Goal: Task Accomplishment & Management: Manage account settings

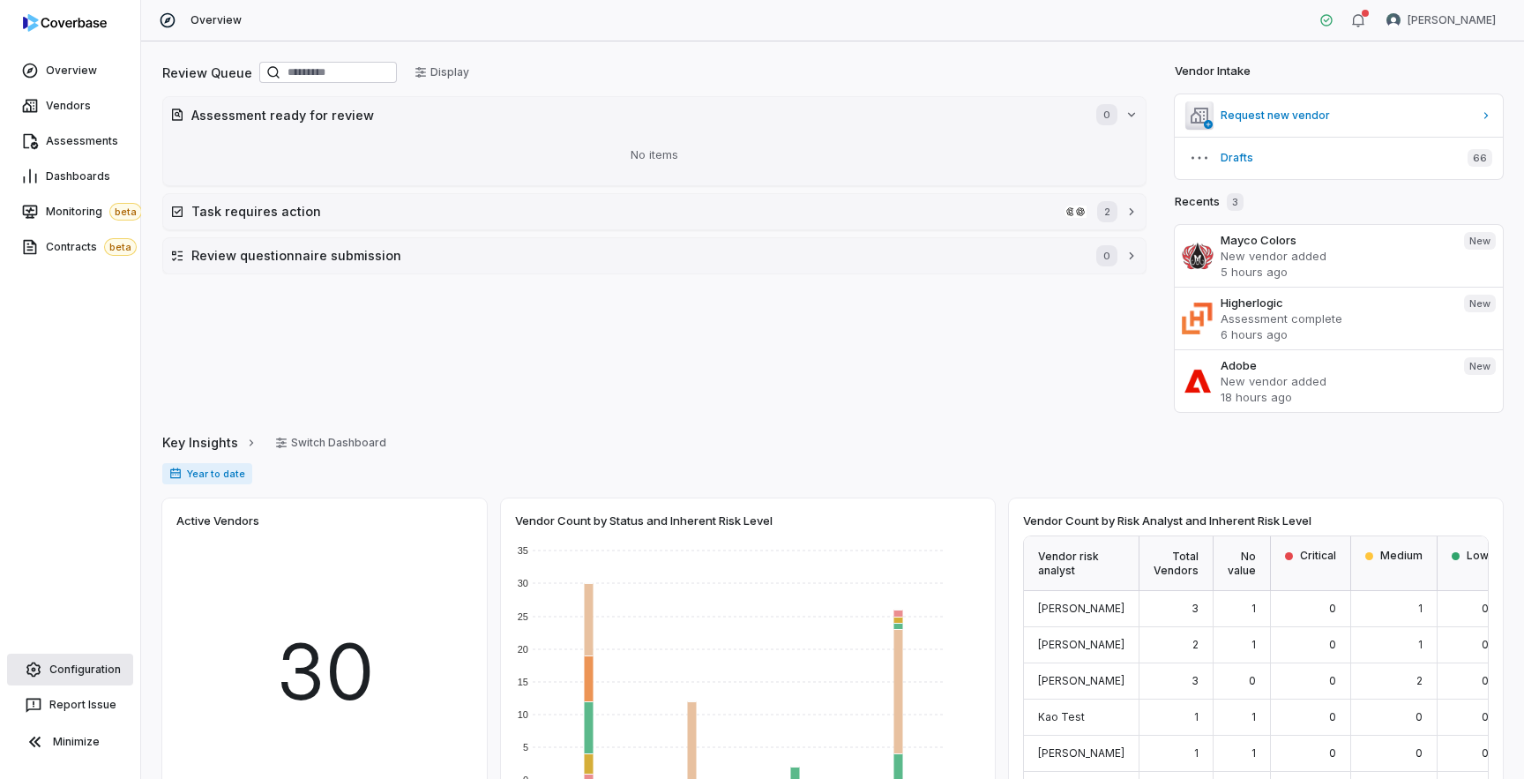
click at [68, 669] on span "Configuration" at bounding box center [84, 669] width 71 height 14
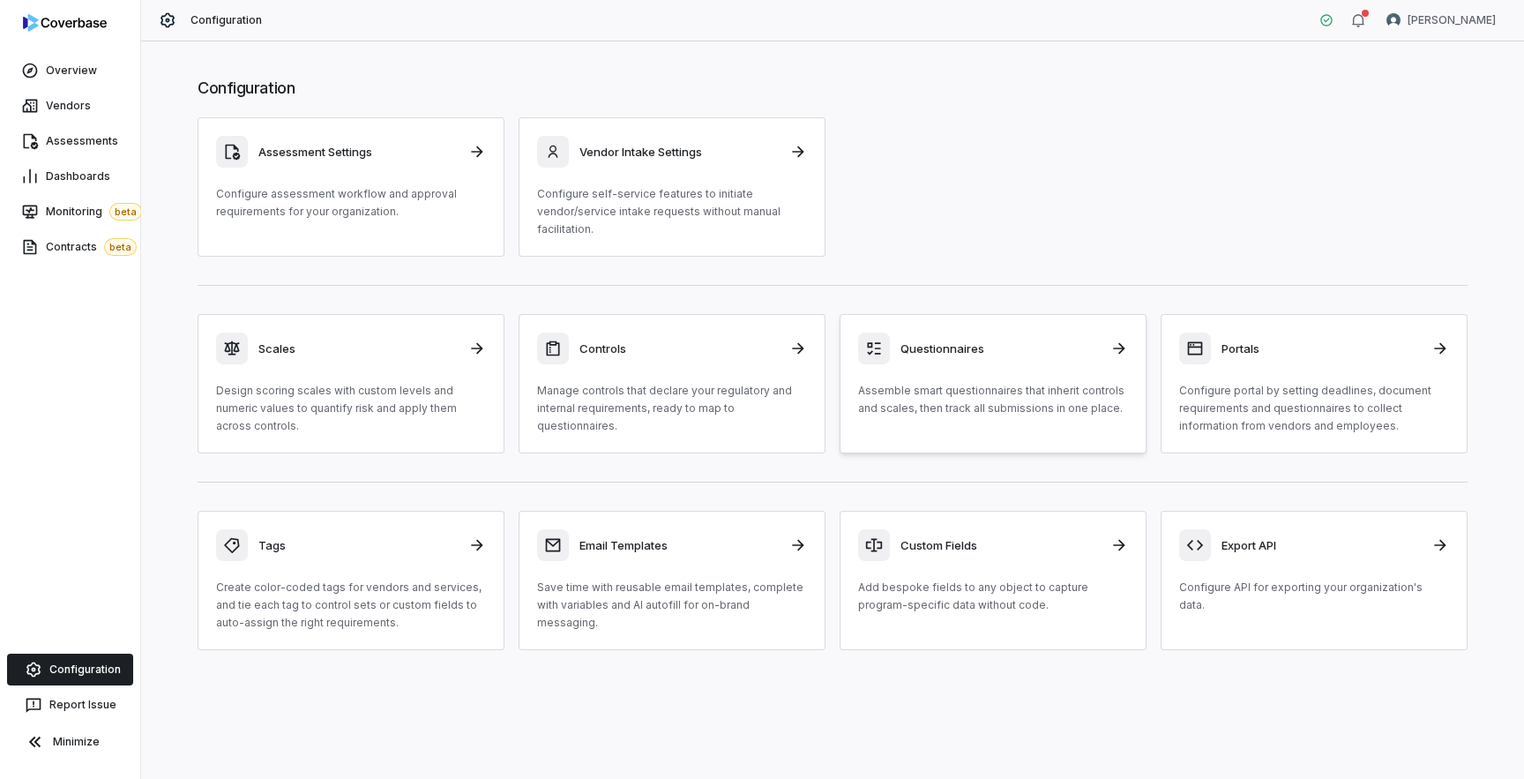
click at [931, 389] on p "Assemble smart questionnaires that inherit controls and scales, then track all …" at bounding box center [993, 399] width 270 height 35
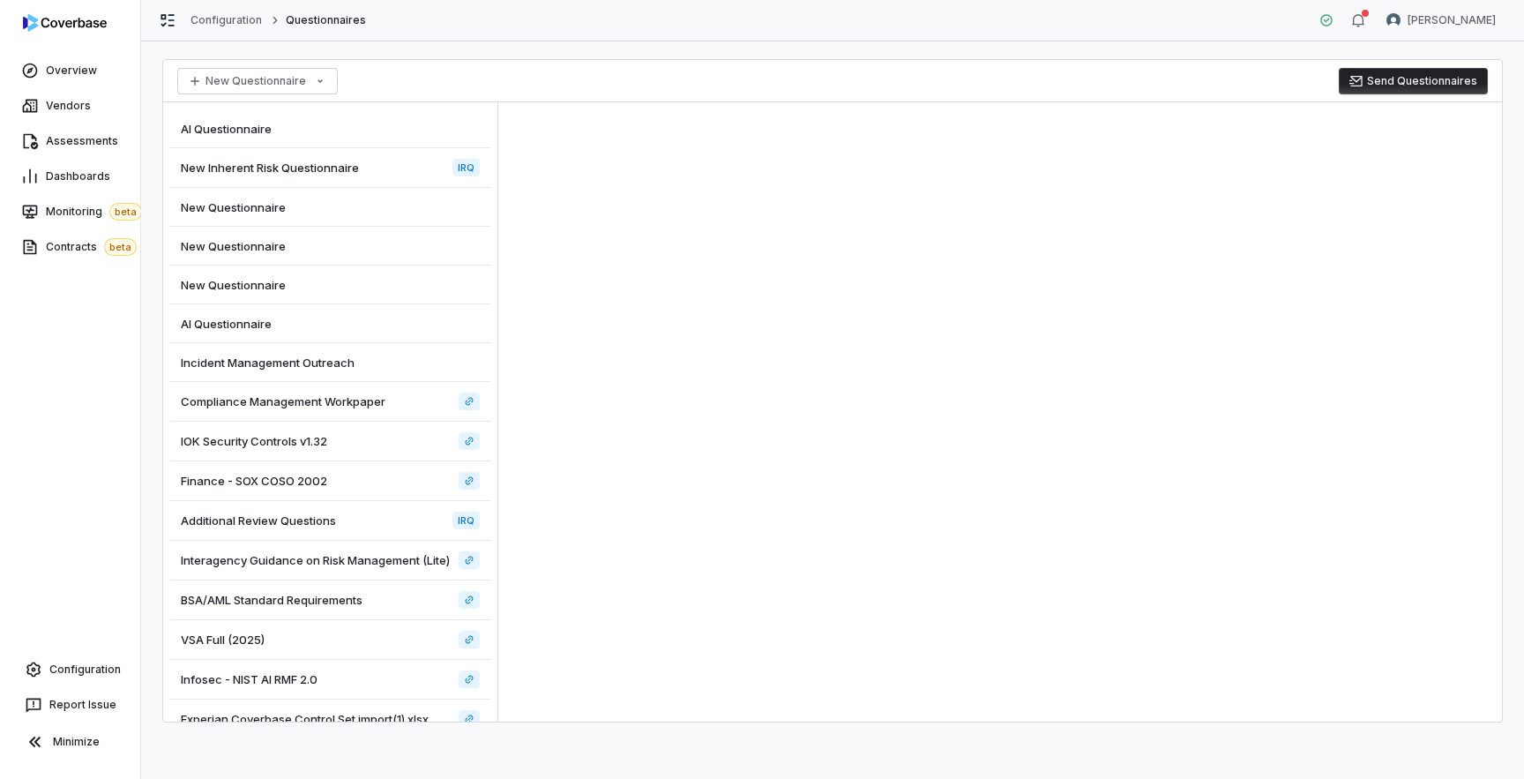
scroll to position [236, 0]
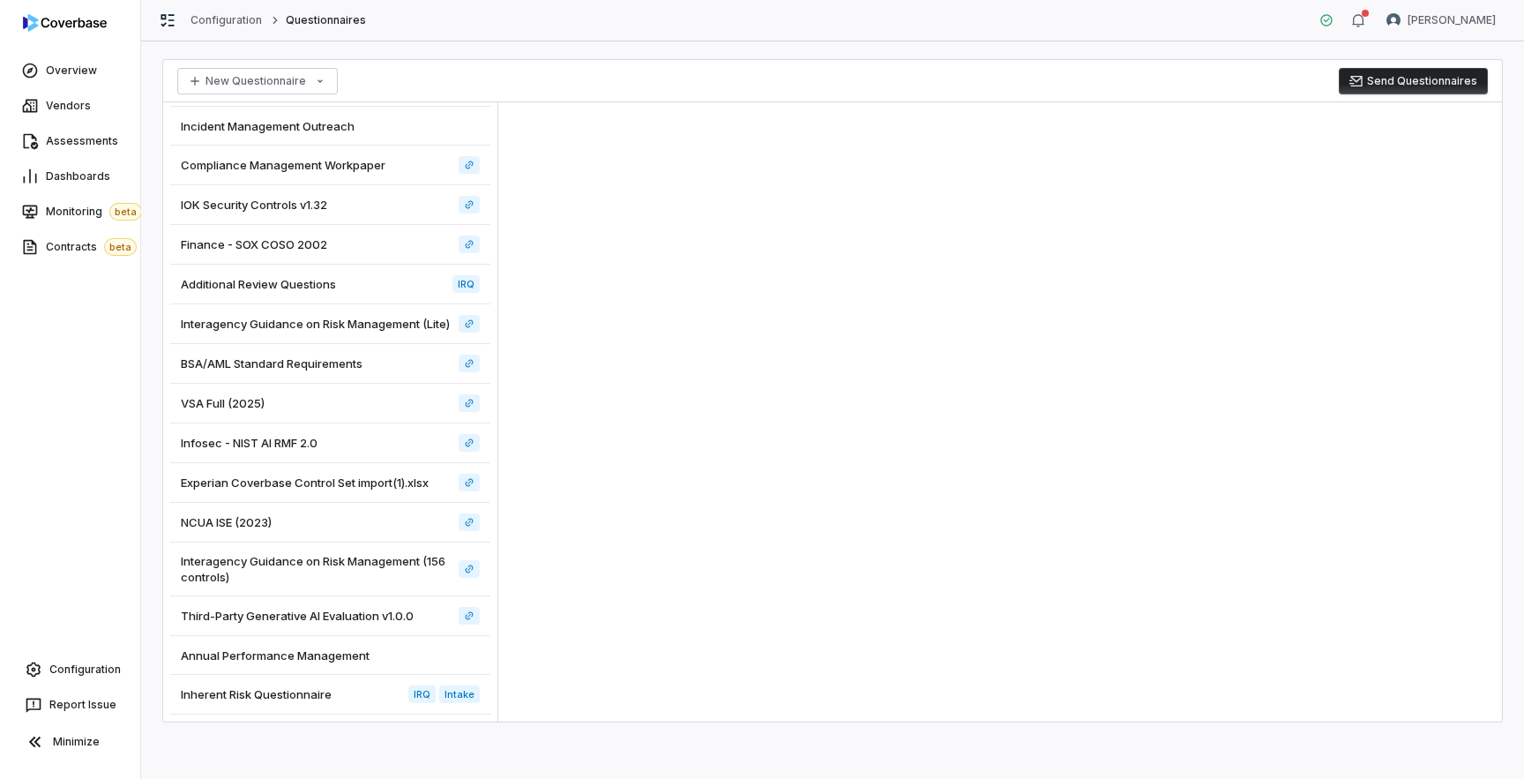
click at [327, 694] on span "Inherent Risk Questionnaire" at bounding box center [256, 694] width 151 height 16
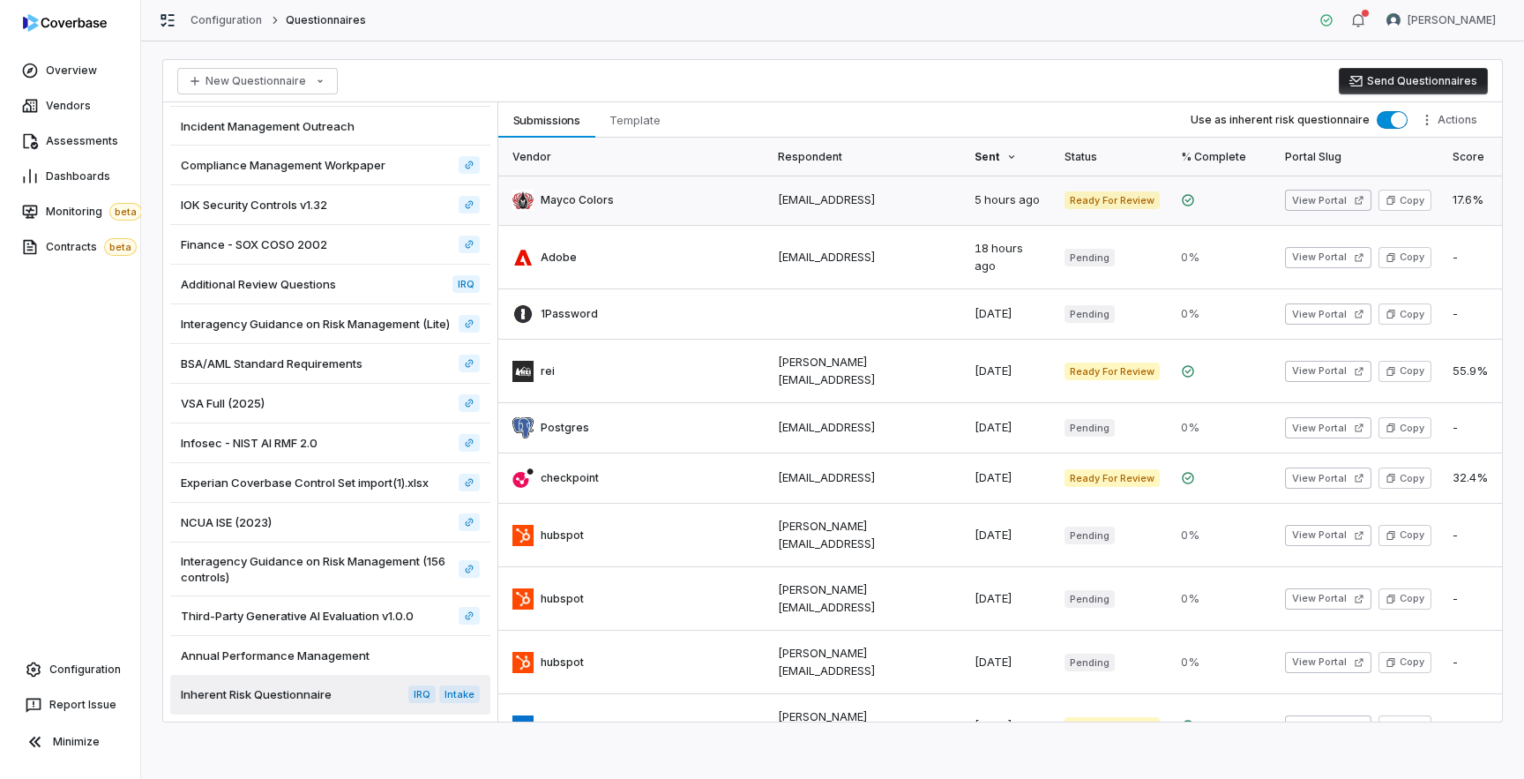
click at [647, 207] on link at bounding box center [632, 200] width 269 height 49
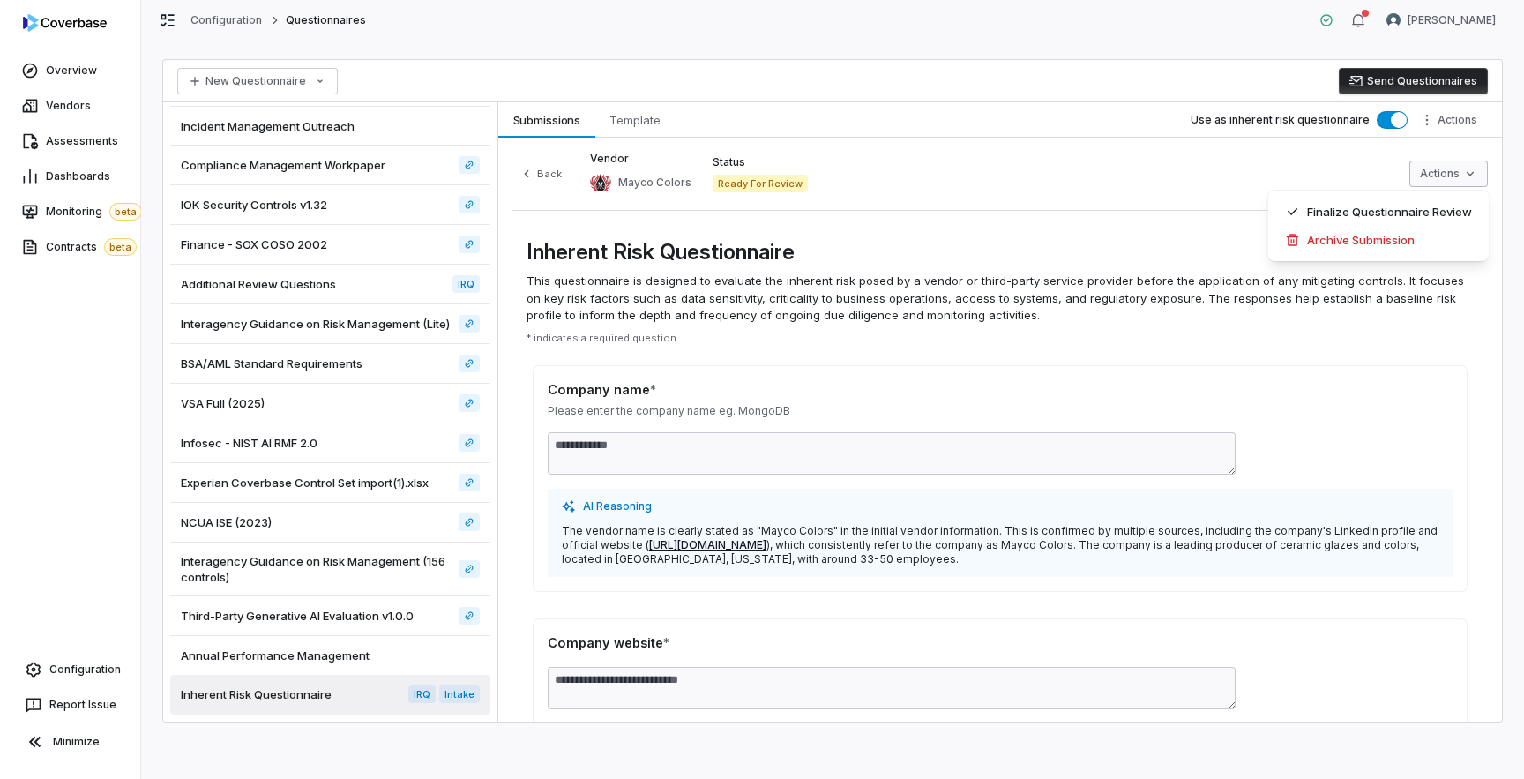
click at [1440, 186] on html "Overview Vendors Assessments Dashboards Monitoring beta Contracts beta Configur…" at bounding box center [762, 389] width 1524 height 779
click at [1415, 215] on div "Finalize Questionnaire Review" at bounding box center [1378, 212] width 207 height 28
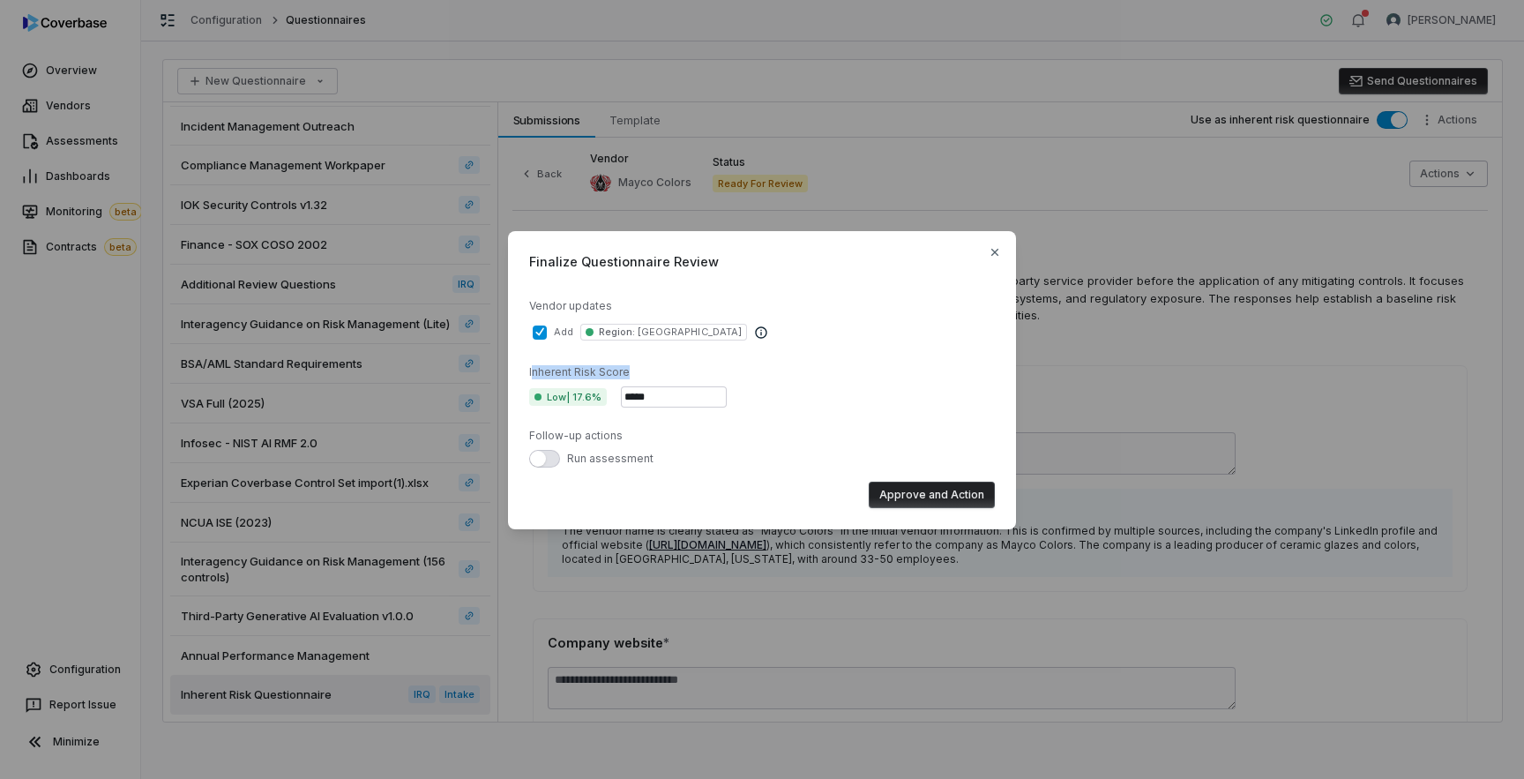
drag, startPoint x: 531, startPoint y: 374, endPoint x: 616, endPoint y: 410, distance: 92.1
click at [616, 410] on div "Vendor updates add Region : NORTH AMERICA Inherent Risk Score Low | 17.6% *****…" at bounding box center [762, 383] width 466 height 197
click at [562, 313] on div "Vendor updates add Region : NORTH AMERICA" at bounding box center [762, 321] width 466 height 45
click at [564, 310] on div "Vendor updates" at bounding box center [762, 306] width 466 height 14
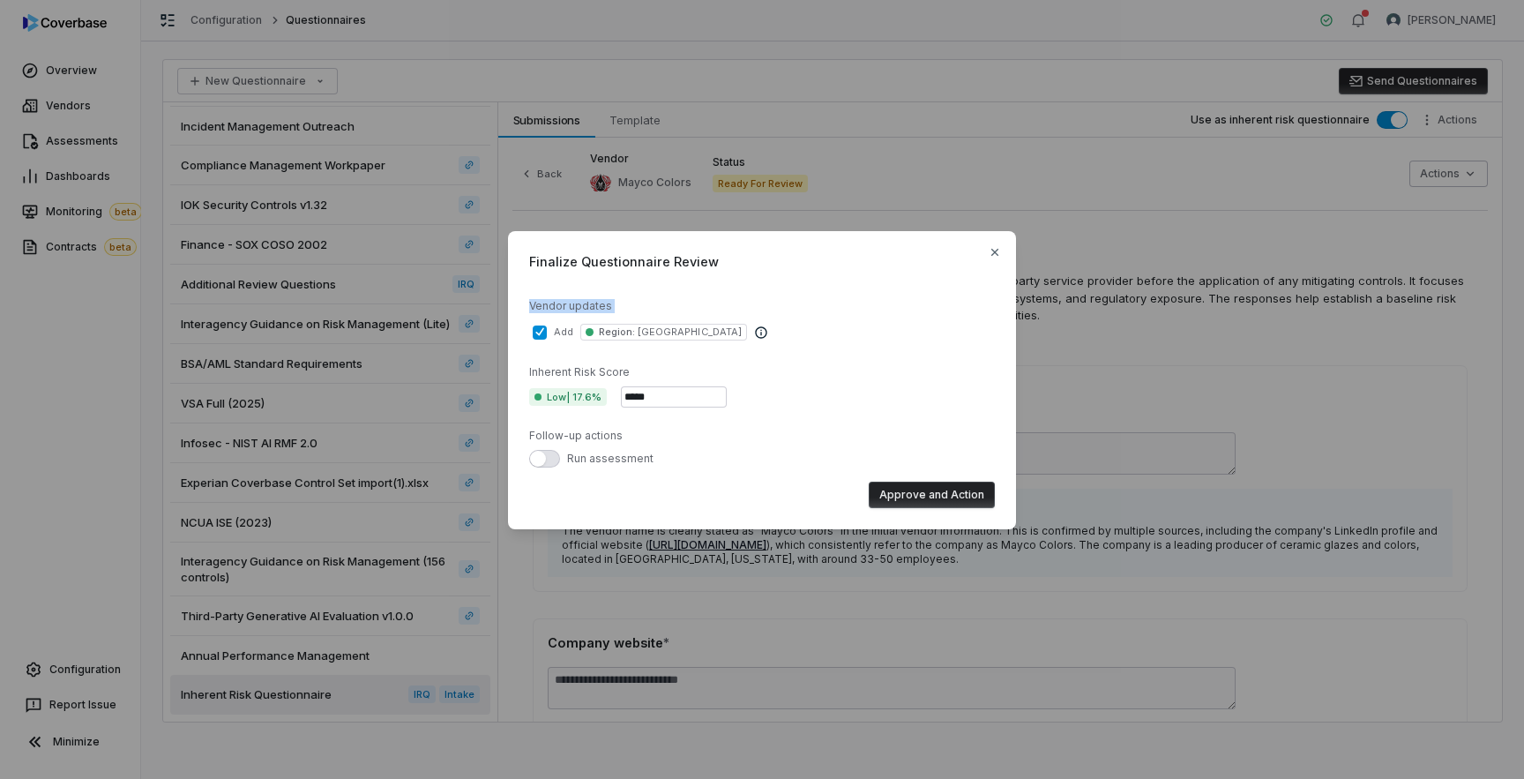
click at [564, 310] on div "Vendor updates" at bounding box center [762, 306] width 466 height 14
click at [996, 251] on icon "button" at bounding box center [994, 252] width 7 height 7
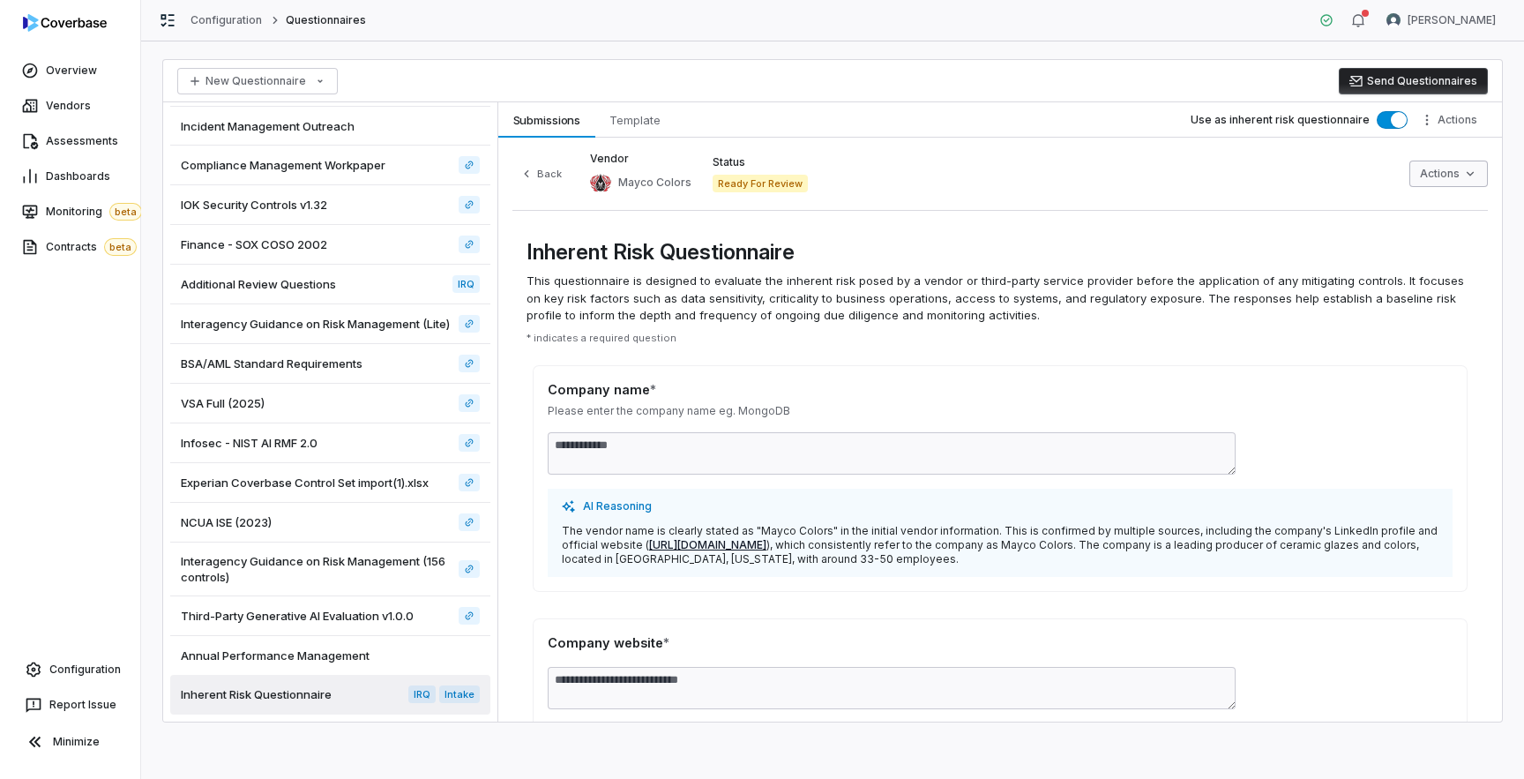
click at [1451, 181] on html "Overview Vendors Assessments Dashboards Monitoring beta Contracts beta Configur…" at bounding box center [762, 389] width 1524 height 779
click at [1368, 214] on div "Finalize Questionnaire Review" at bounding box center [1378, 212] width 207 height 28
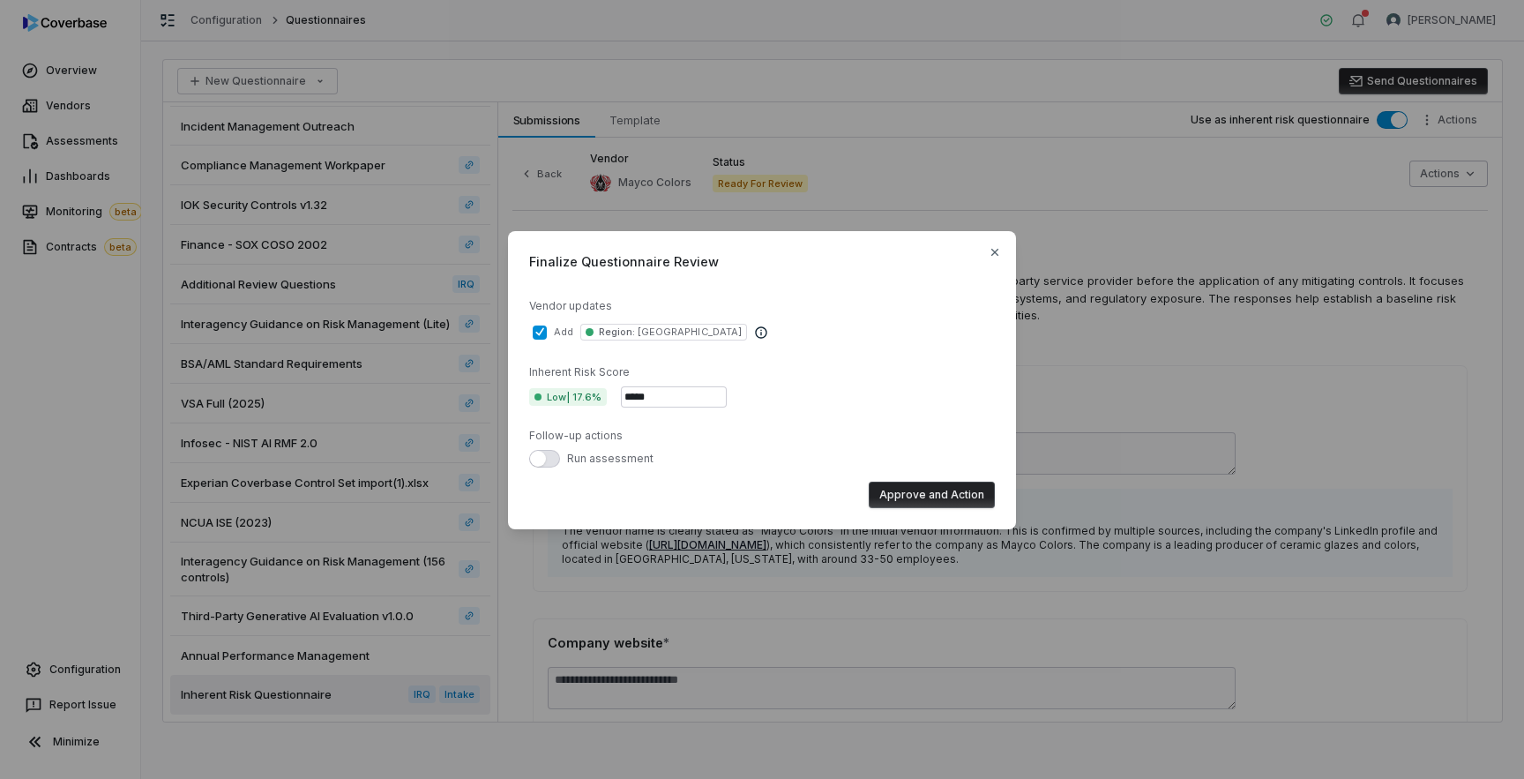
click at [542, 332] on button "add Region : NORTH AMERICA" at bounding box center [540, 332] width 14 height 14
click at [997, 256] on icon "button" at bounding box center [995, 252] width 14 height 14
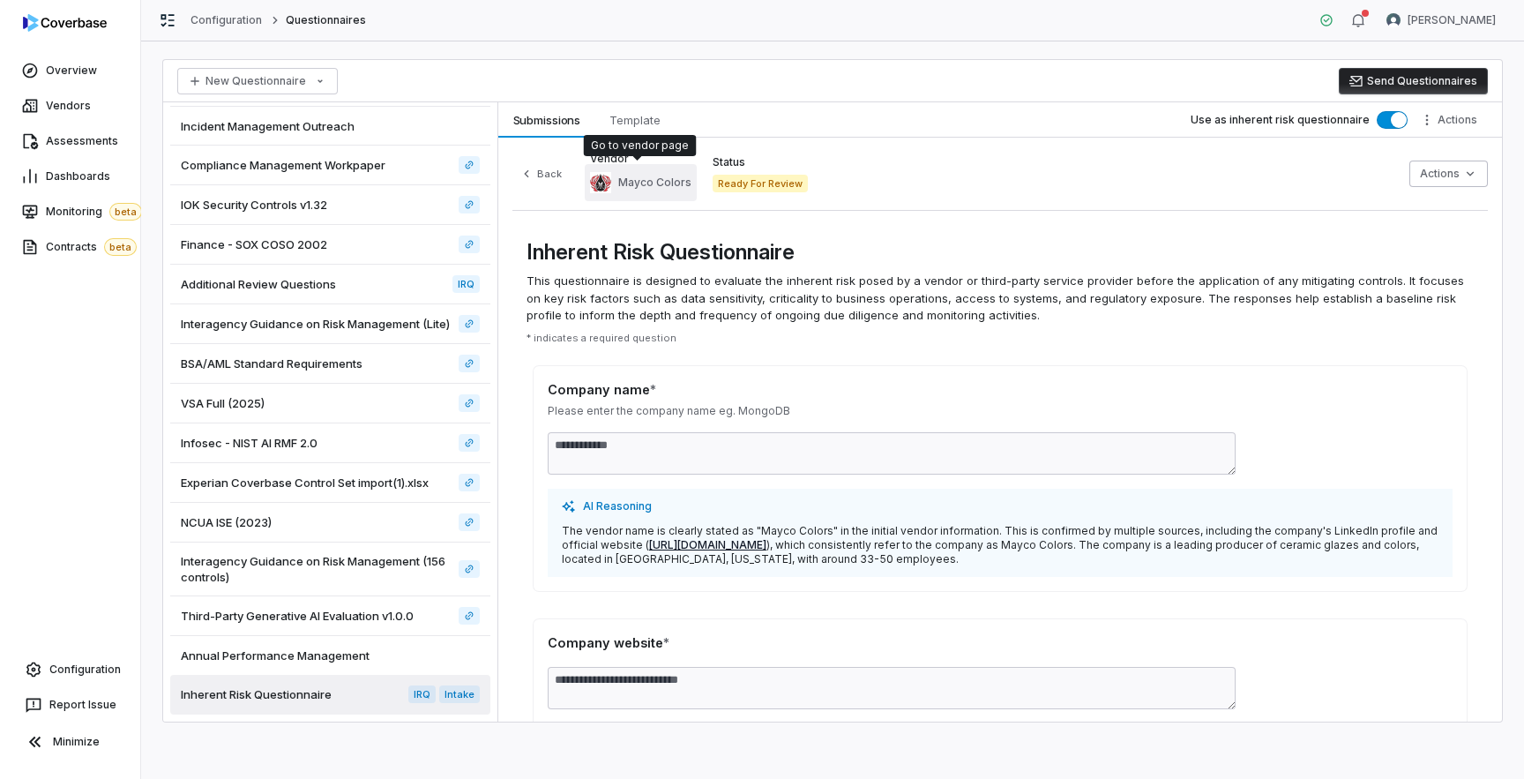
click at [652, 183] on span "Mayco Colors" at bounding box center [654, 183] width 73 height 14
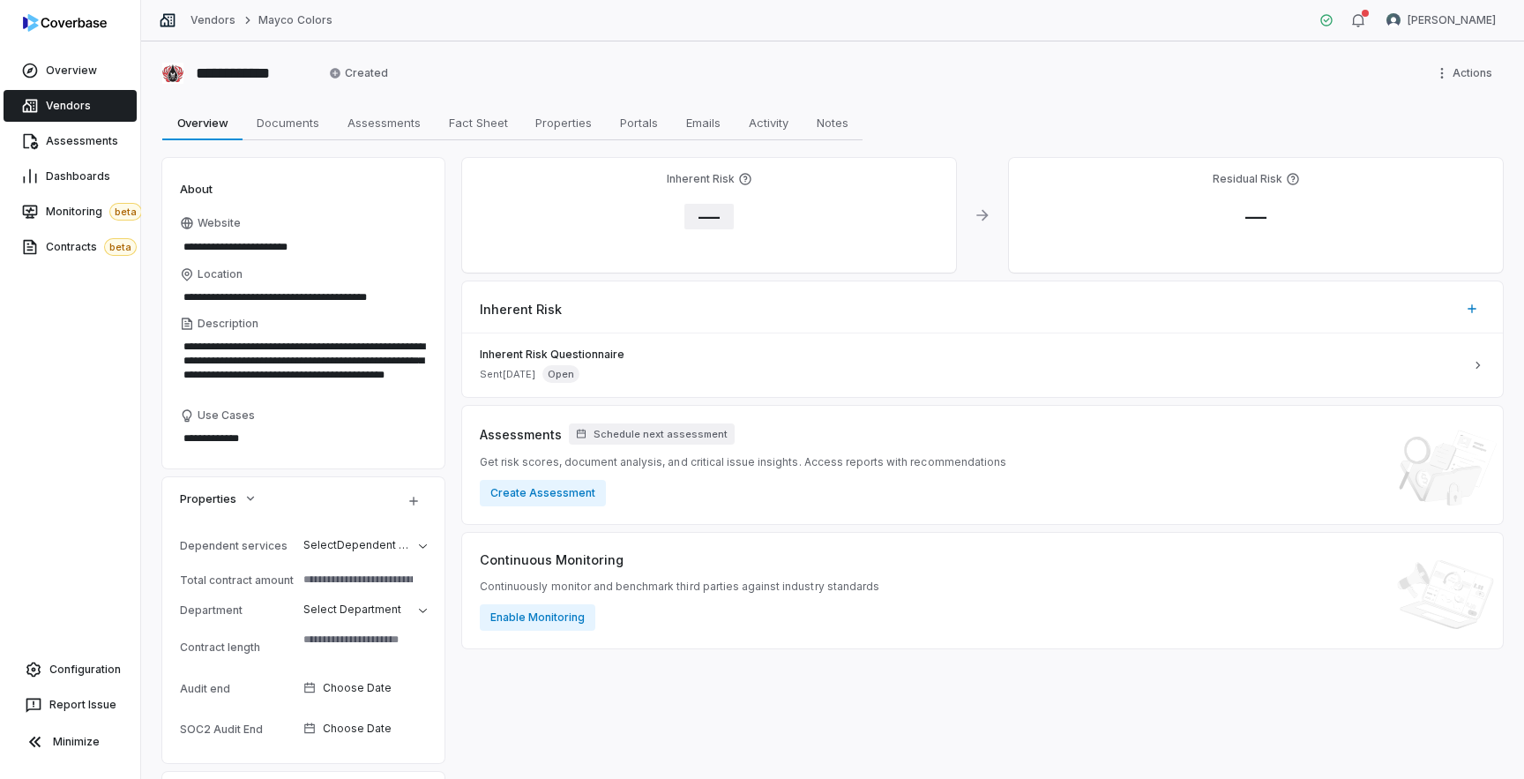
click at [703, 220] on span "—" at bounding box center [708, 217] width 49 height 26
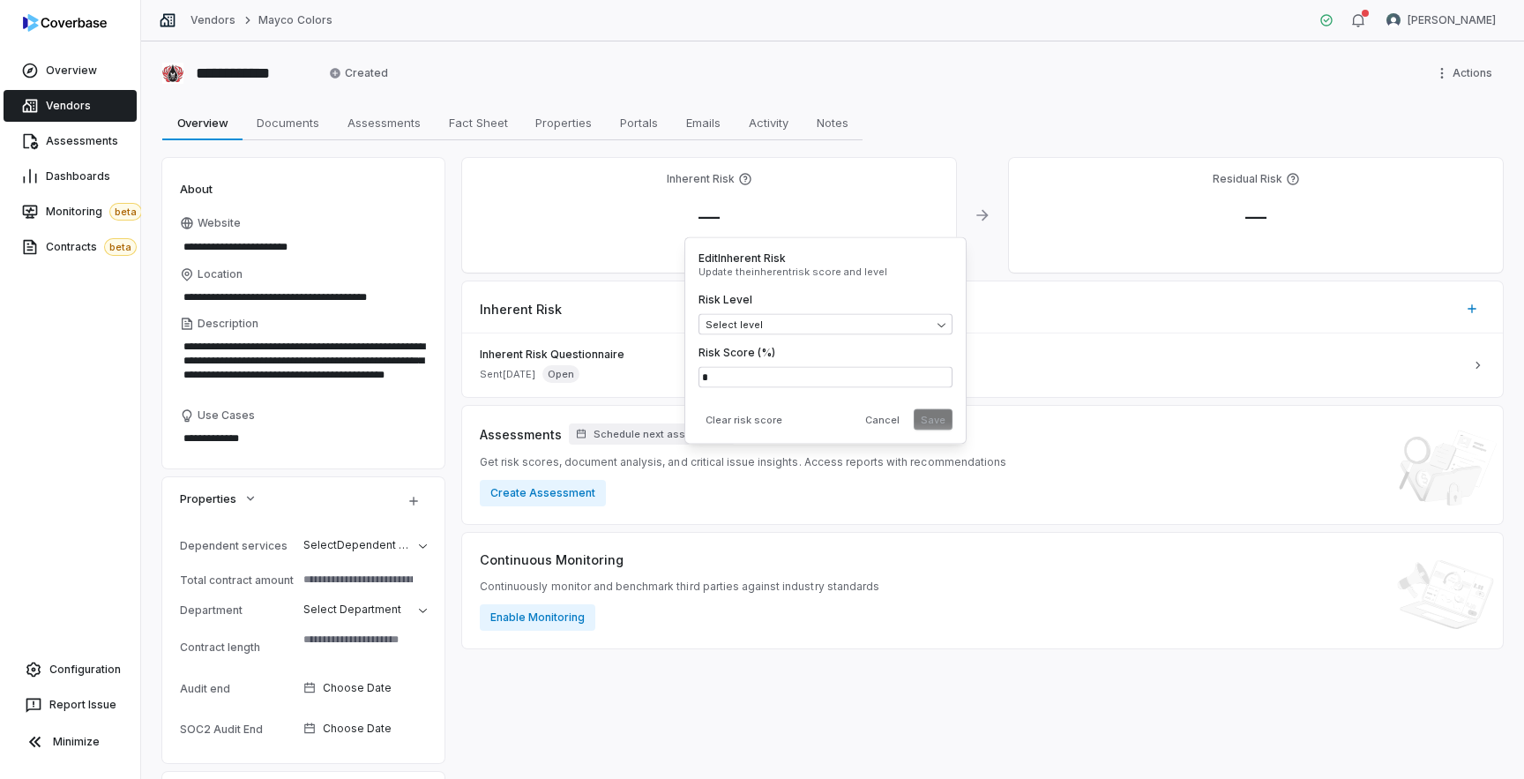
click at [909, 91] on div "**********" at bounding box center [832, 409] width 1383 height 737
type textarea "*"
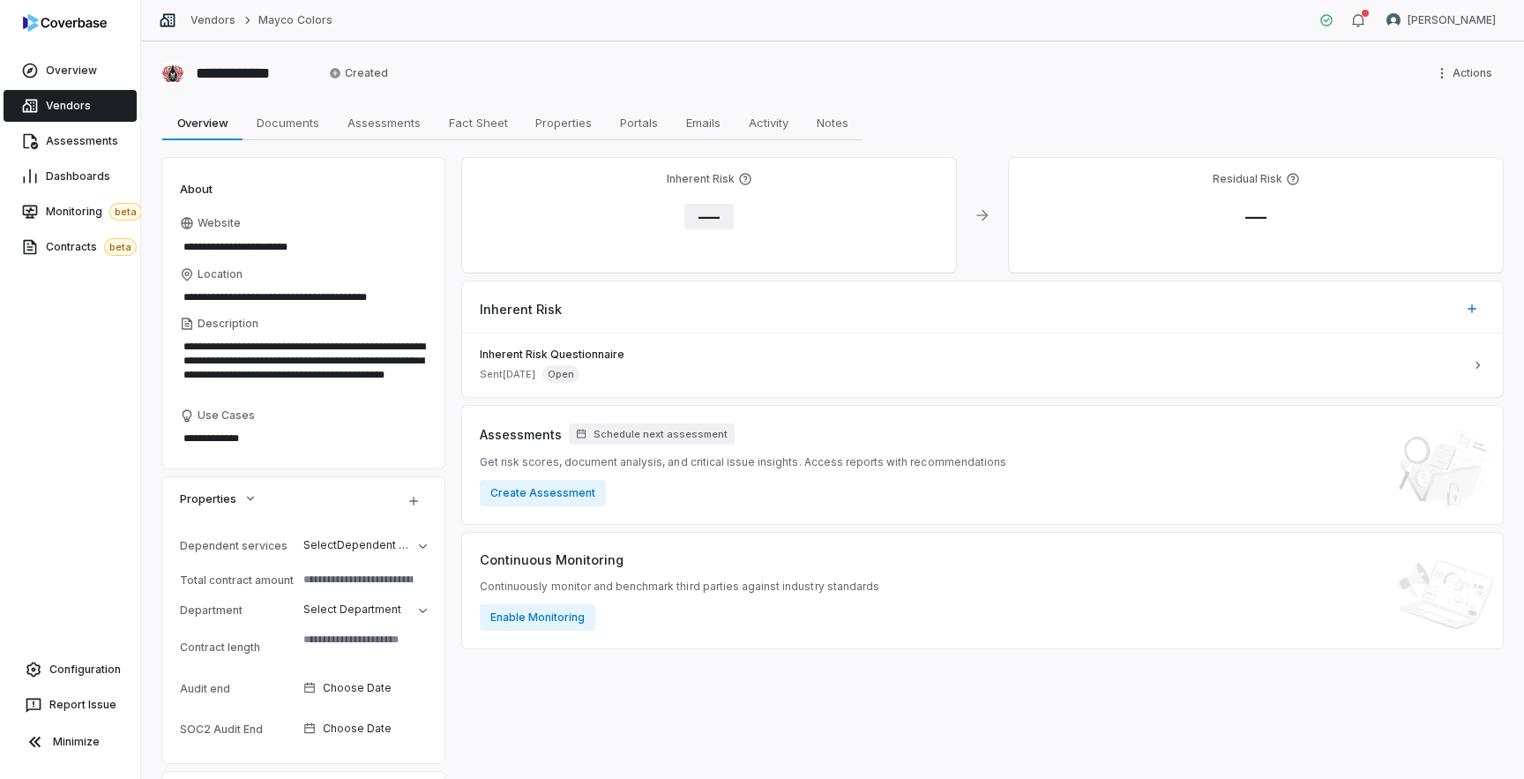
click at [707, 217] on span "—" at bounding box center [708, 217] width 49 height 26
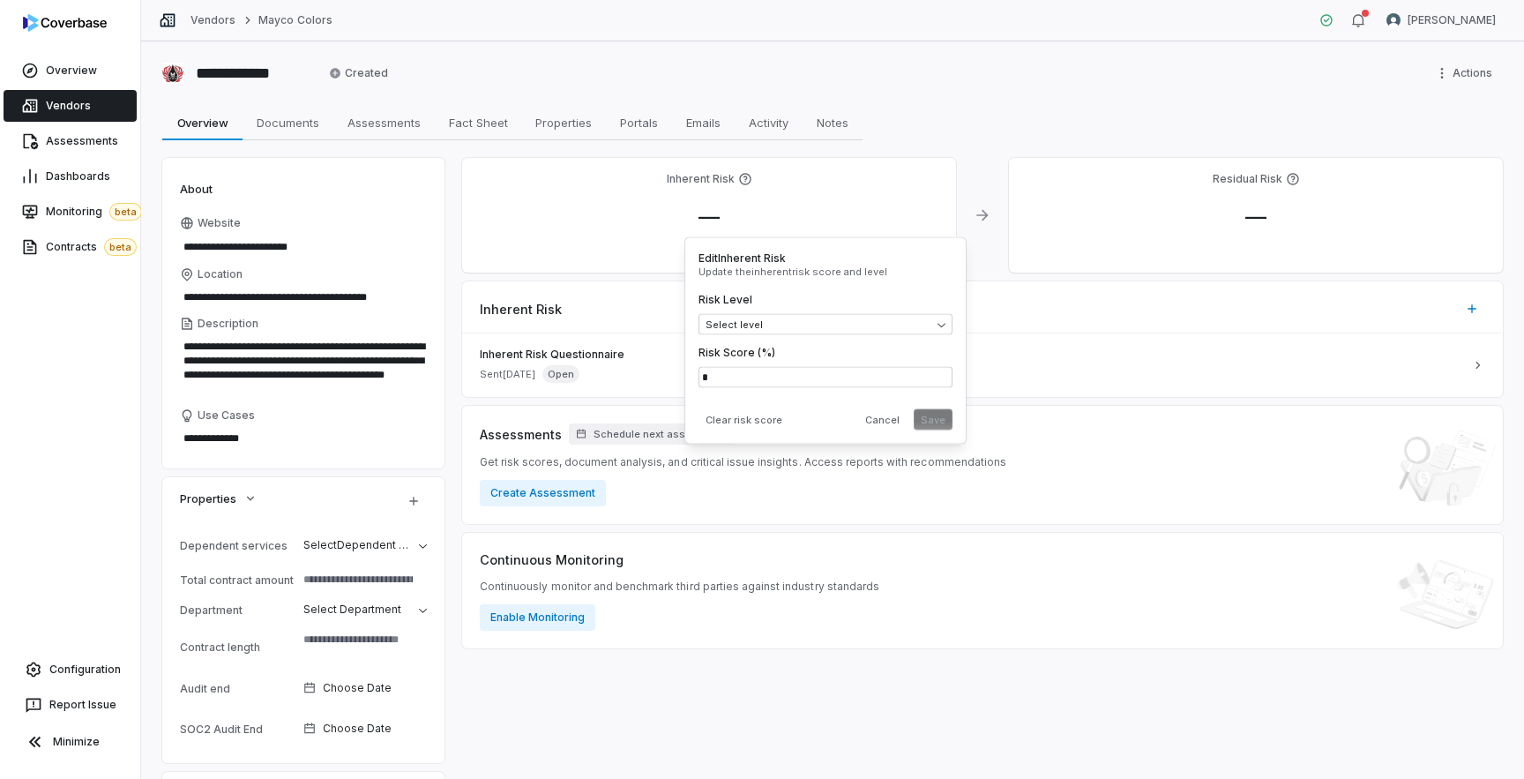
click at [888, 151] on div "**********" at bounding box center [832, 409] width 1383 height 737
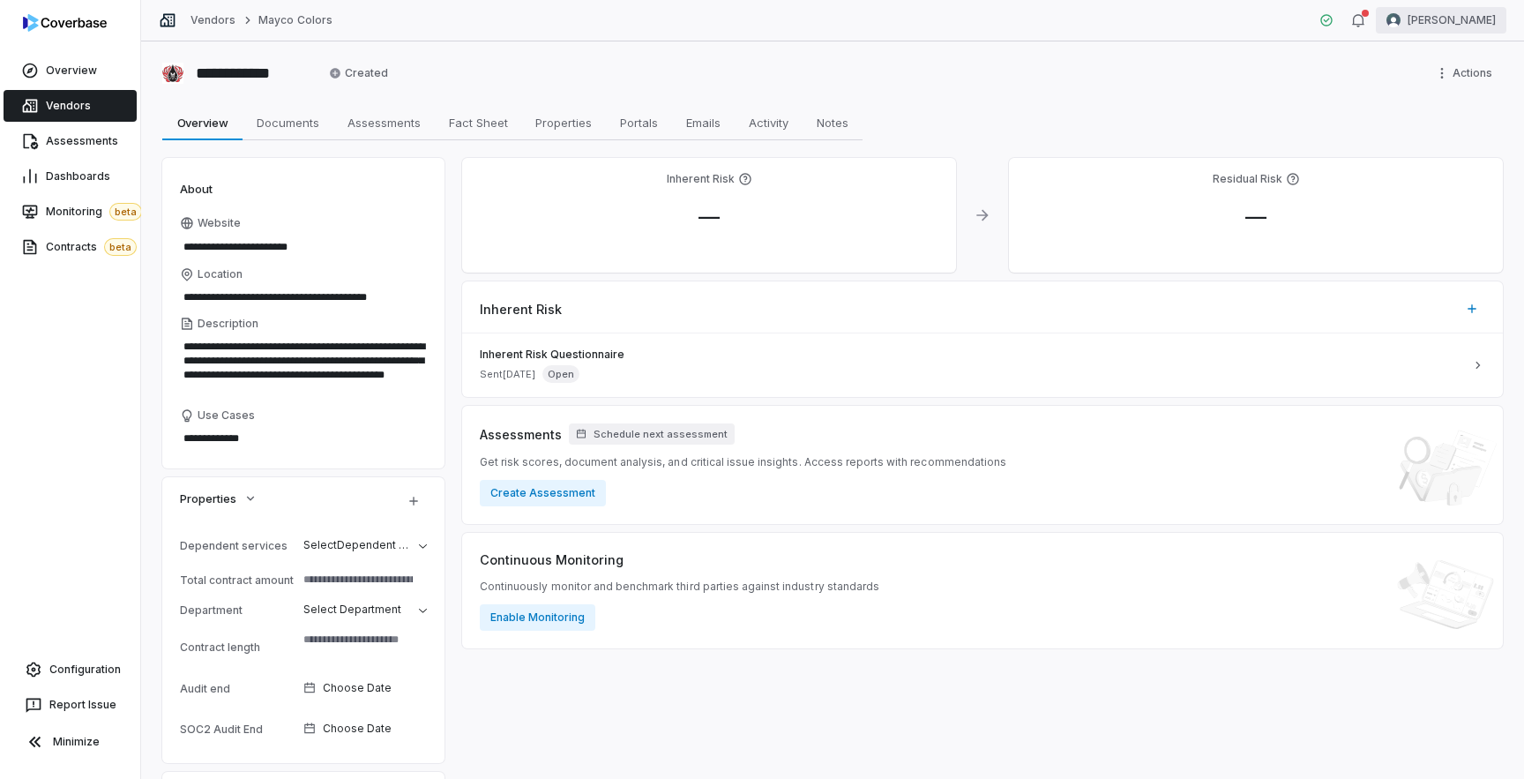
click at [1437, 15] on html "**********" at bounding box center [762, 389] width 1524 height 779
click at [1395, 167] on div "Log out" at bounding box center [1431, 162] width 135 height 28
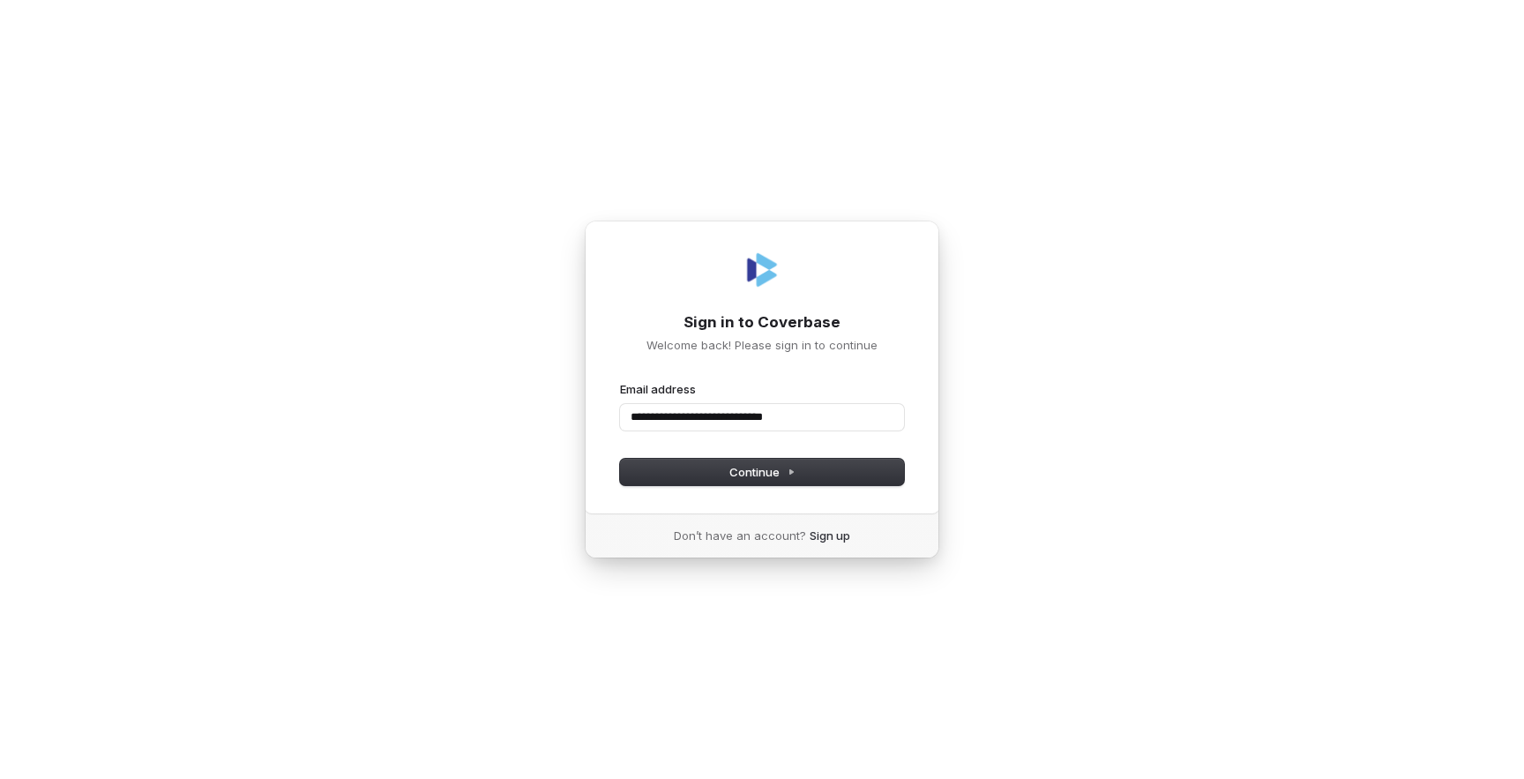
type input "**********"
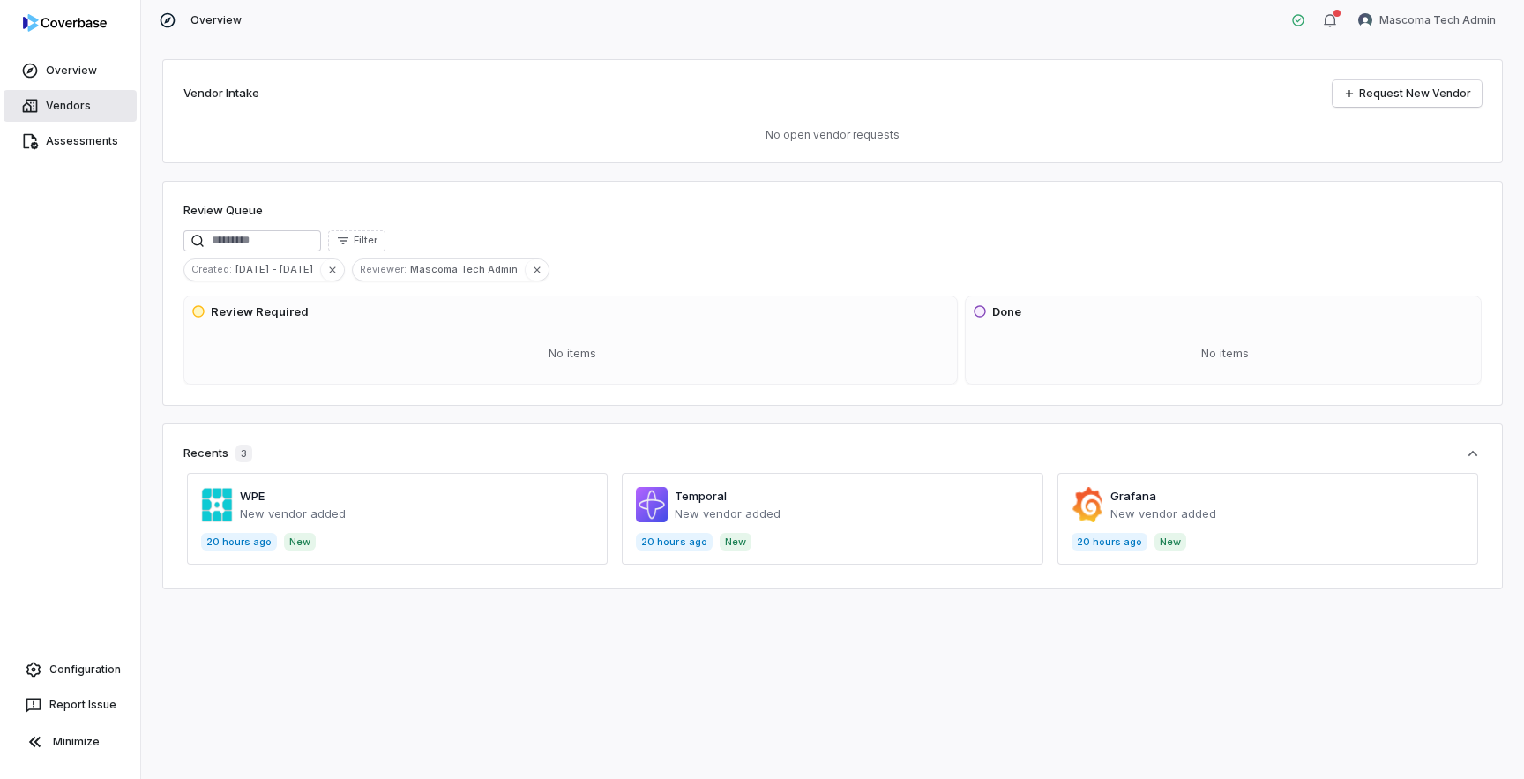
click at [66, 109] on span "Vendors" at bounding box center [68, 106] width 45 height 14
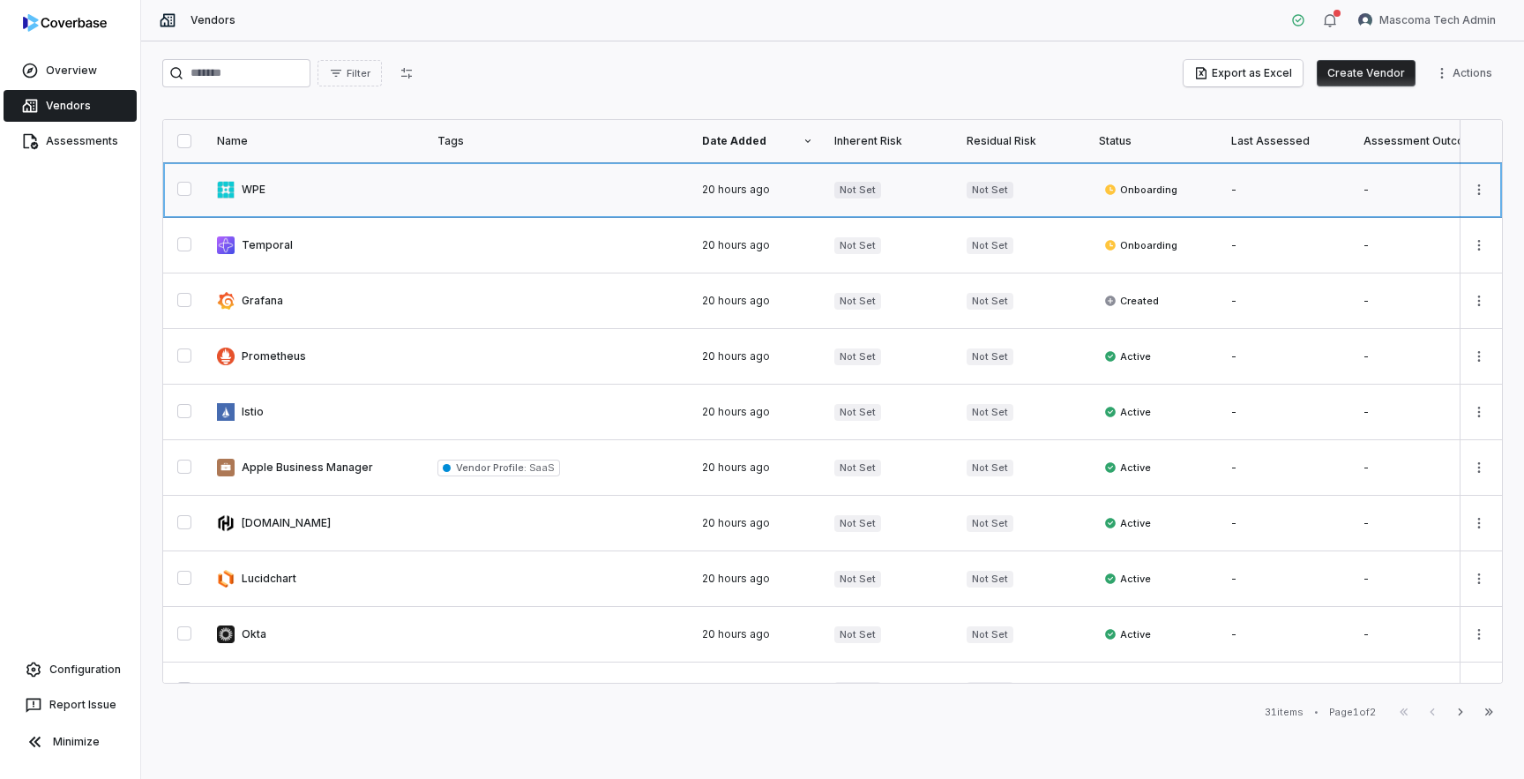
click at [350, 187] on link at bounding box center [316, 189] width 220 height 55
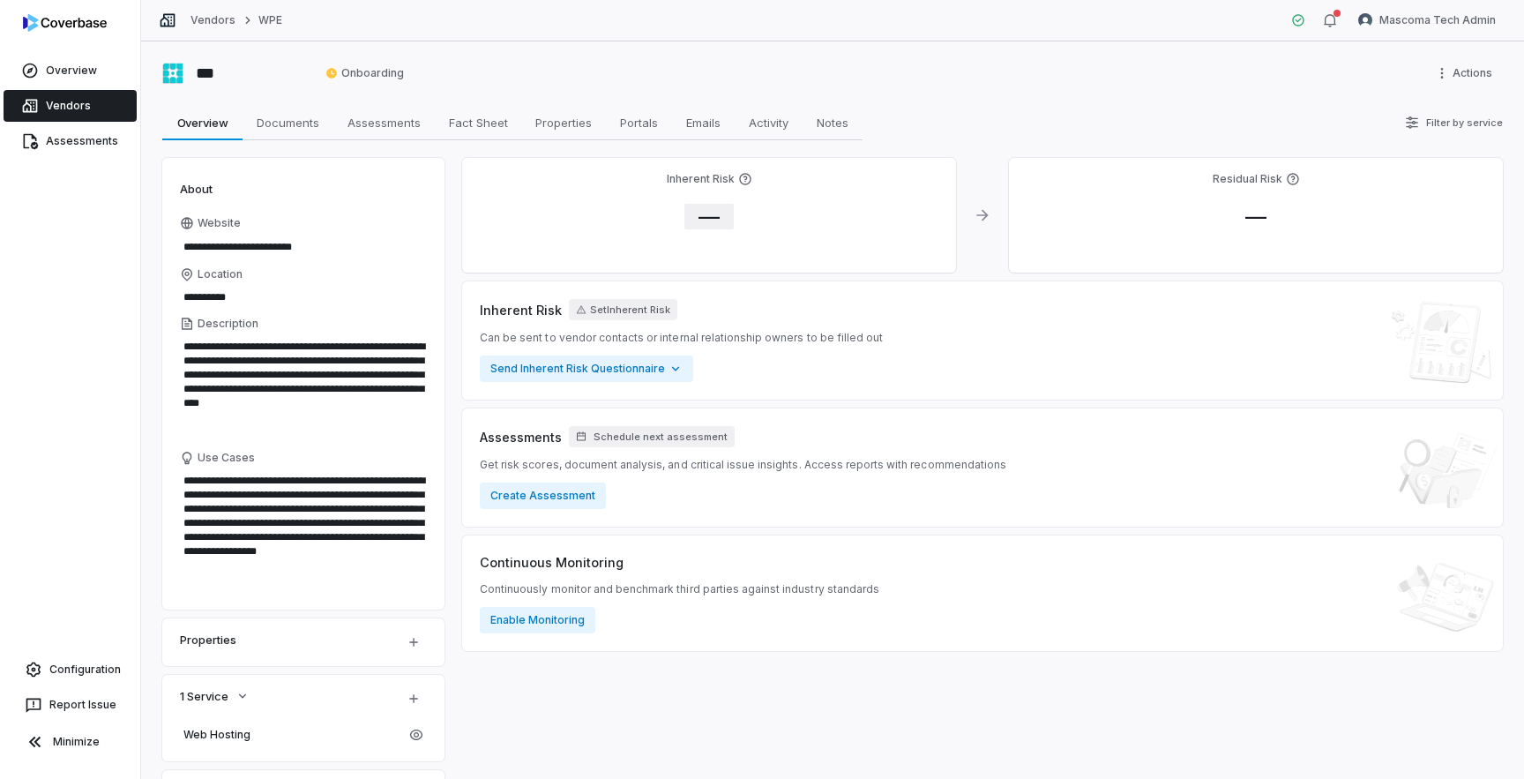
click at [711, 222] on span "—" at bounding box center [708, 217] width 49 height 26
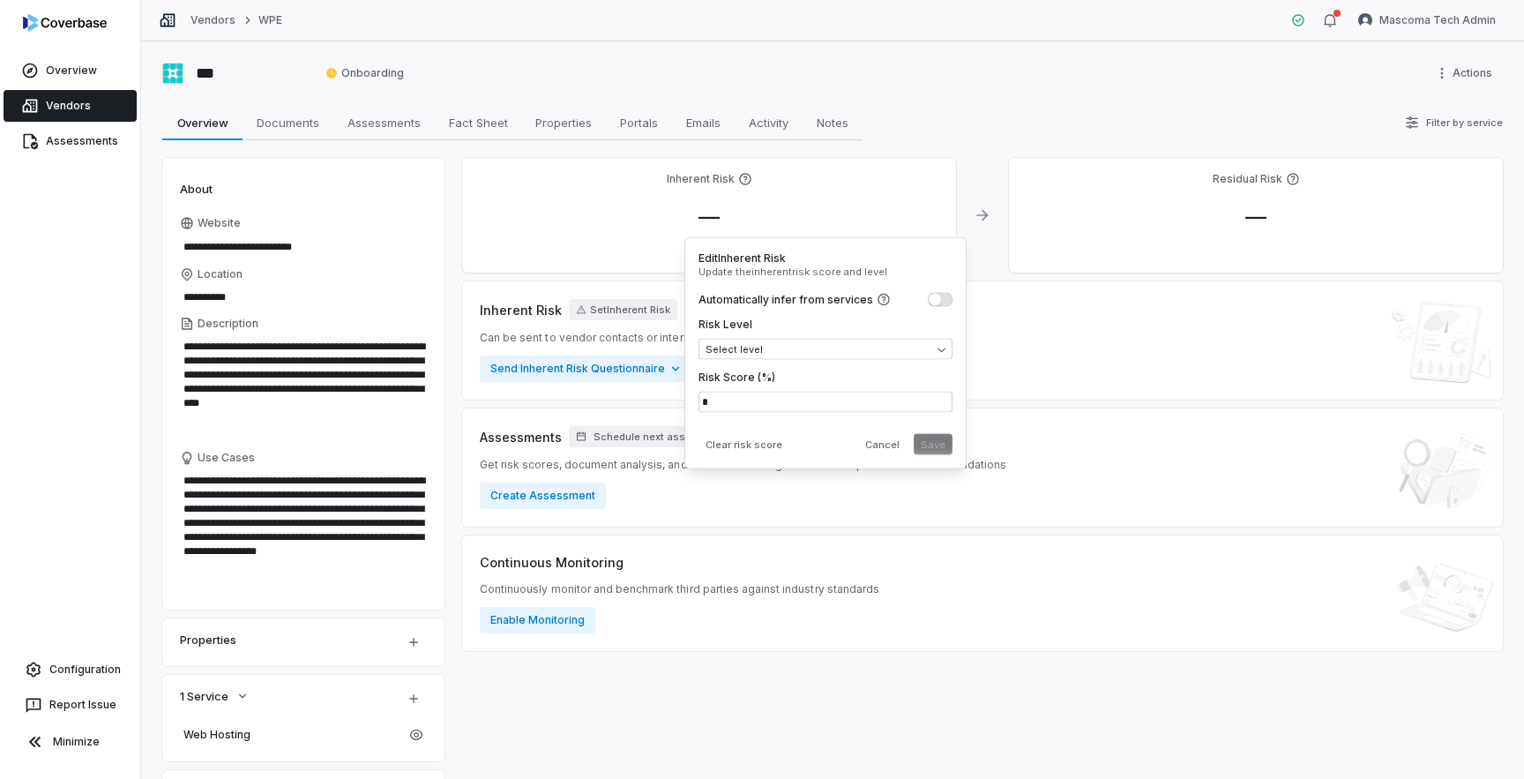
click at [828, 695] on div "Inherent Risk — Residual Risk — Inherent Risk Set Inherent Risk Can be sent to …" at bounding box center [982, 640] width 1041 height 964
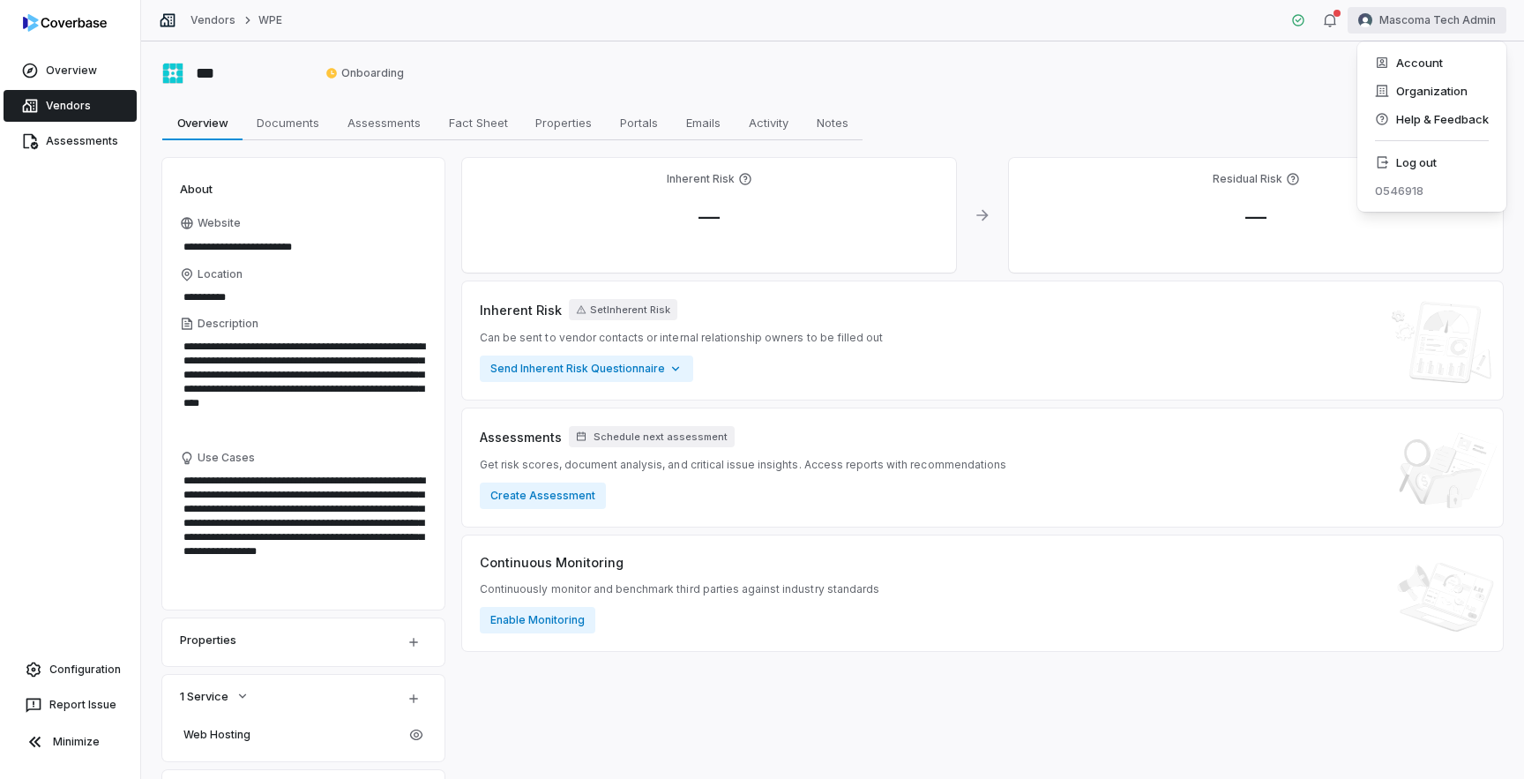
click at [1426, 19] on html "**********" at bounding box center [762, 389] width 1524 height 779
click at [1420, 92] on div "Organization" at bounding box center [1431, 91] width 135 height 28
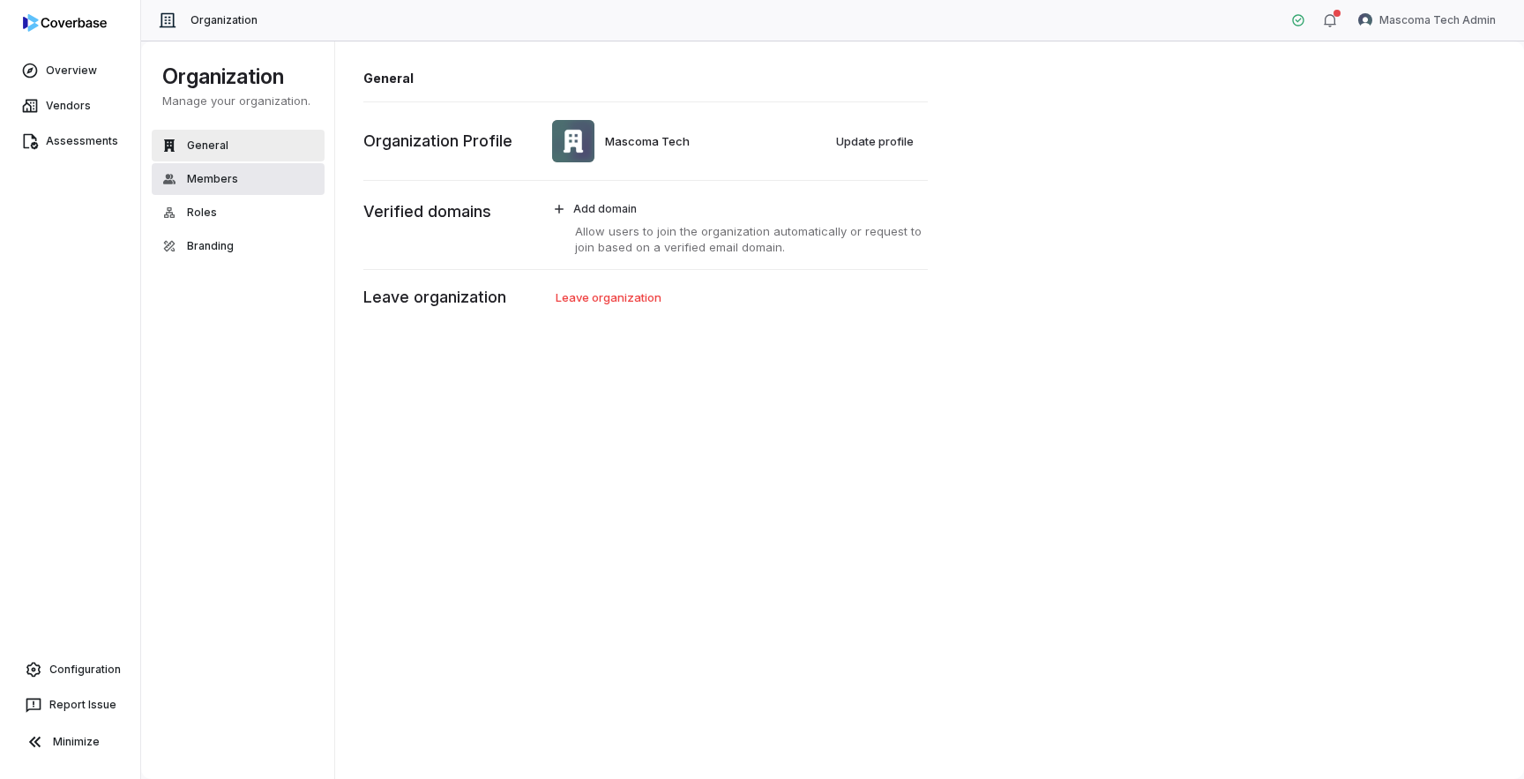
click at [237, 180] on button "Members" at bounding box center [238, 179] width 173 height 32
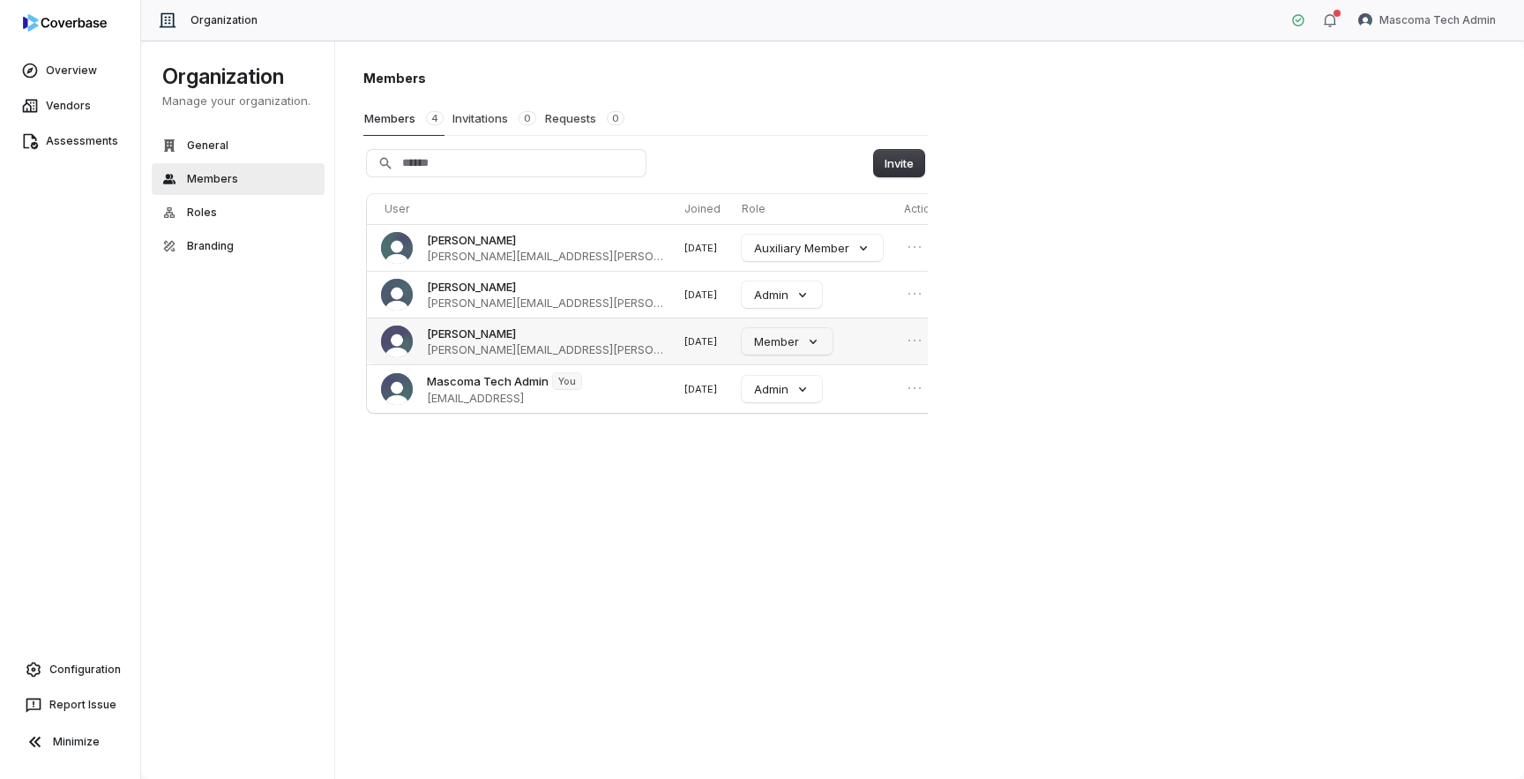
click at [482, 351] on span "neil.kelly@mascomatechnologies.io" at bounding box center [545, 349] width 236 height 16
click at [792, 340] on button "Member" at bounding box center [787, 341] width 91 height 26
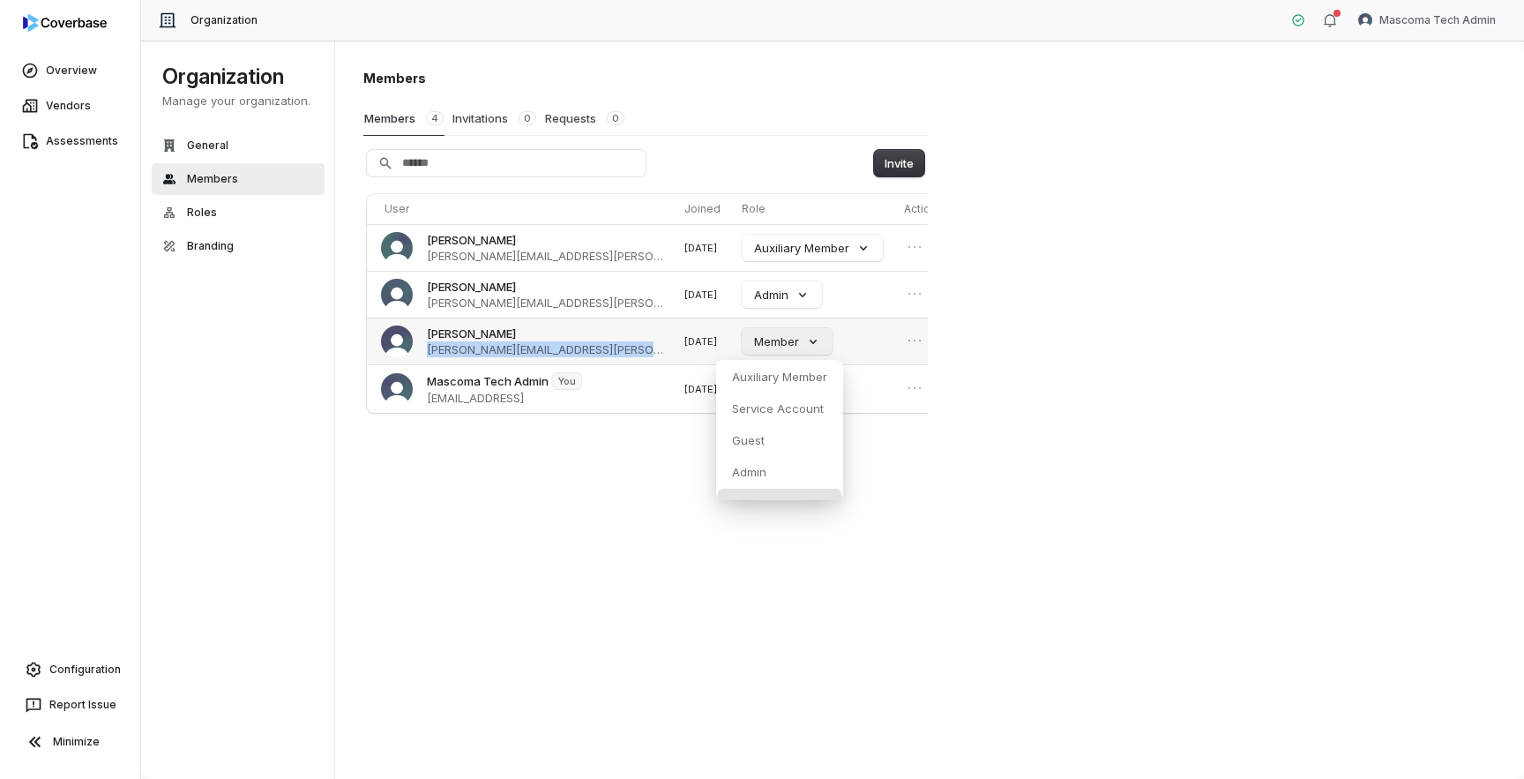
scroll to position [19, 0]
click at [767, 451] on div "Admin" at bounding box center [779, 453] width 123 height 30
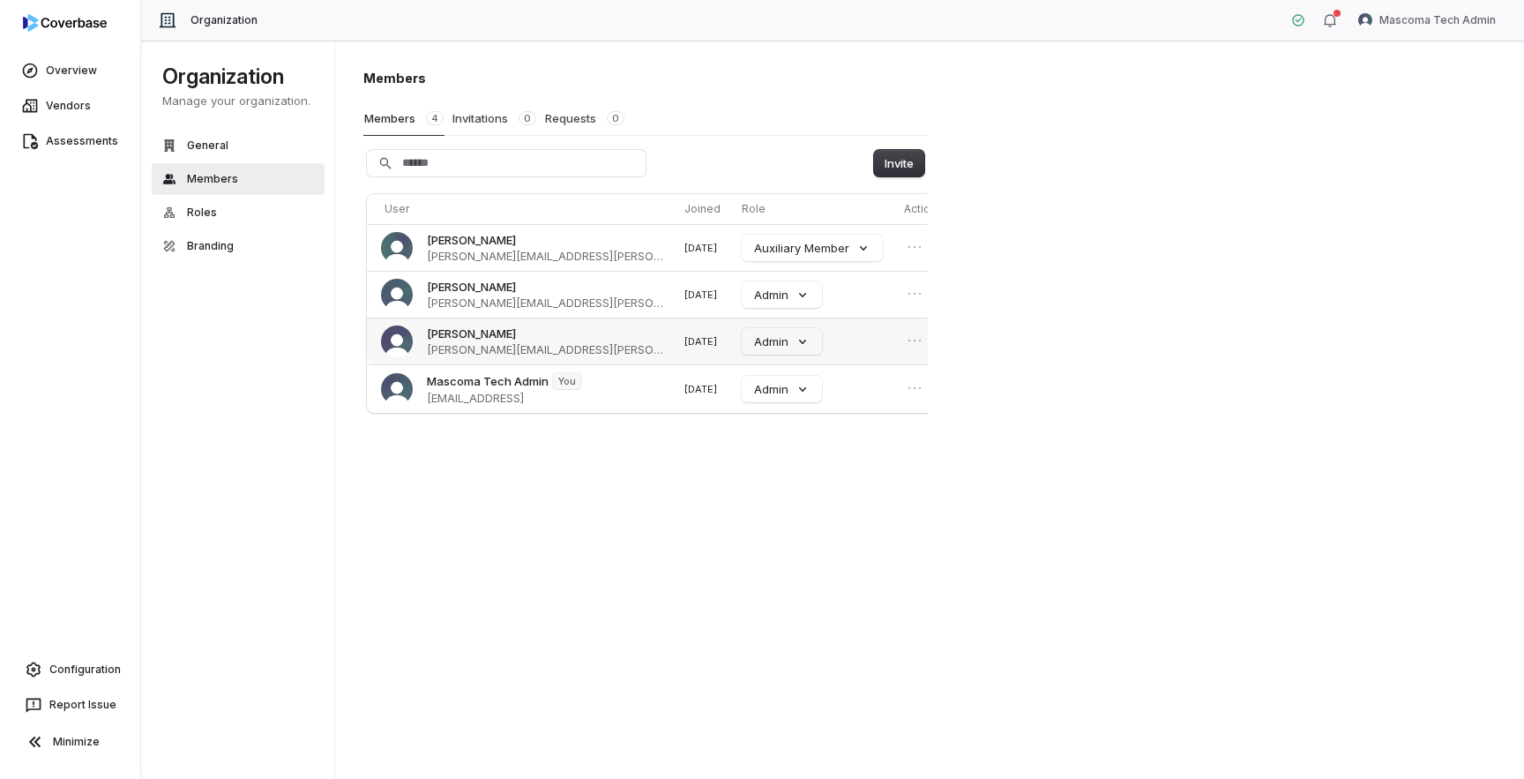
click at [1097, 381] on div "Members Members 4 Invitations 0 Requests 0 Invite User Joined Role Actions Just…" at bounding box center [930, 410] width 1190 height 739
click at [74, 115] on link "Vendors" at bounding box center [70, 106] width 133 height 32
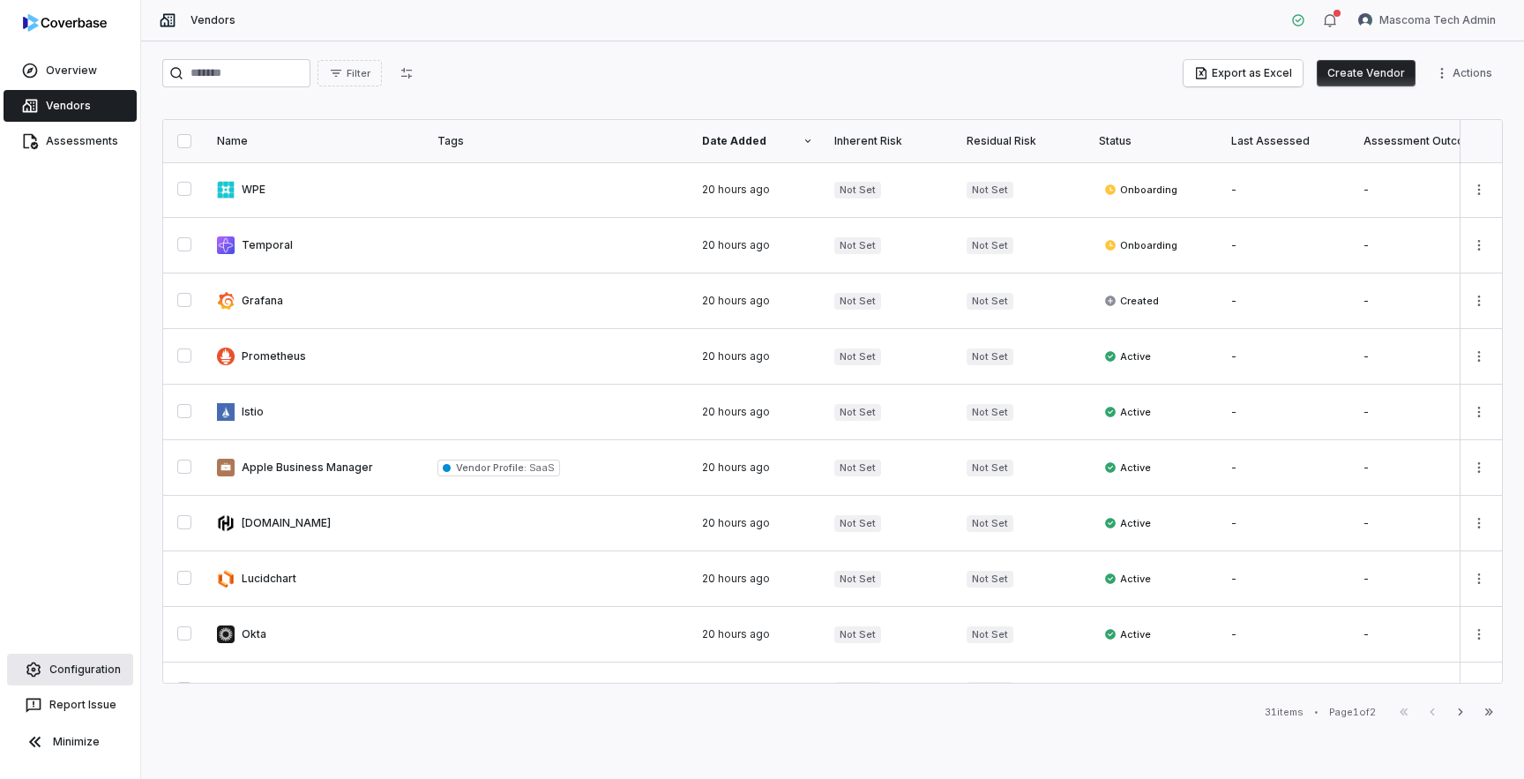
click at [78, 667] on span "Configuration" at bounding box center [84, 669] width 71 height 14
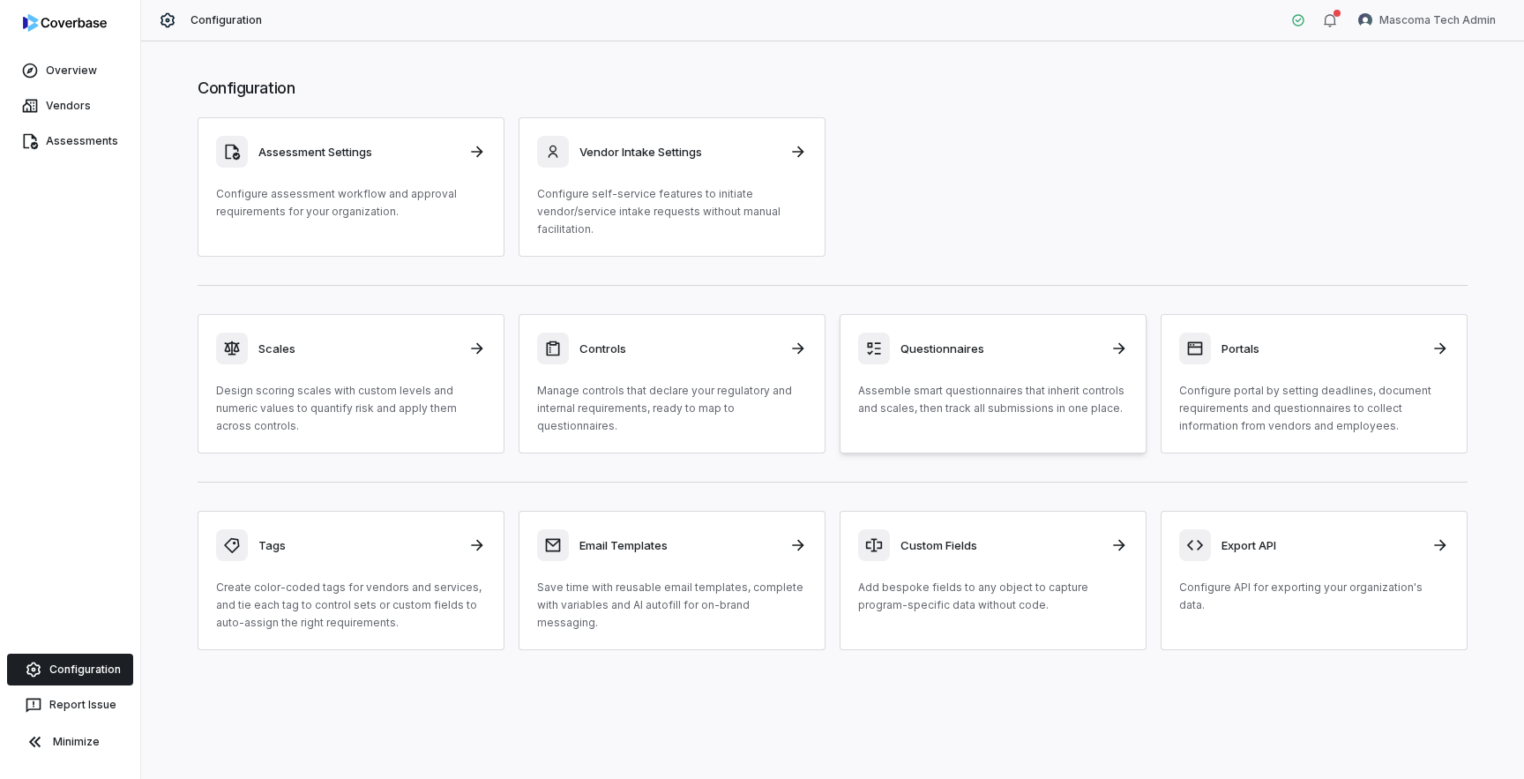
click at [923, 434] on link "Questionnaires Assemble smart questionnaires that inherit controls and scales, …" at bounding box center [993, 383] width 307 height 139
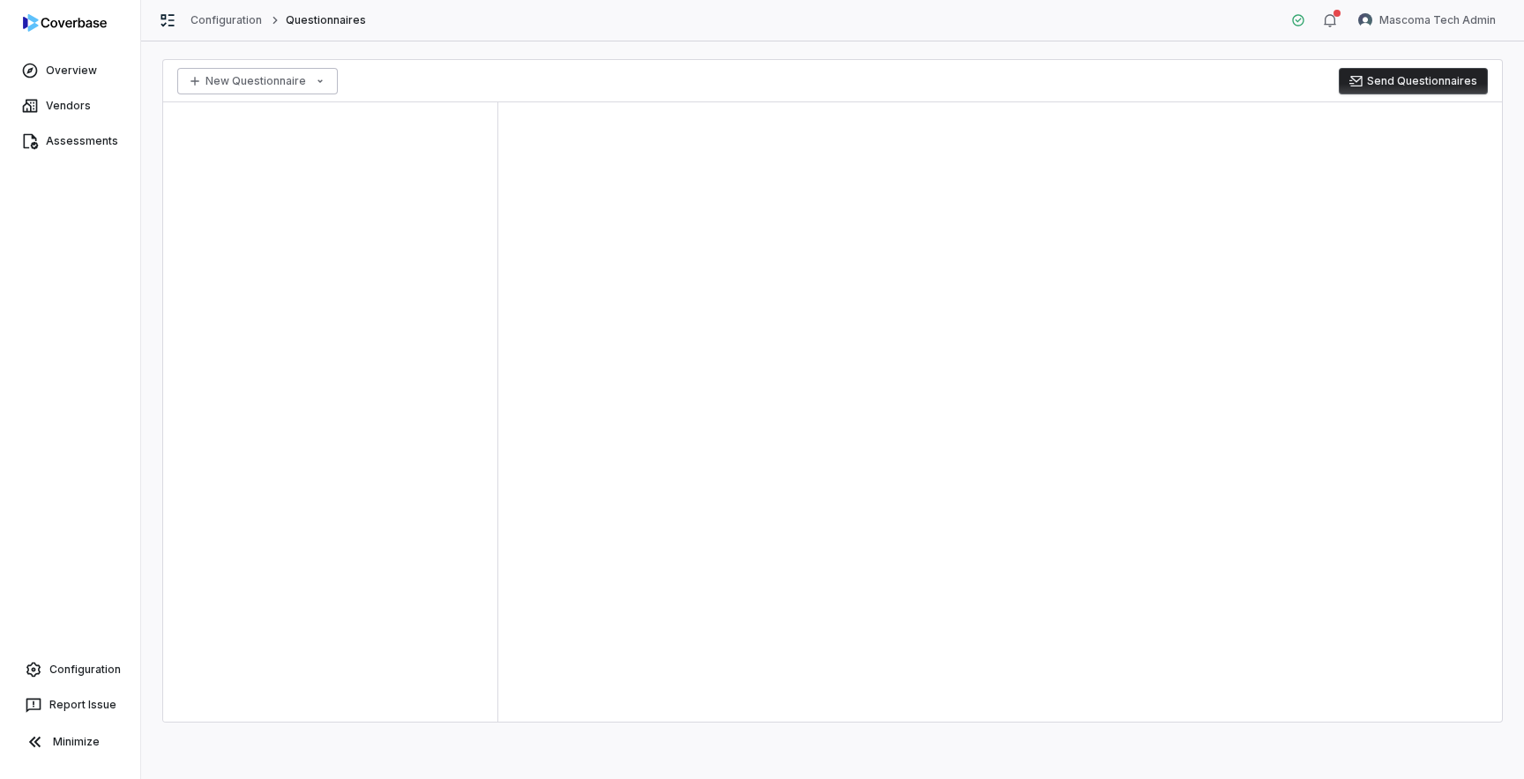
click at [313, 88] on html "Overview Vendors Assessments Configuration Report Issue Minimize Configuration …" at bounding box center [762, 389] width 1524 height 779
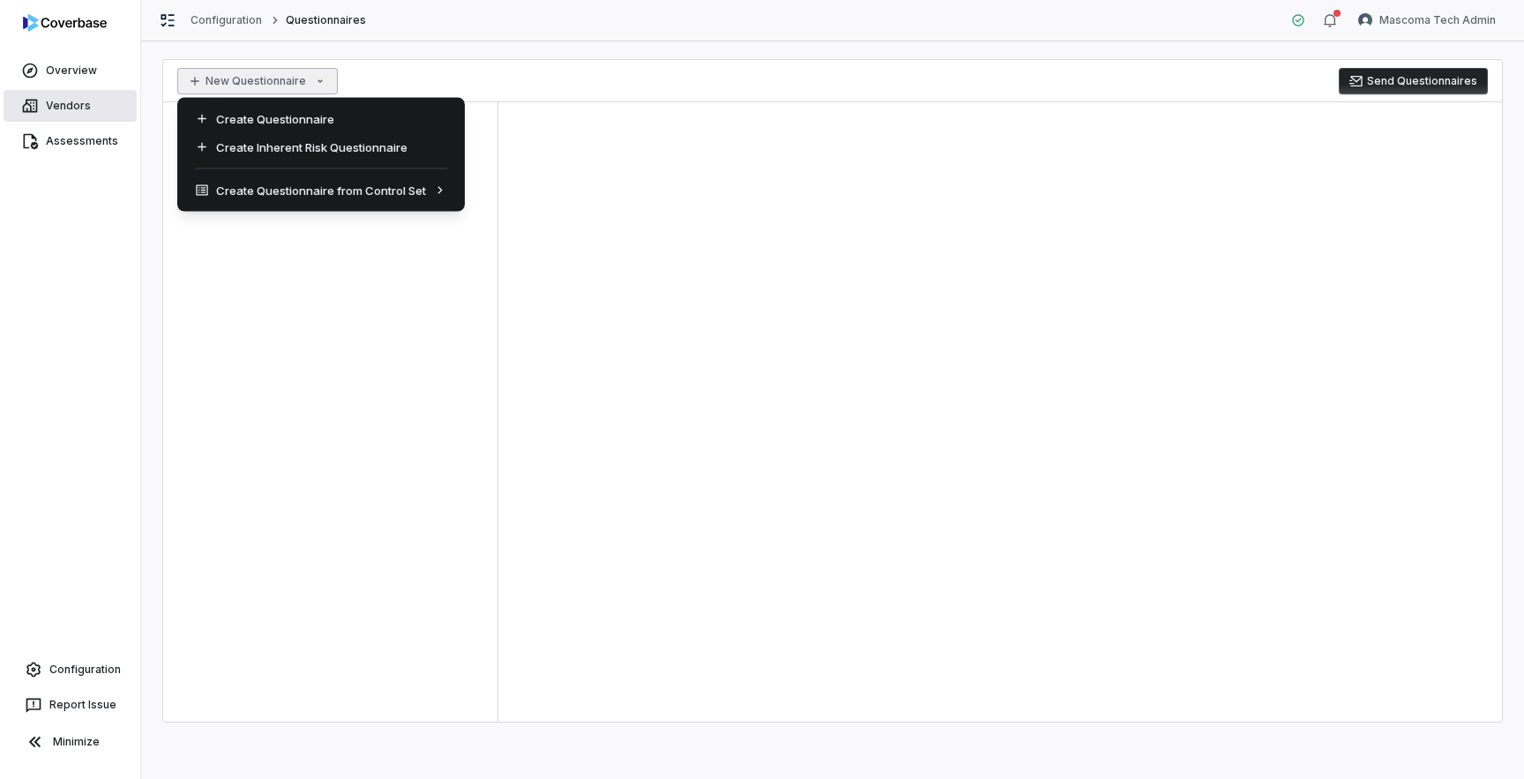
click at [50, 105] on html "Overview Vendors Assessments Configuration Report Issue Minimize Configuration …" at bounding box center [762, 389] width 1524 height 779
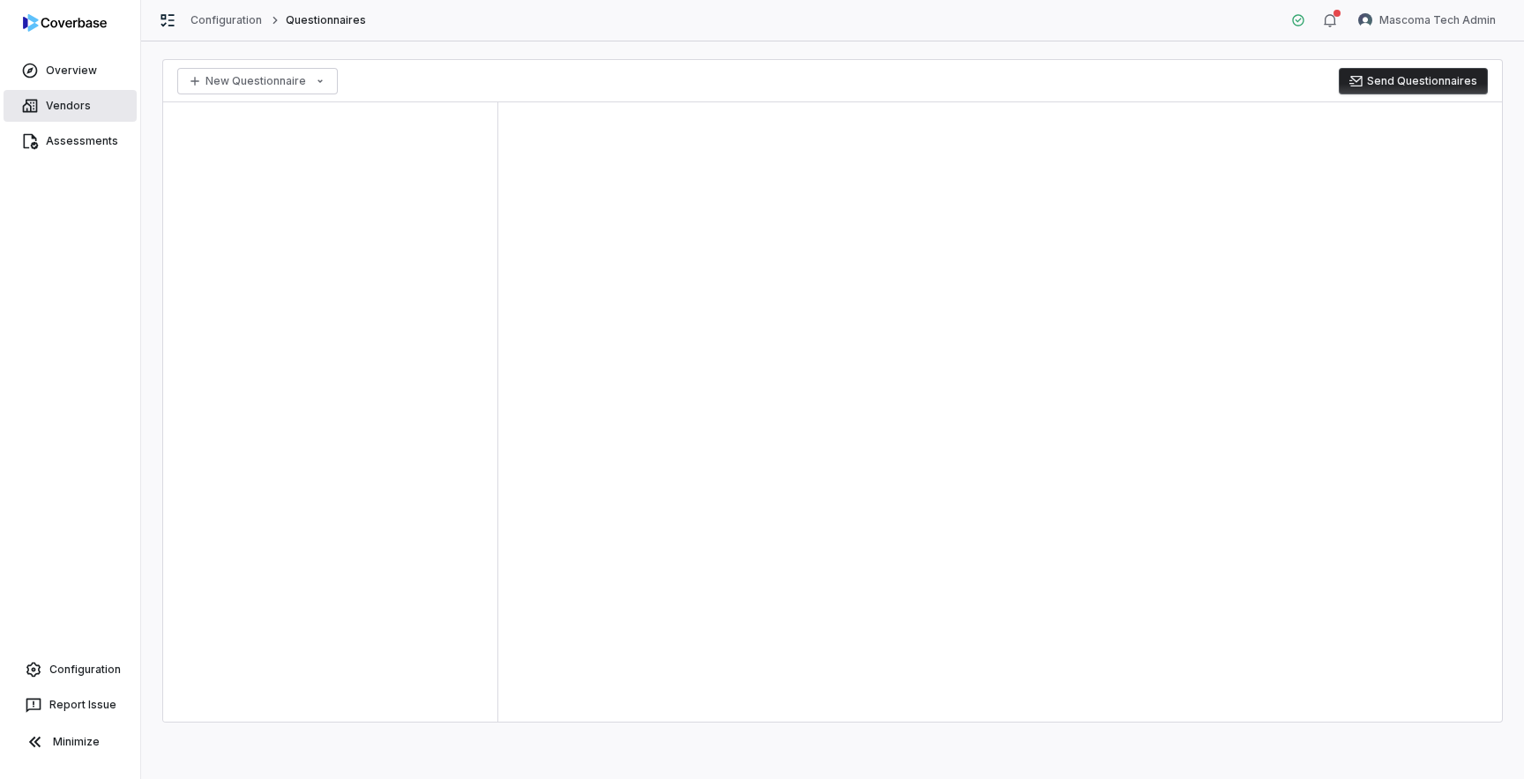
click at [77, 105] on span "Vendors" at bounding box center [68, 106] width 45 height 14
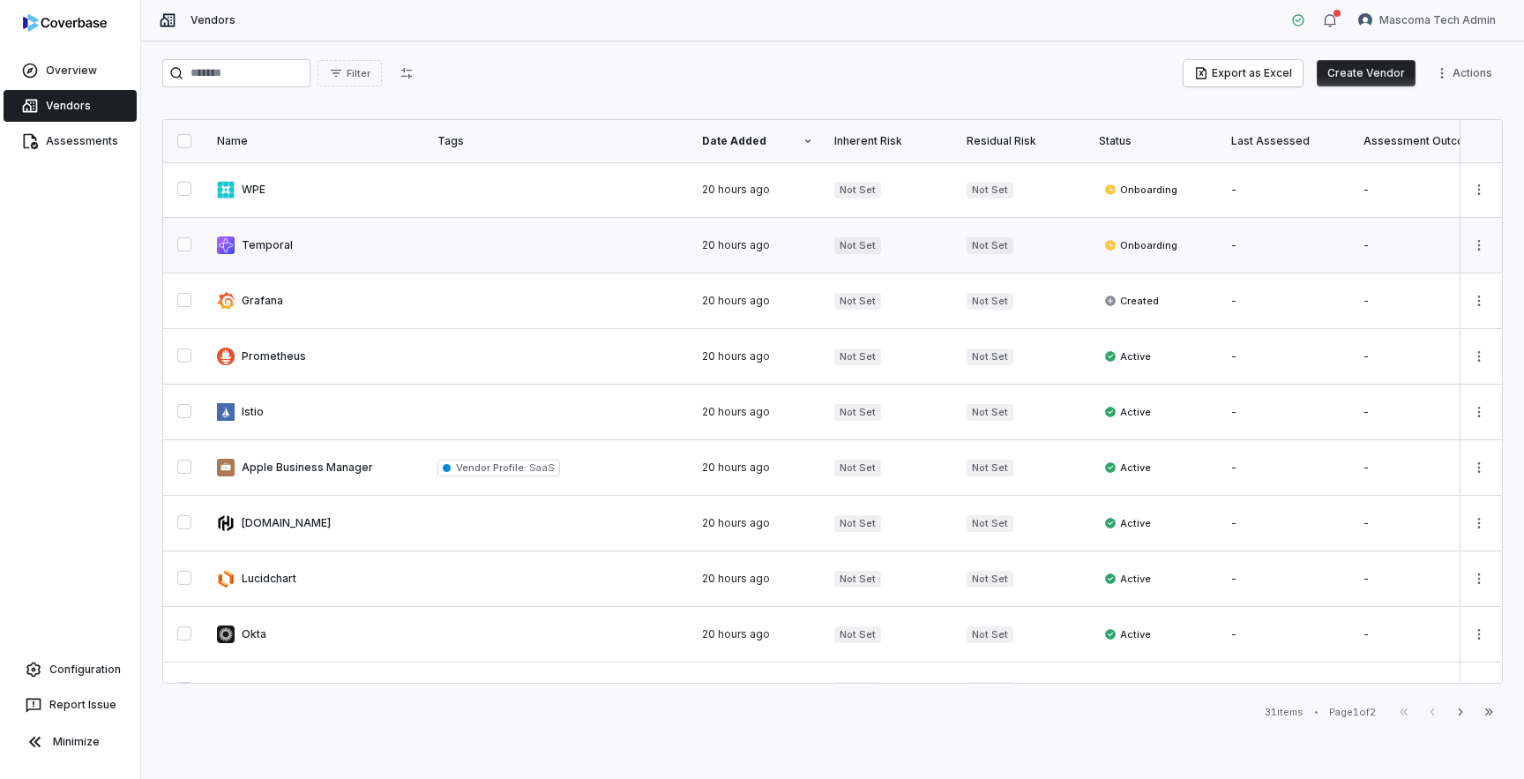
click at [279, 244] on link at bounding box center [316, 245] width 220 height 55
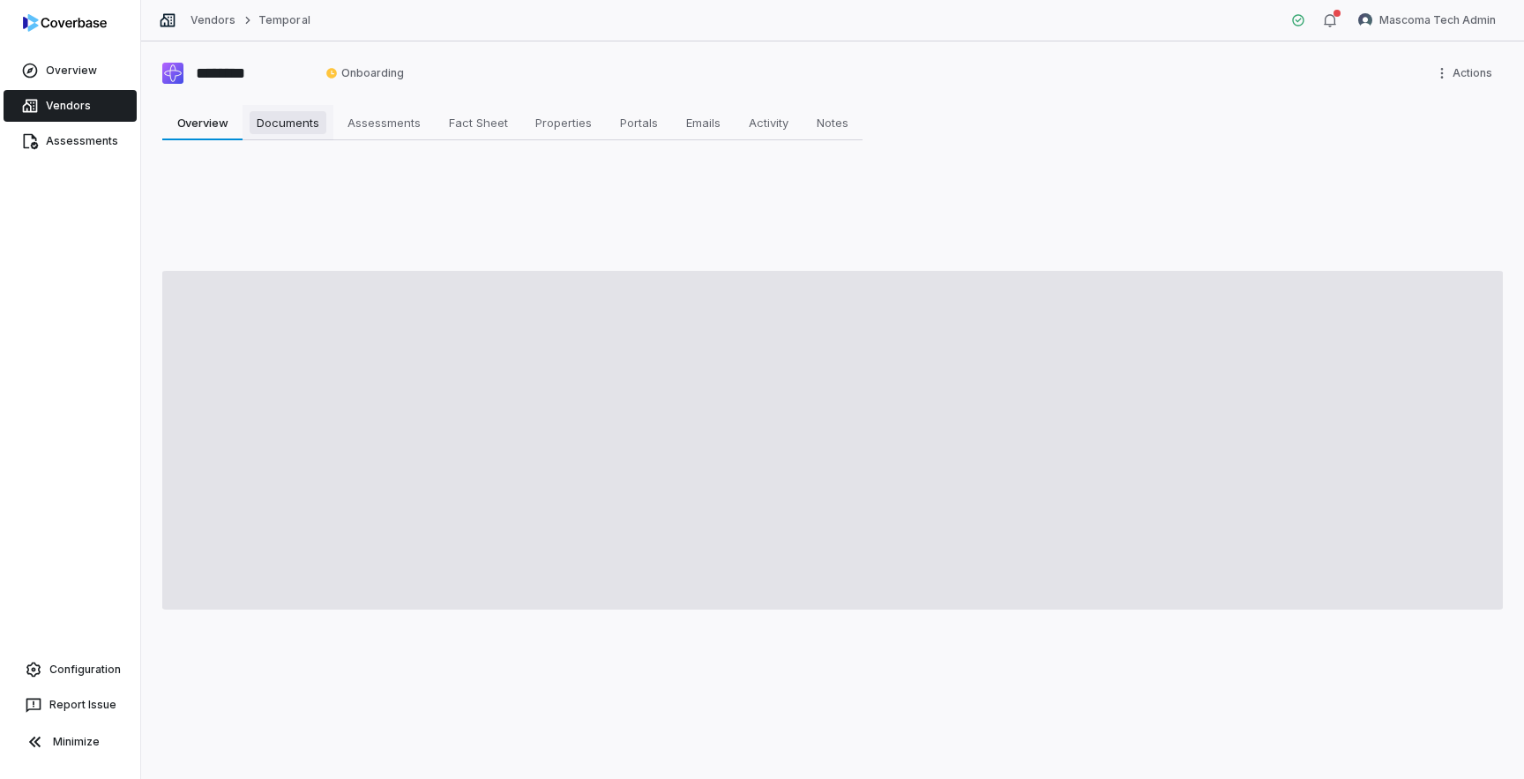
click at [304, 121] on span "Documents" at bounding box center [288, 122] width 77 height 23
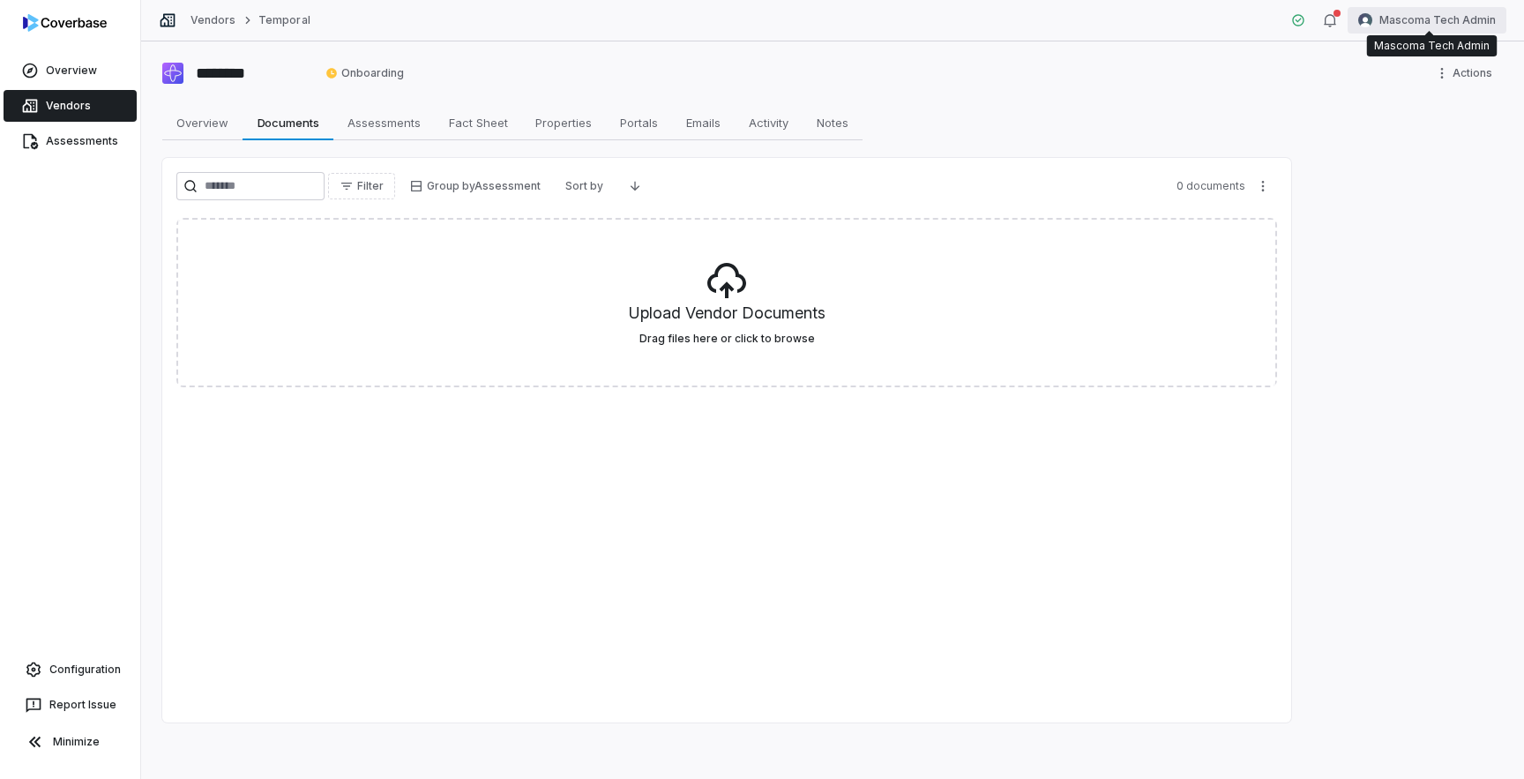
click at [1460, 26] on html "Overview Vendors Assessments Configuration Report Issue Minimize Vendors Tempor…" at bounding box center [762, 389] width 1524 height 779
click at [1416, 166] on div "Log out" at bounding box center [1431, 162] width 135 height 28
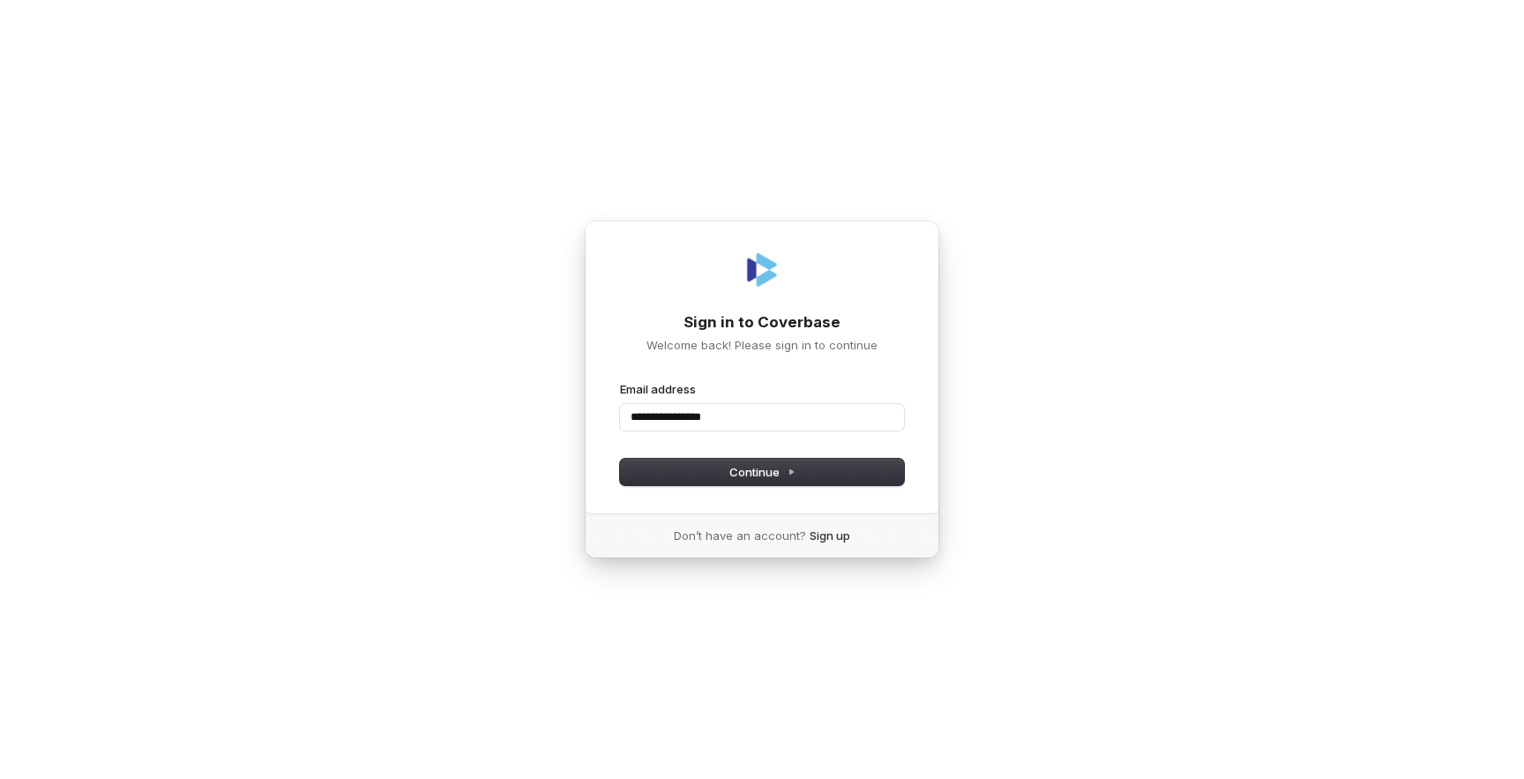
type input "**********"
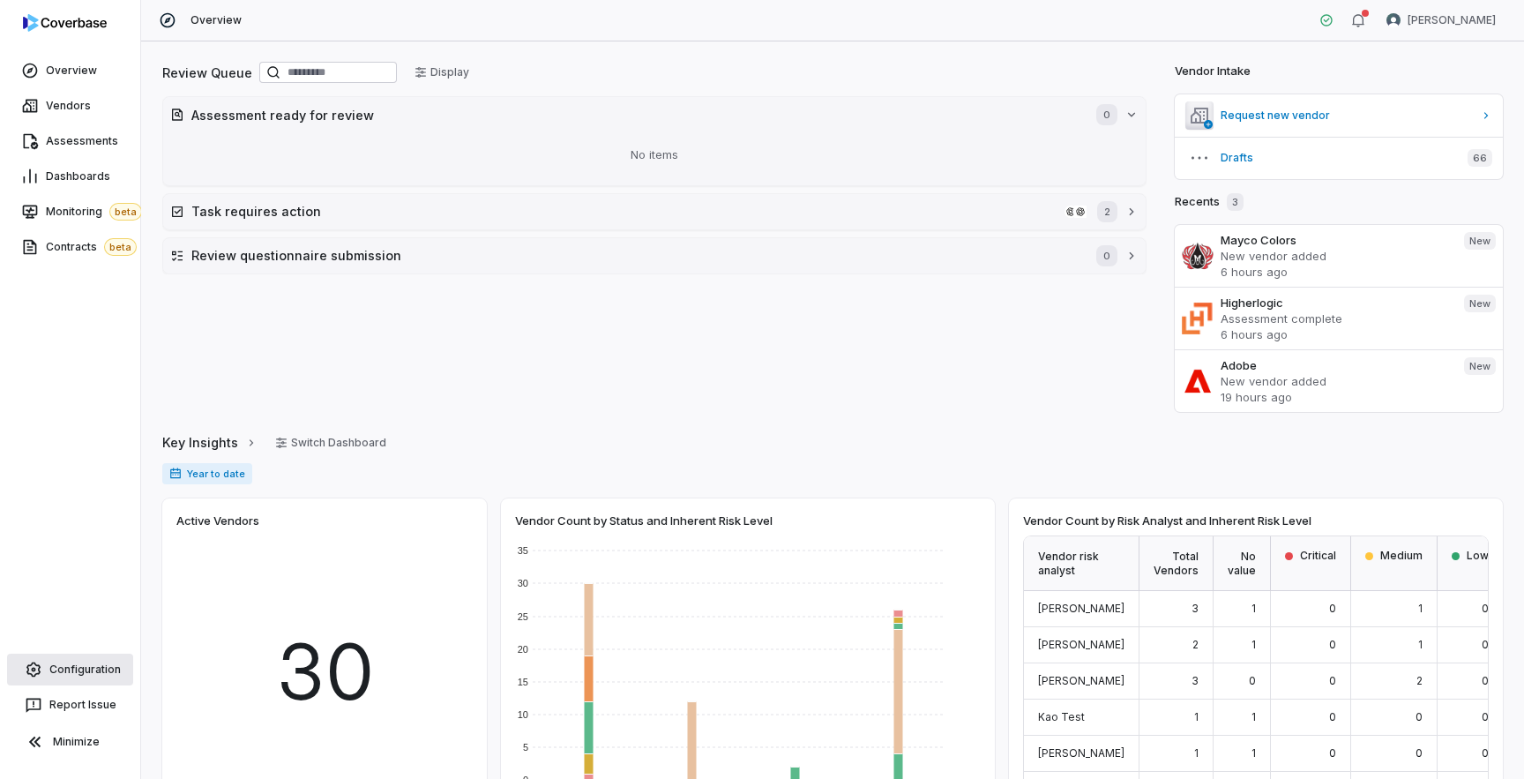
click at [80, 678] on link "Configuration" at bounding box center [70, 670] width 126 height 32
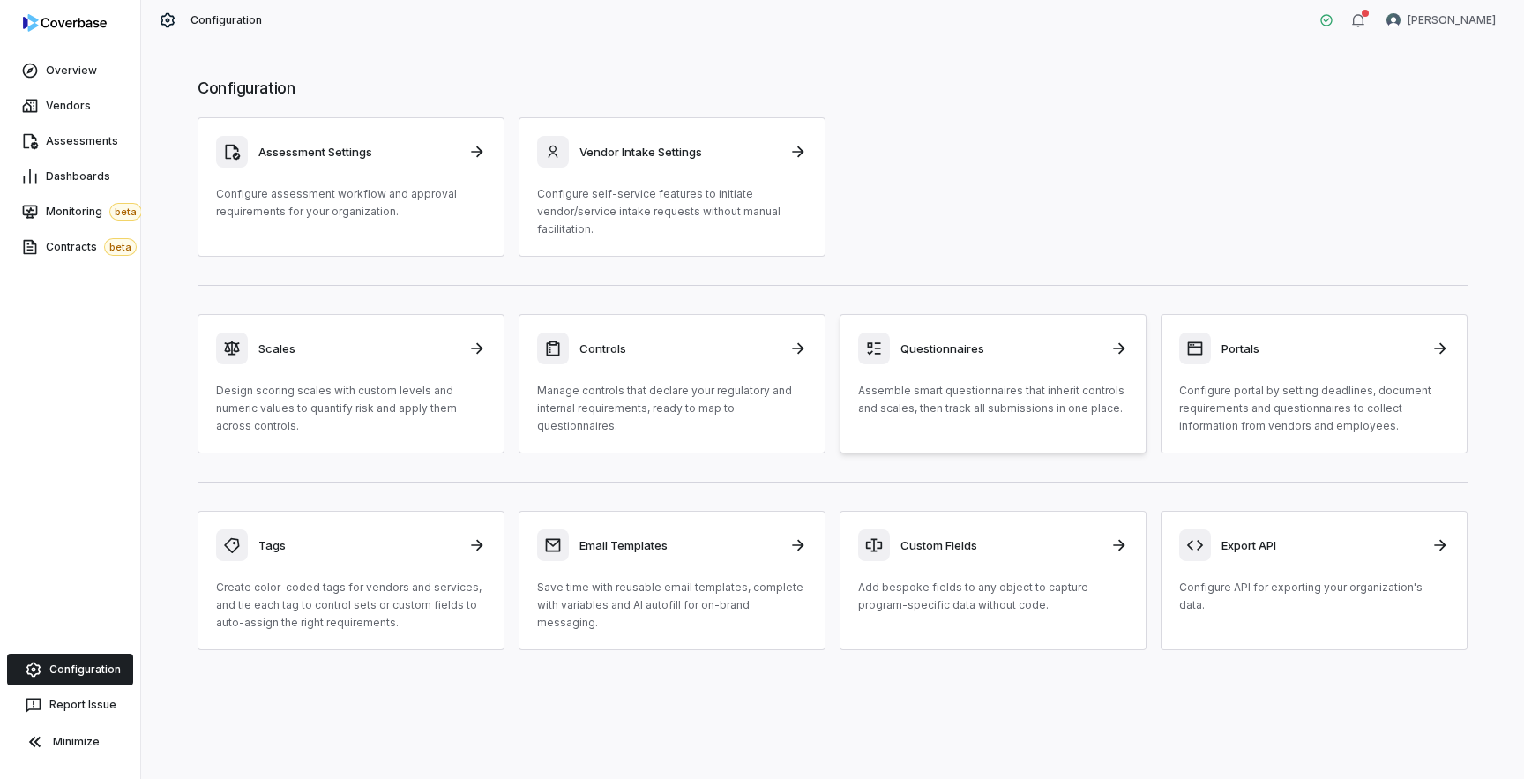
click at [933, 383] on p "Assemble smart questionnaires that inherit controls and scales, then track all …" at bounding box center [993, 399] width 270 height 35
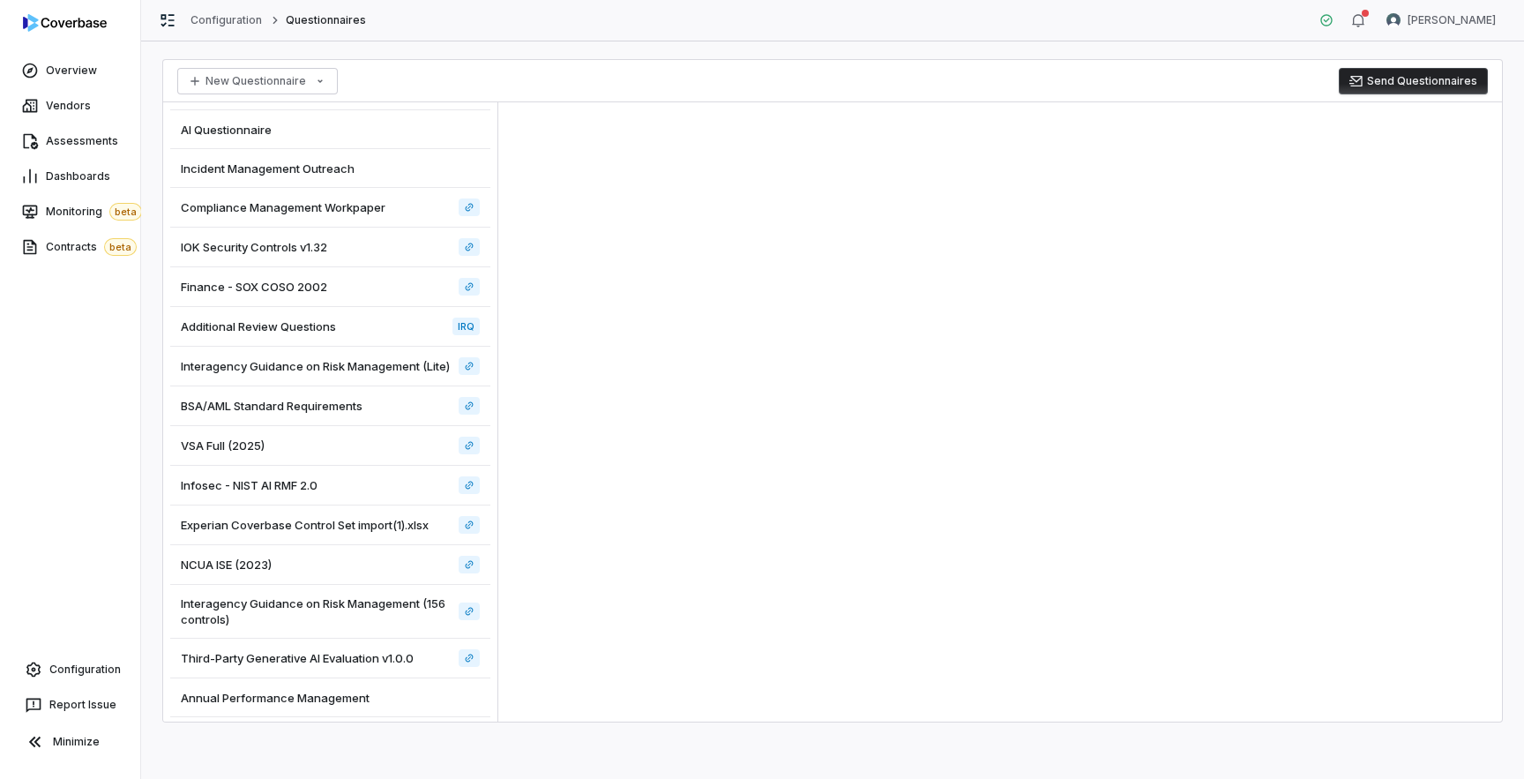
scroll to position [236, 0]
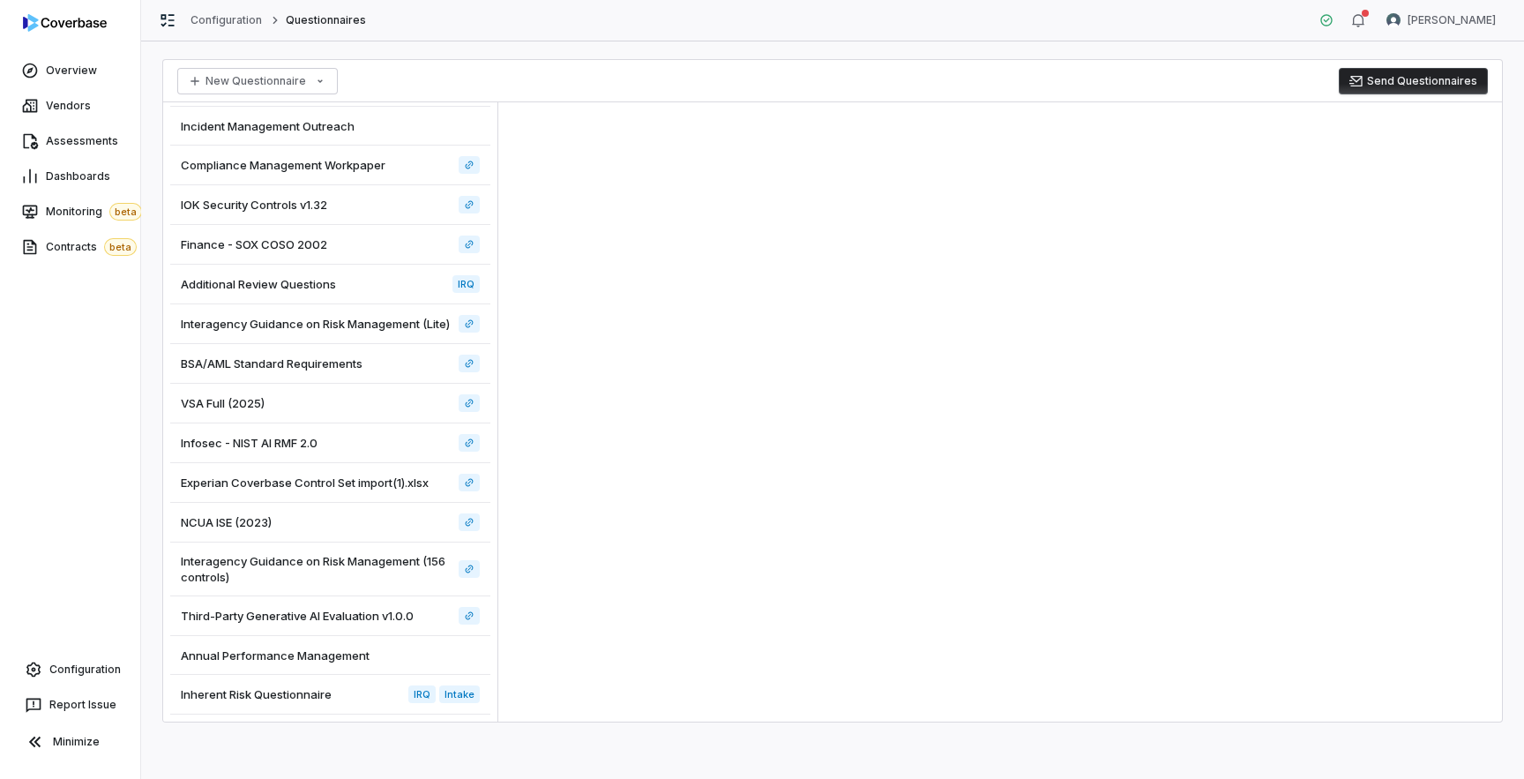
click at [296, 697] on span "Inherent Risk Questionnaire" at bounding box center [256, 694] width 151 height 16
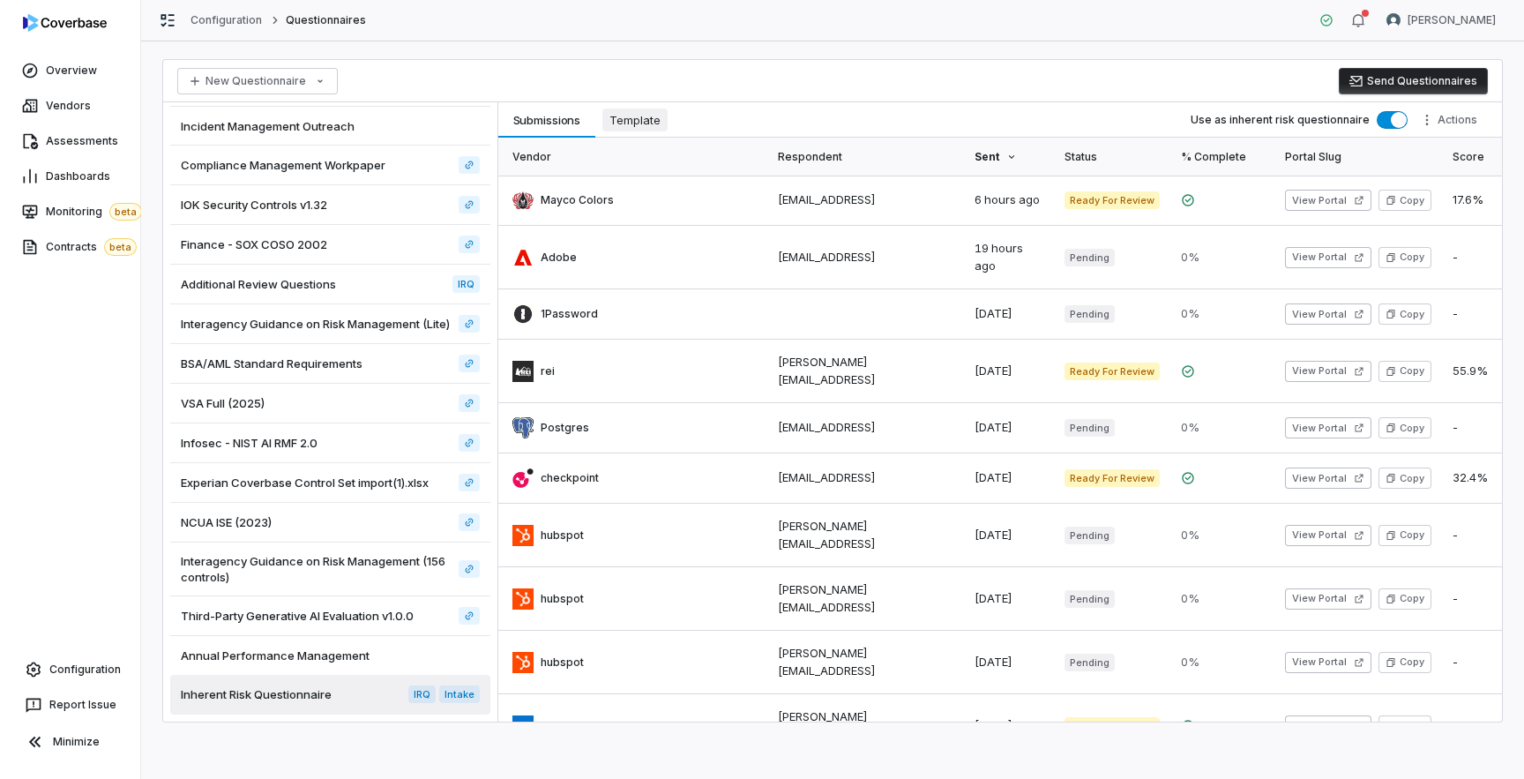
click at [649, 124] on span "Template" at bounding box center [634, 119] width 65 height 23
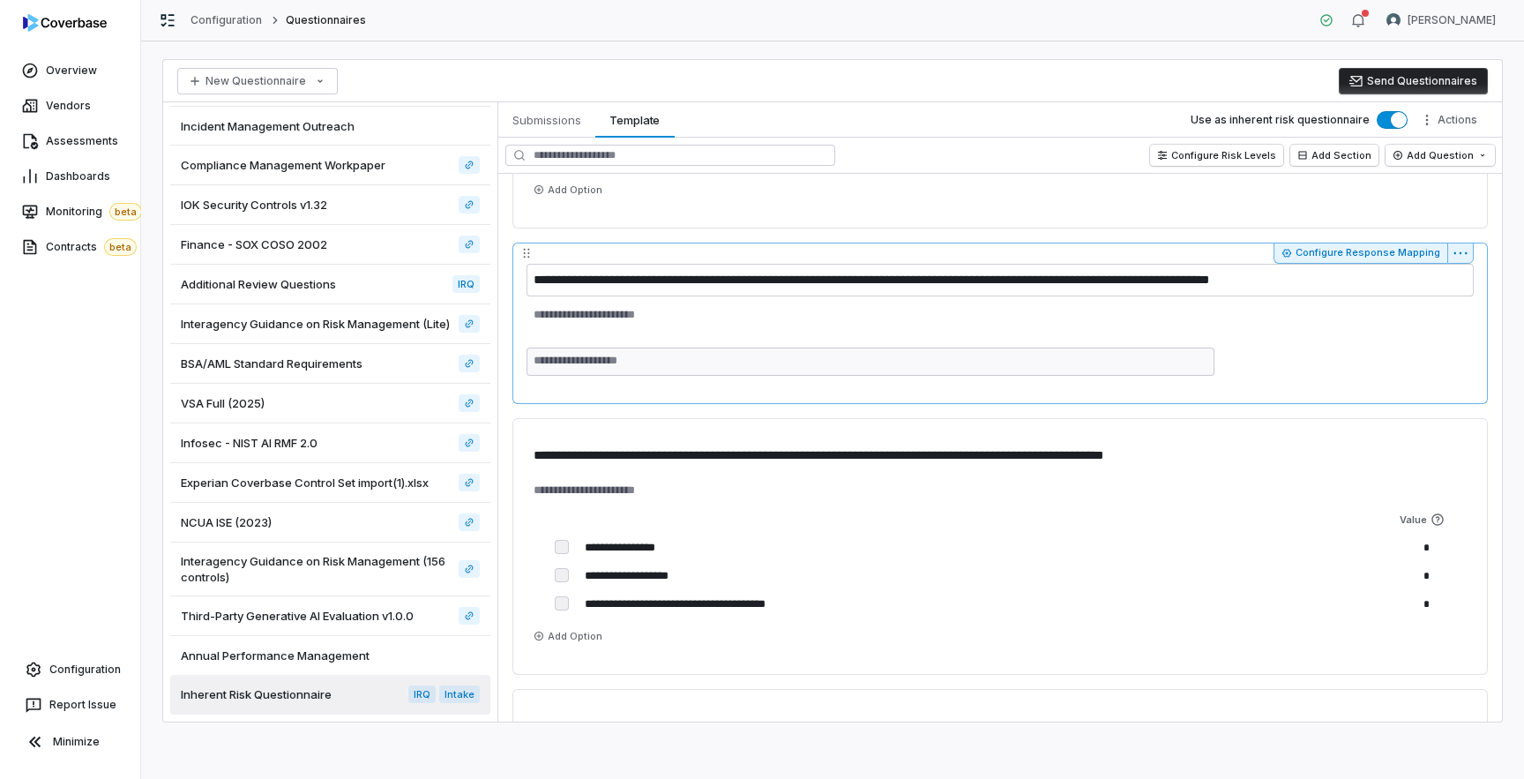
scroll to position [901, 0]
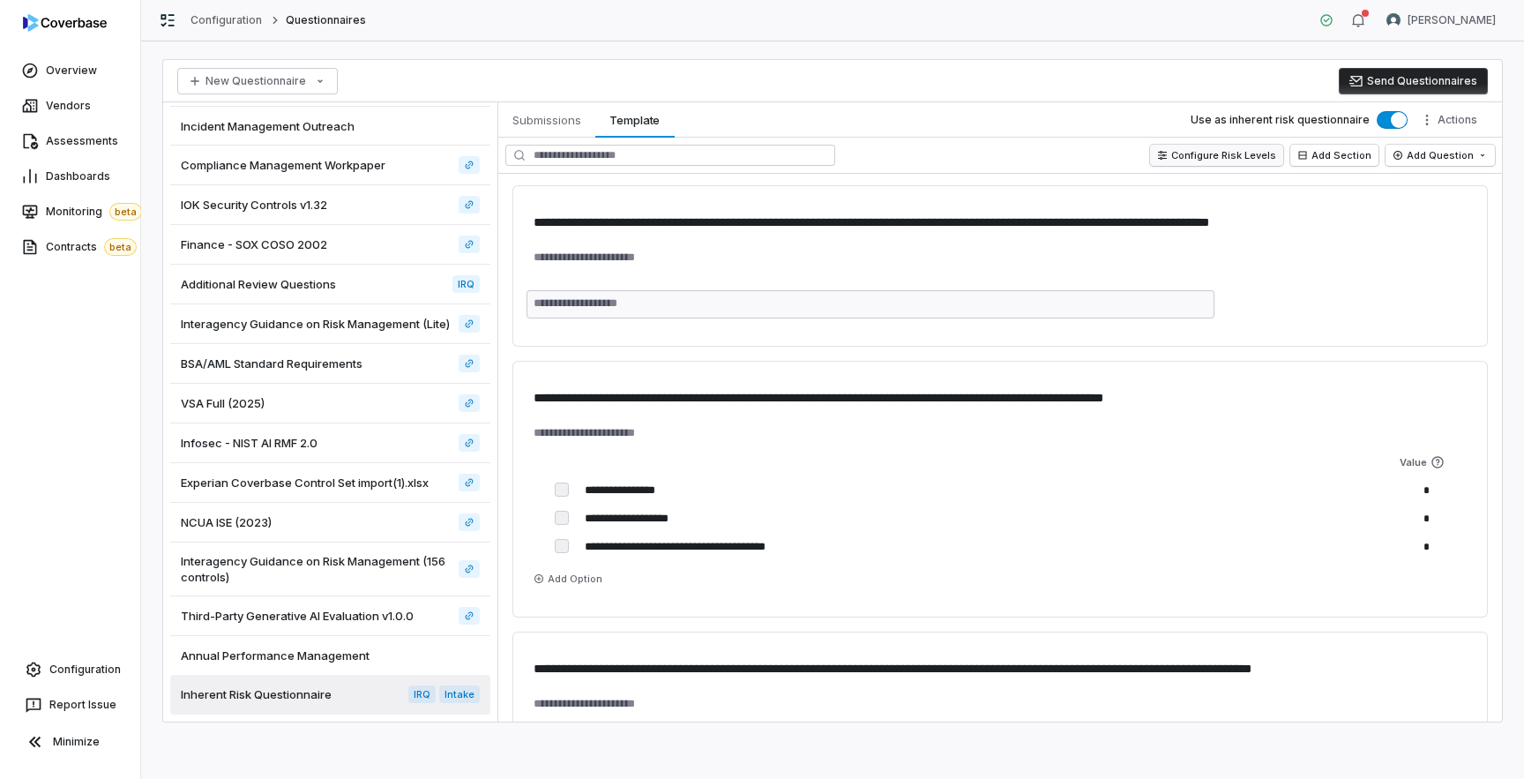
click at [1243, 158] on button "Configure Risk Levels" at bounding box center [1216, 155] width 133 height 21
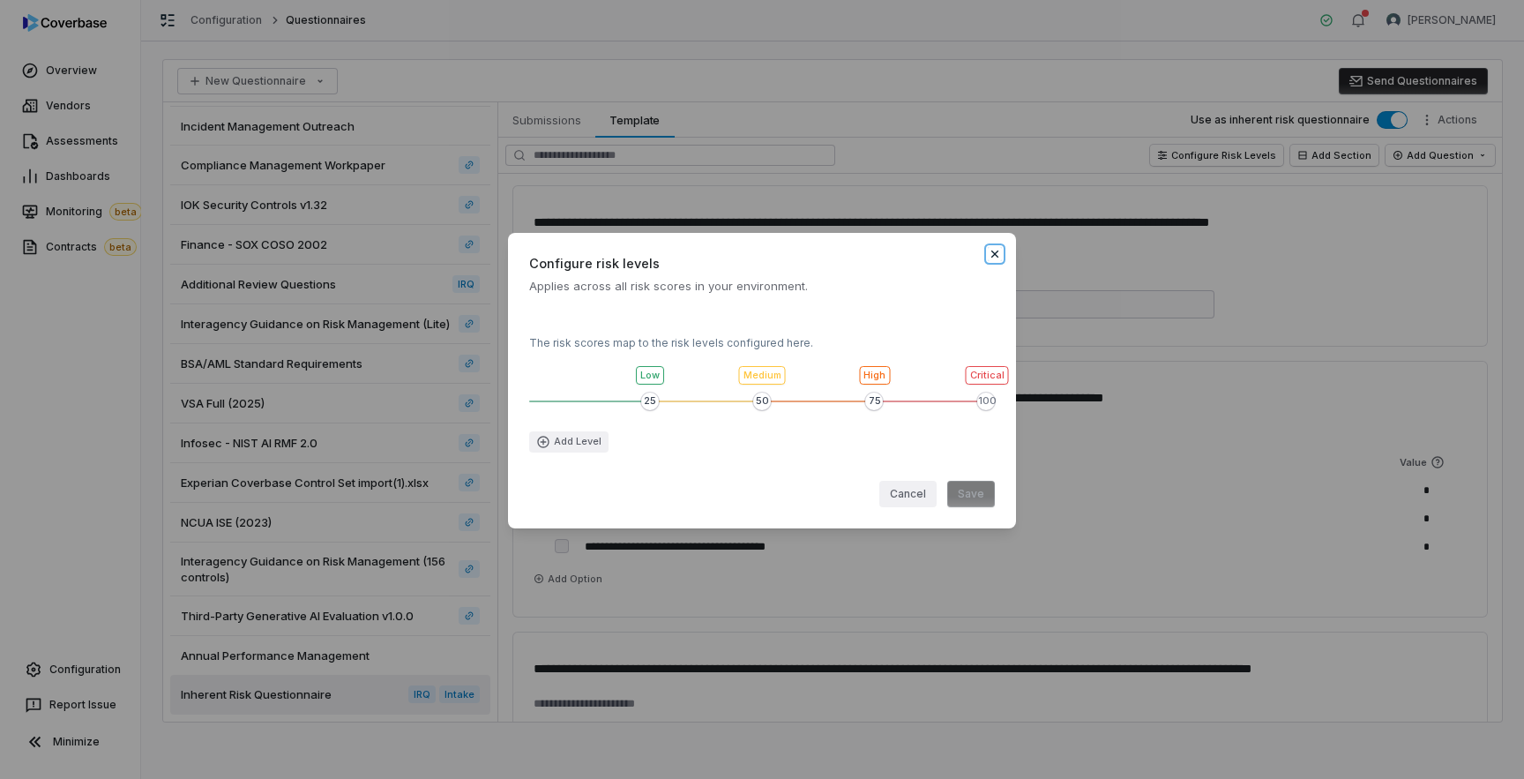
click at [997, 250] on icon "button" at bounding box center [995, 254] width 14 height 14
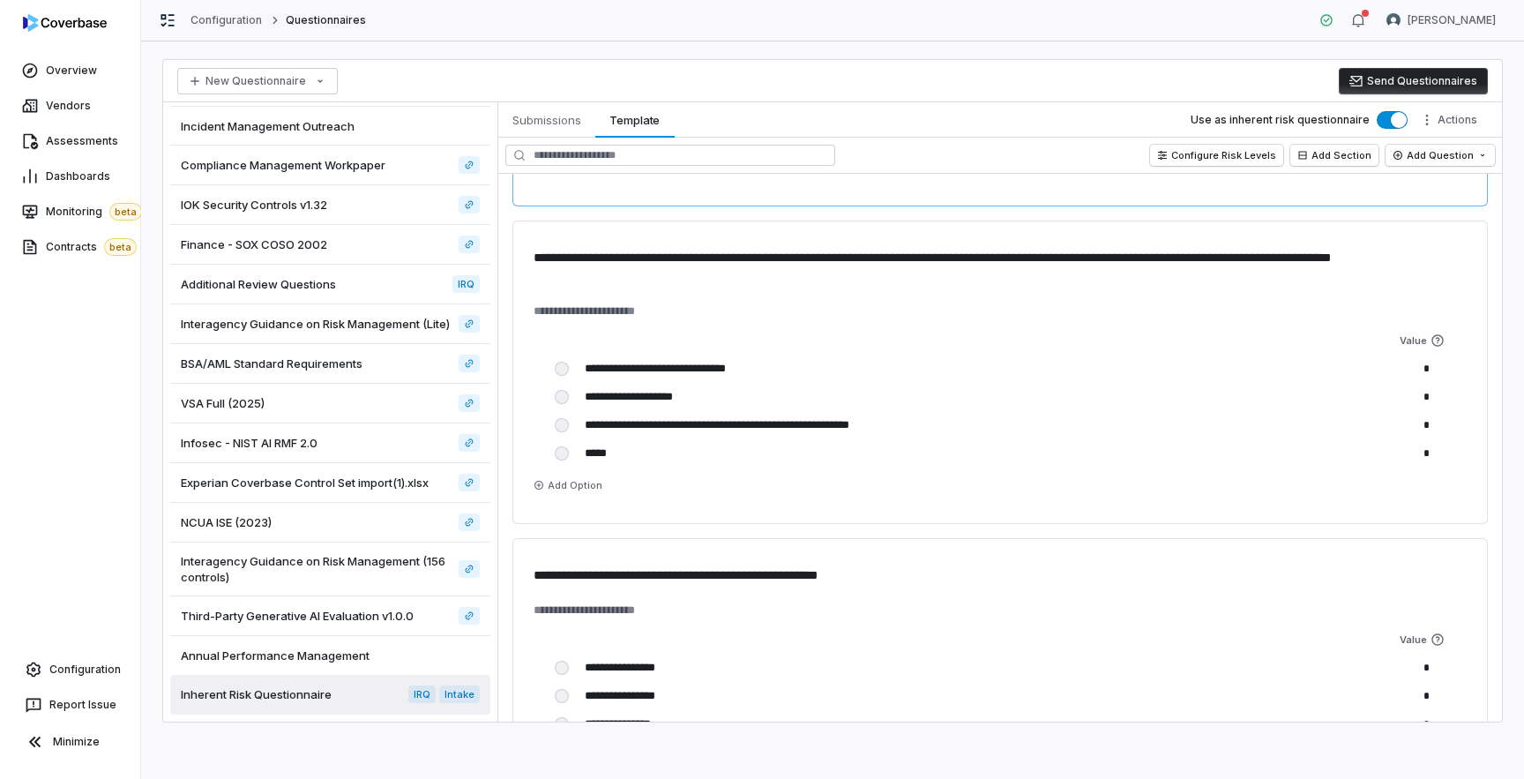
scroll to position [1997, 0]
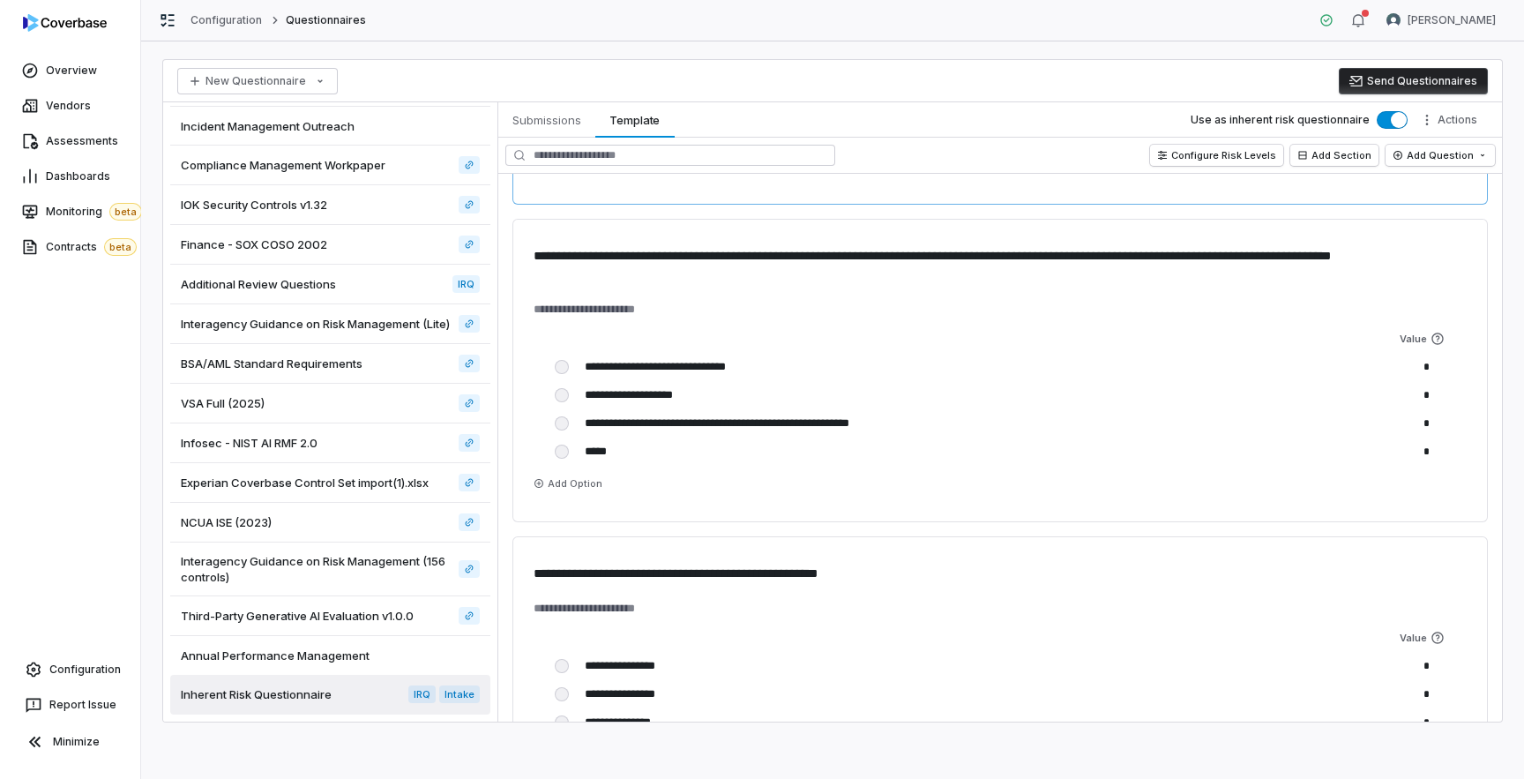
type textarea "*"
click at [1446, 25] on html "**********" at bounding box center [762, 389] width 1524 height 779
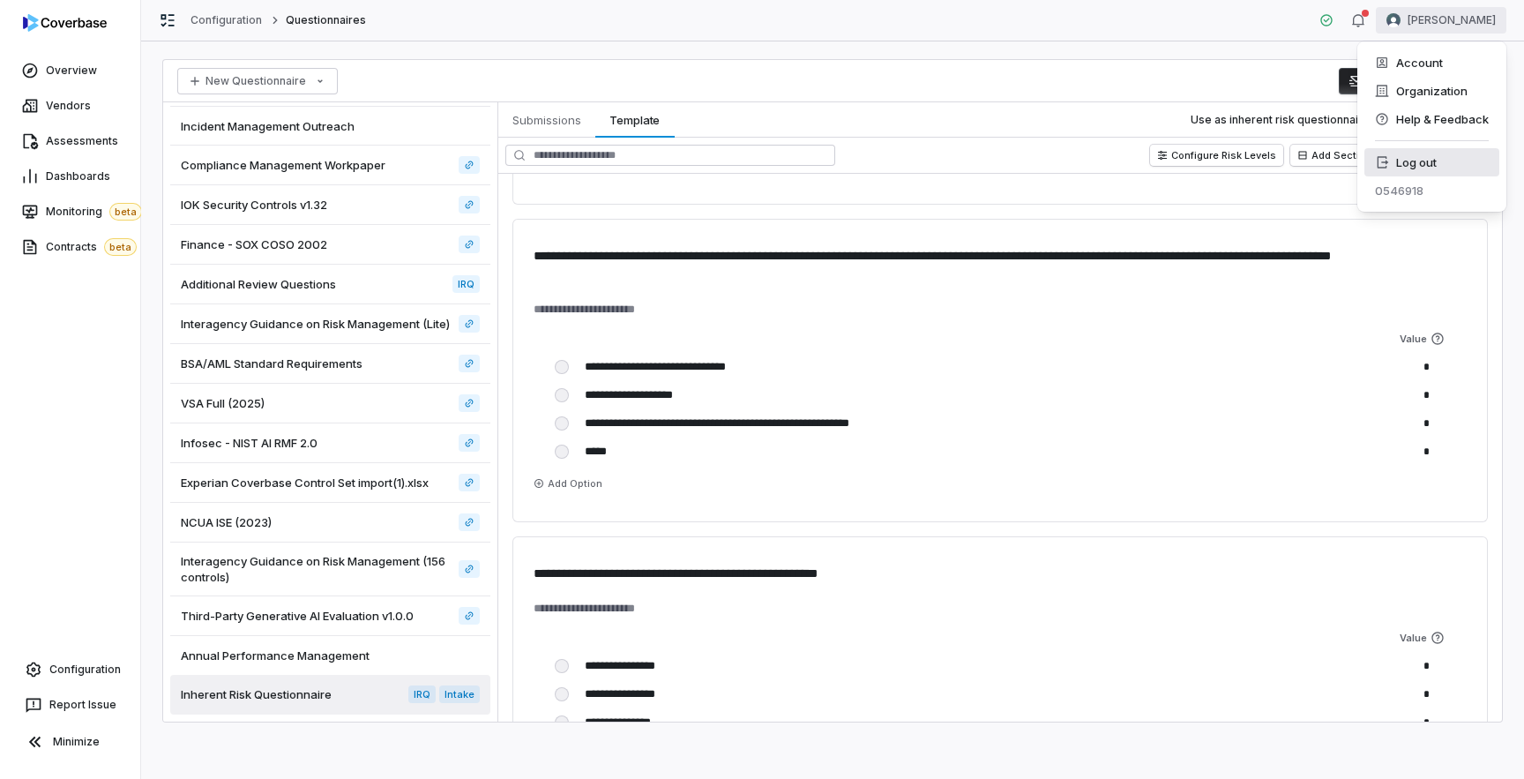
click at [1425, 161] on div "Log out" at bounding box center [1431, 162] width 135 height 28
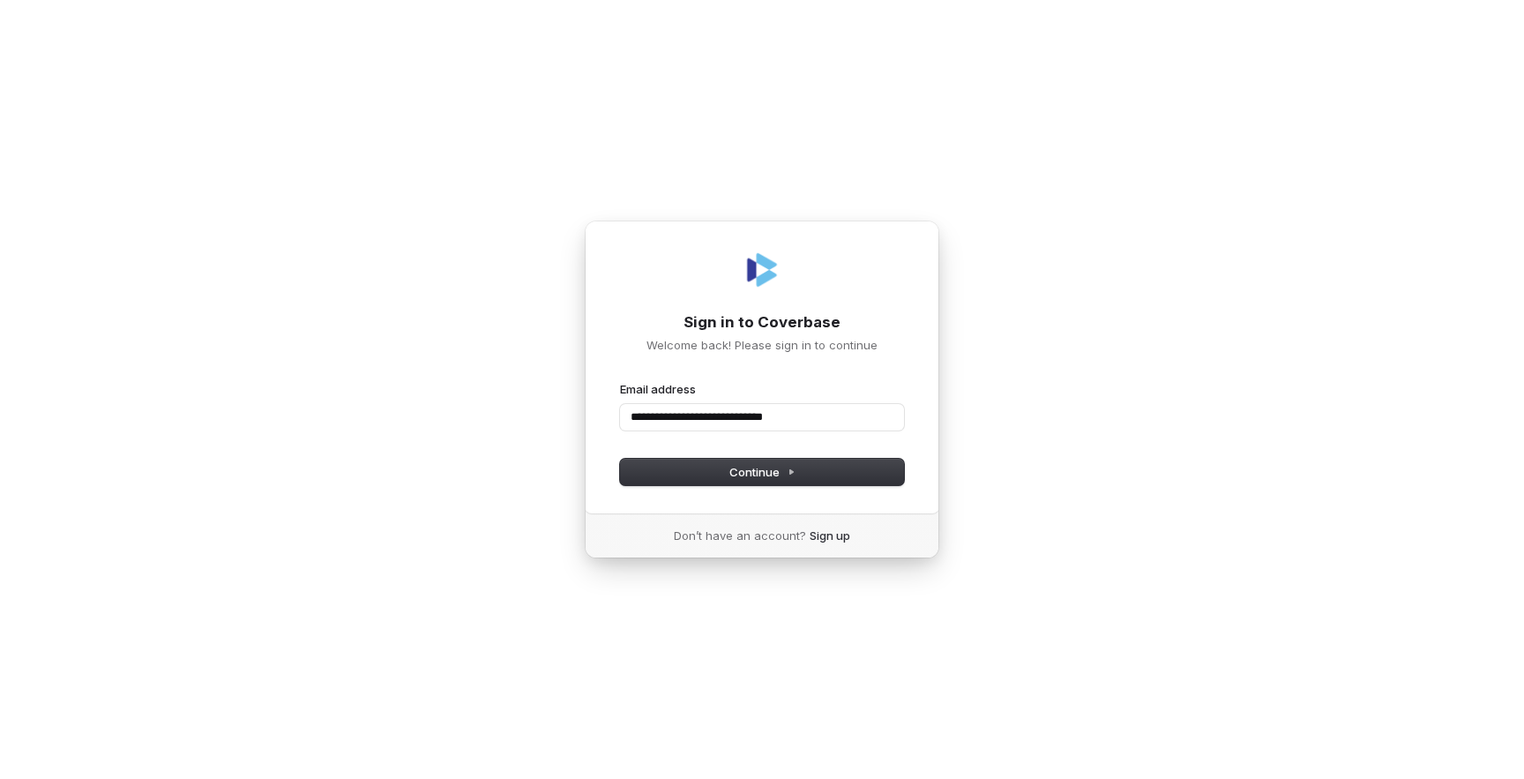
type input "**********"
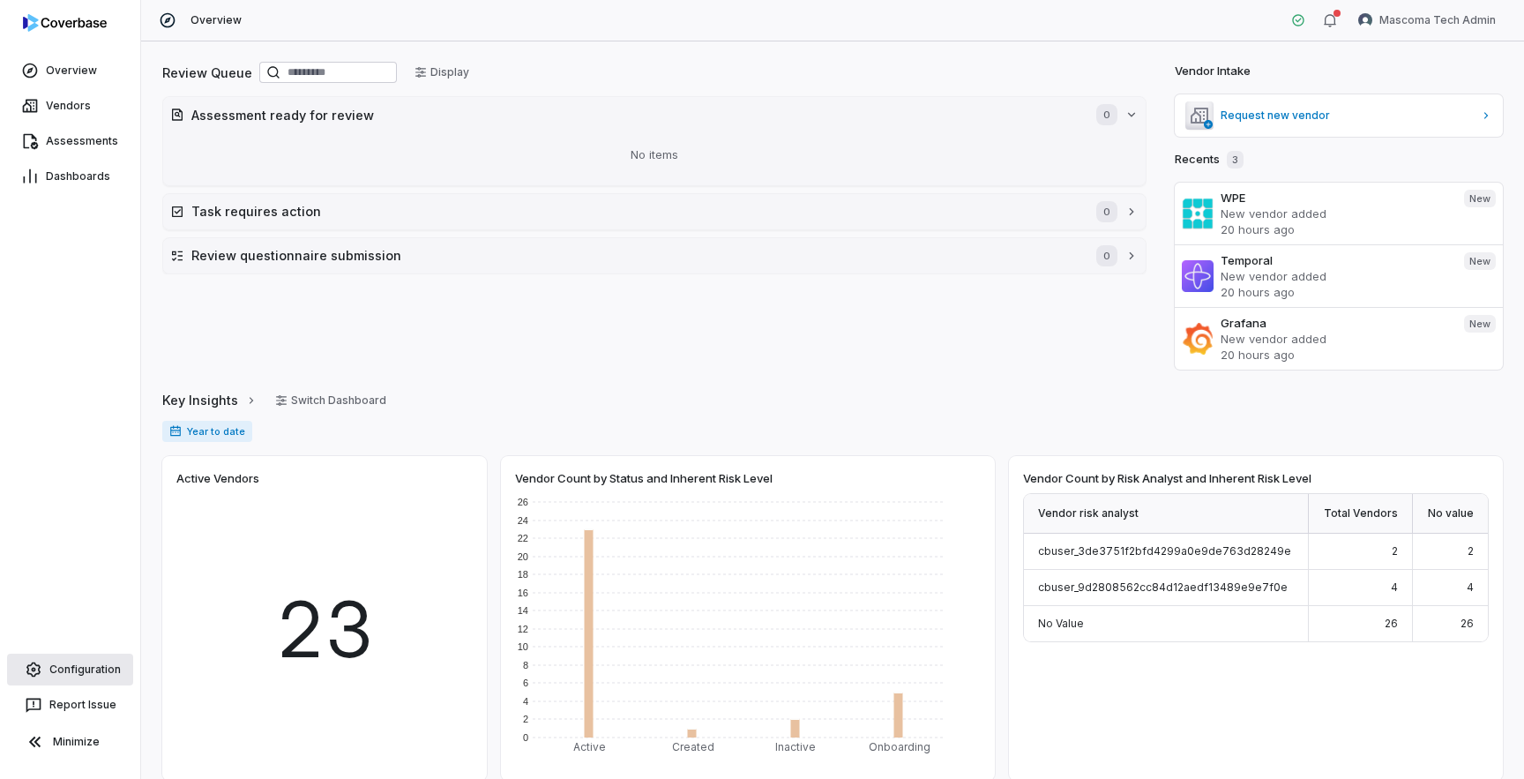
click at [67, 674] on span "Configuration" at bounding box center [84, 669] width 71 height 14
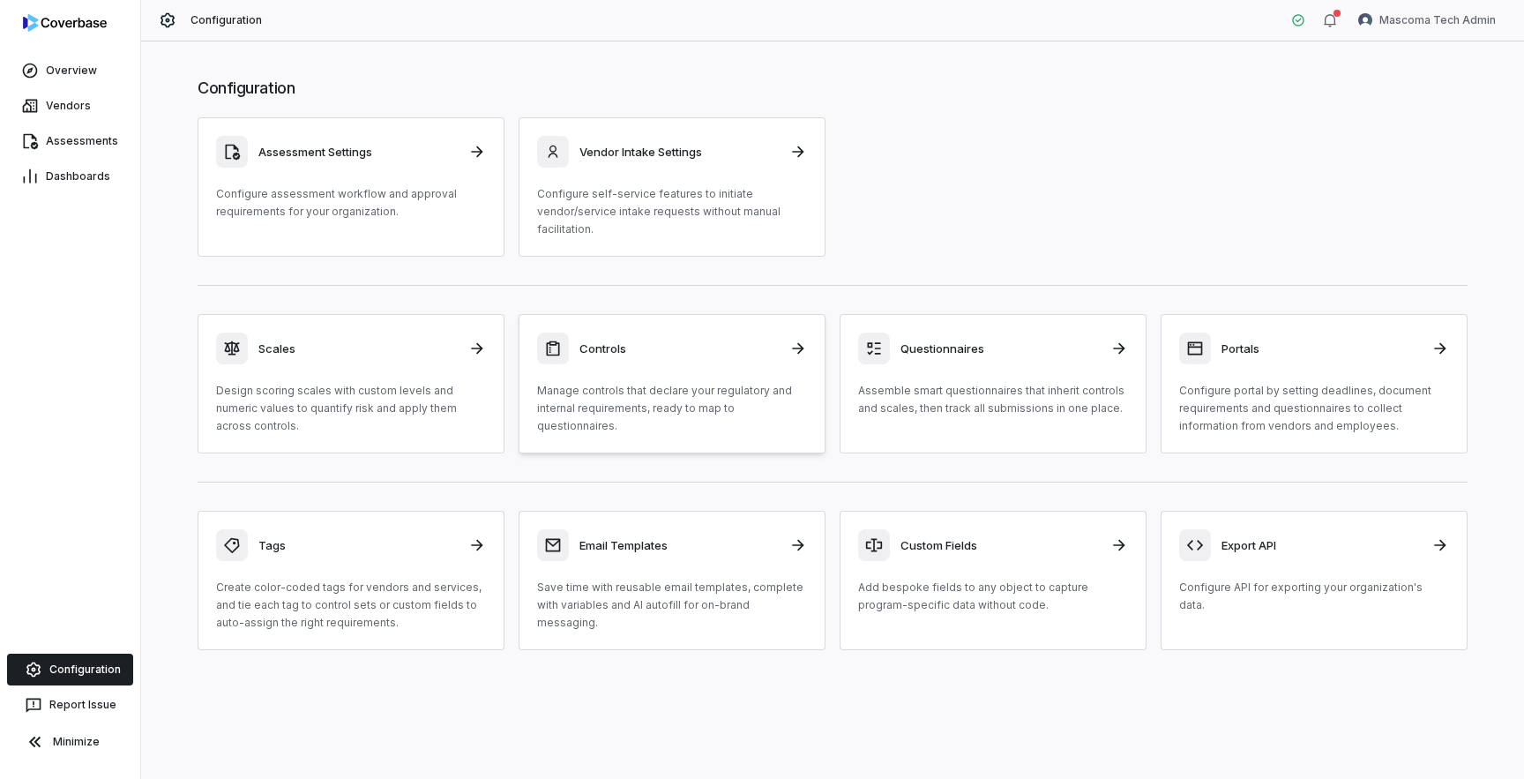
click at [620, 407] on p "Manage controls that declare your regulatory and internal requirements, ready t…" at bounding box center [672, 408] width 270 height 53
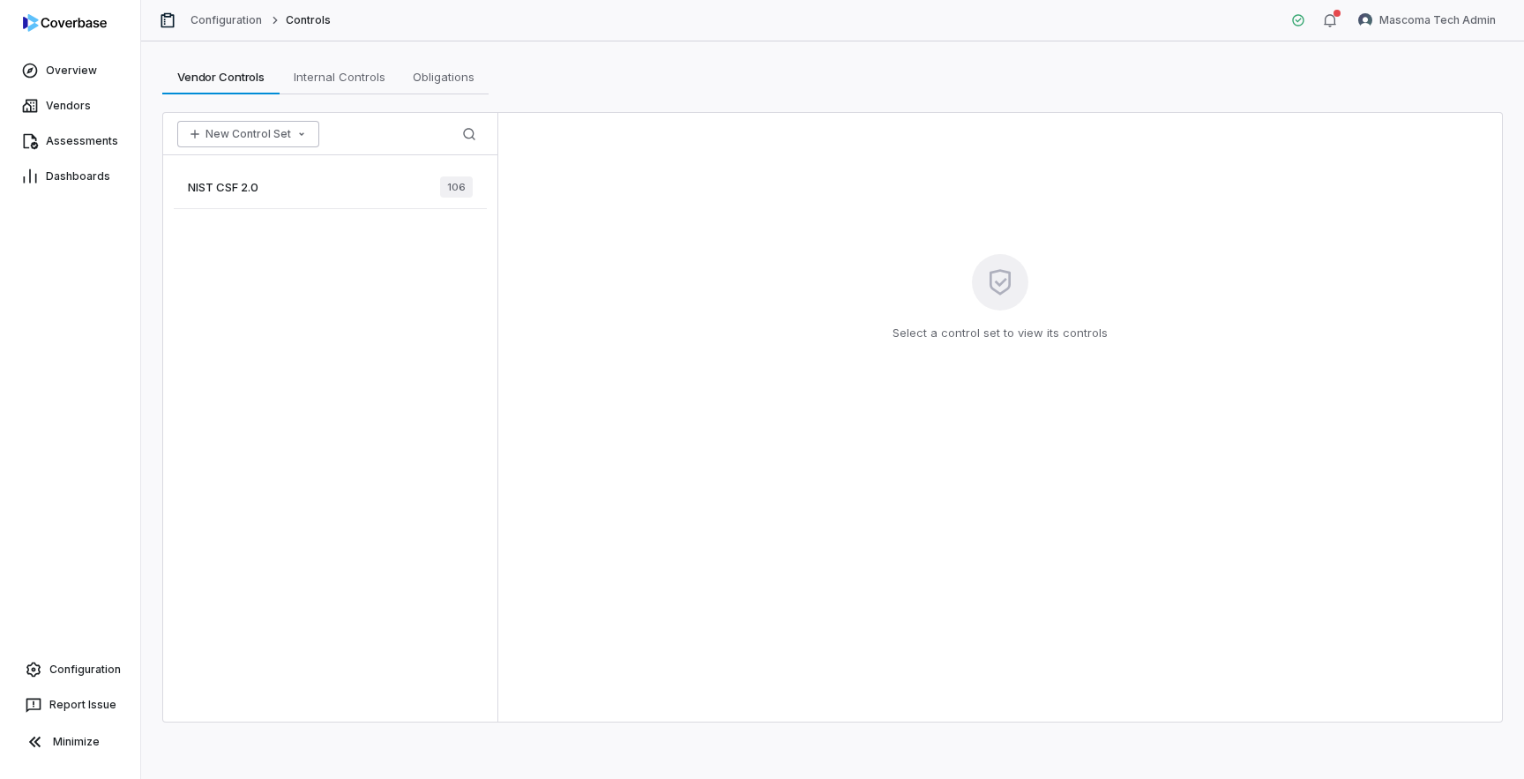
click at [306, 138] on button "New Control Set" at bounding box center [248, 134] width 142 height 26
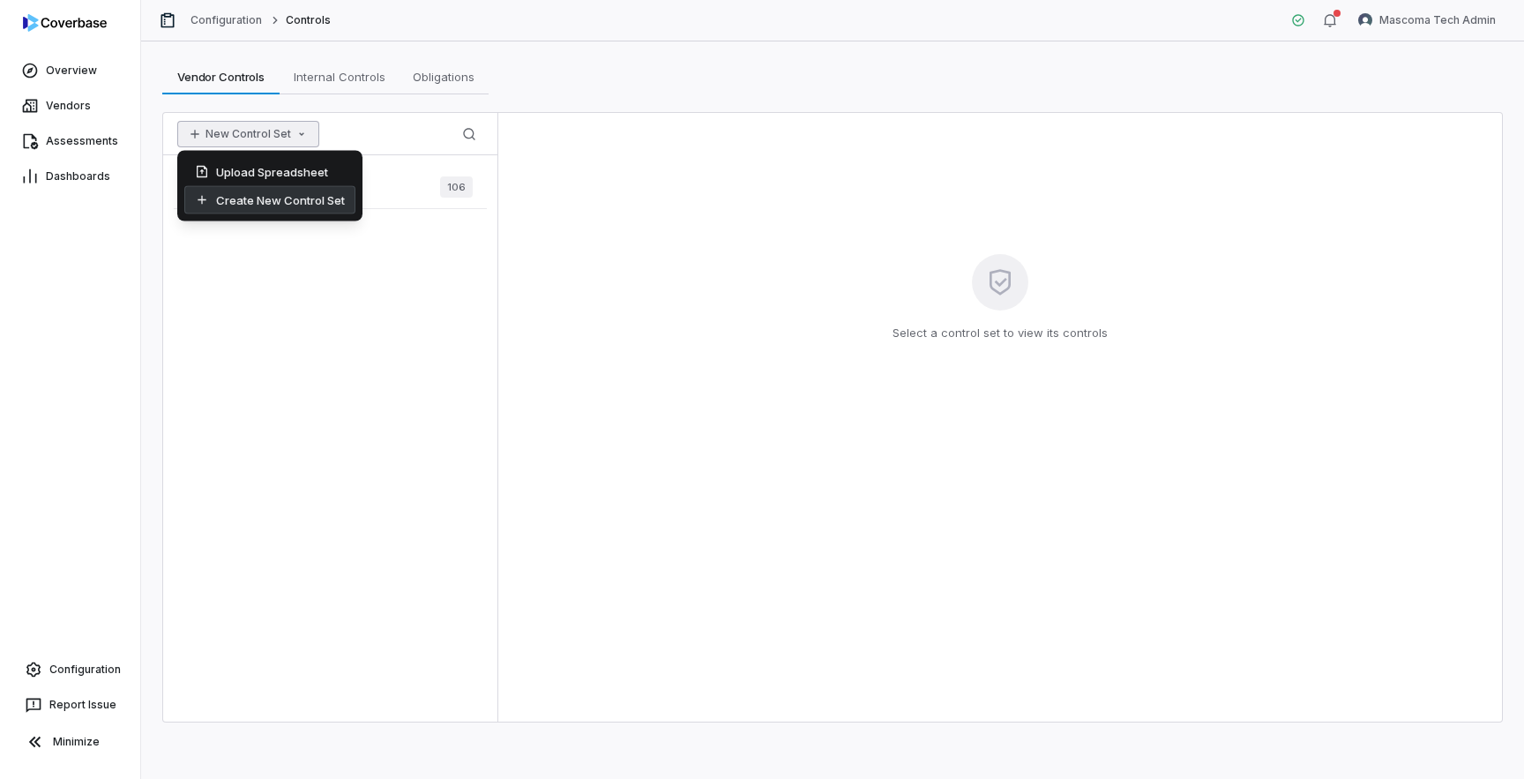
click at [295, 198] on div "Create New Control Set" at bounding box center [269, 200] width 171 height 28
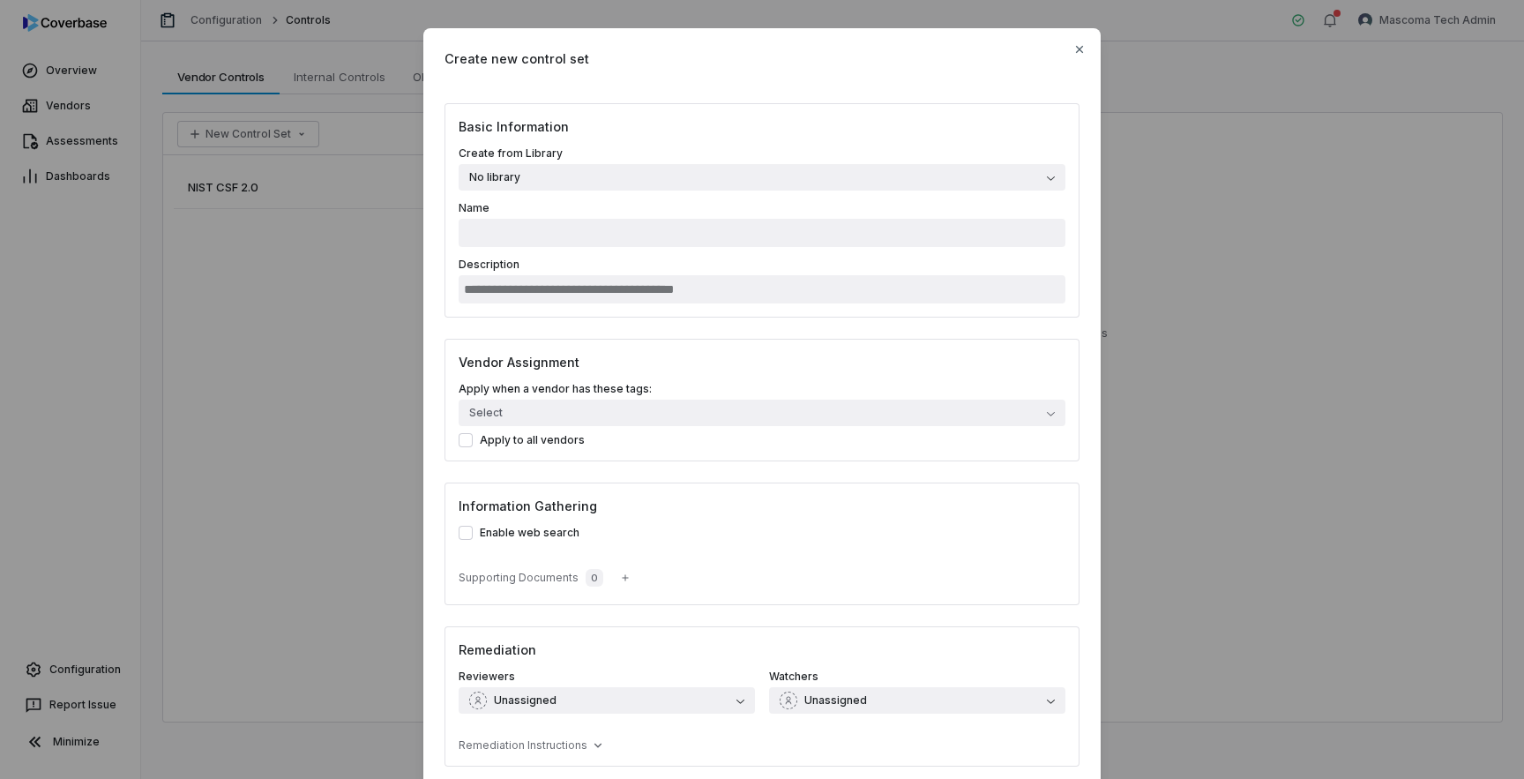
click at [573, 170] on button "No library" at bounding box center [762, 177] width 607 height 26
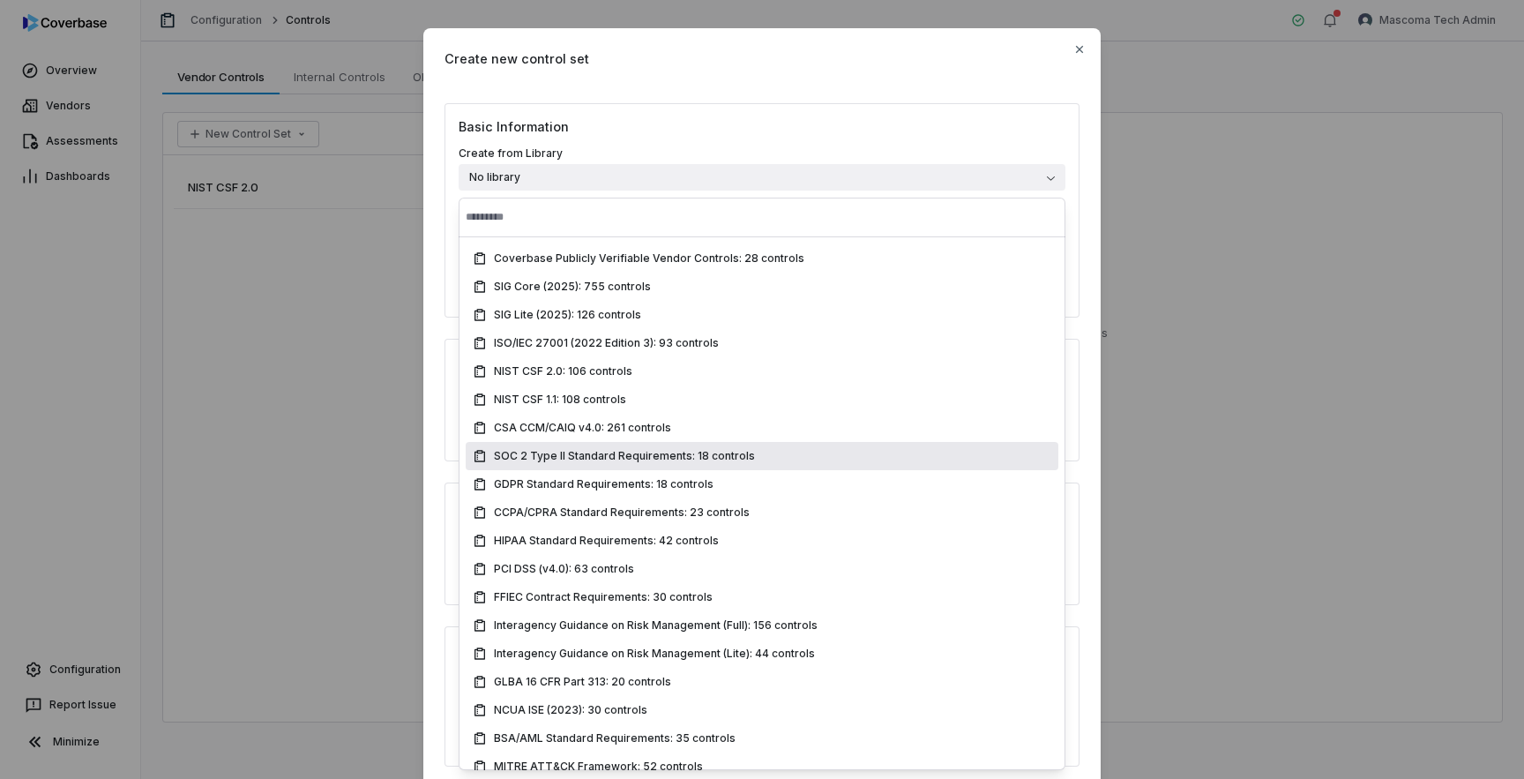
scroll to position [13, 0]
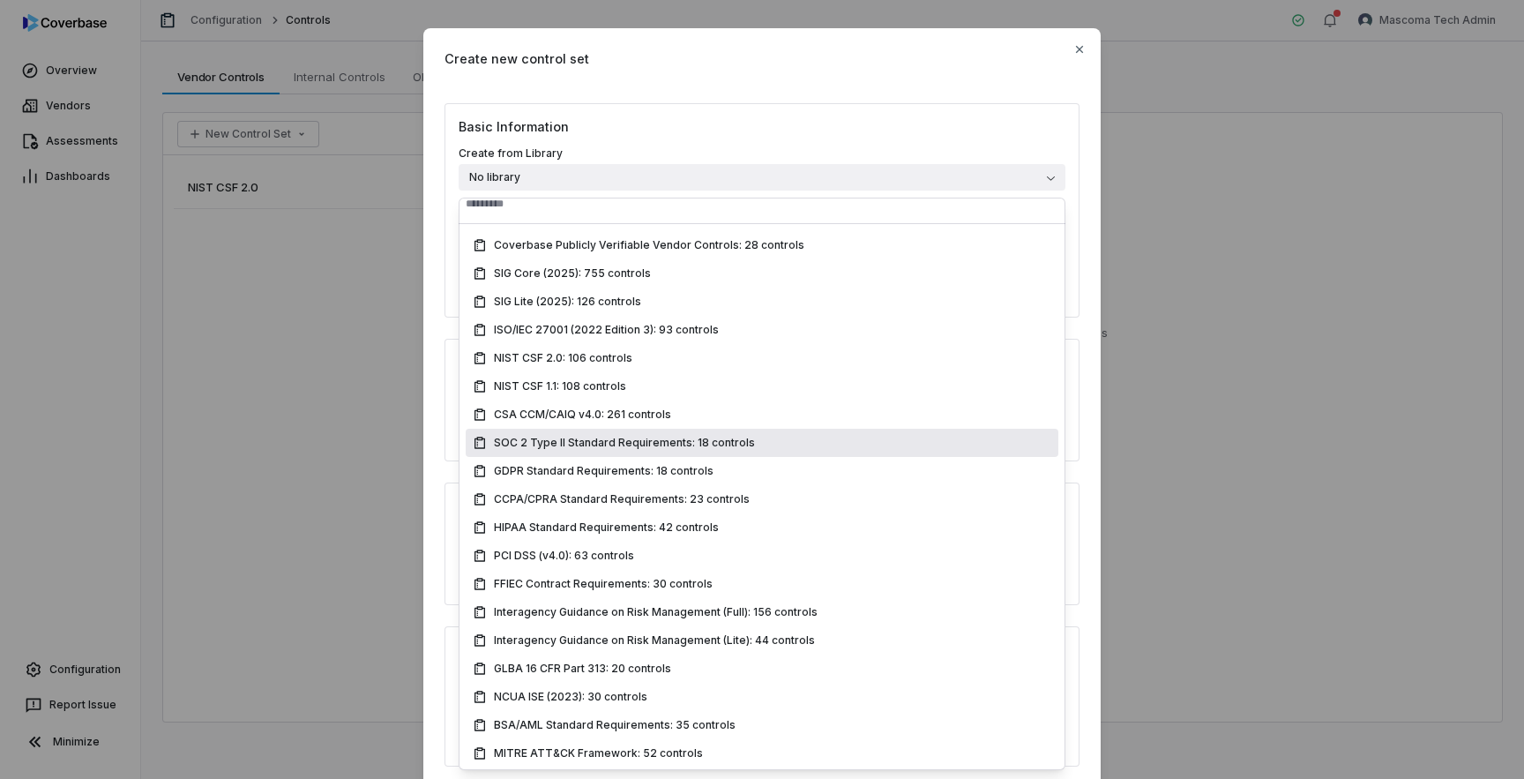
click at [661, 447] on span "SOC 2 Type II Standard Requirements: 18 controls" at bounding box center [624, 443] width 261 height 14
type input "**********"
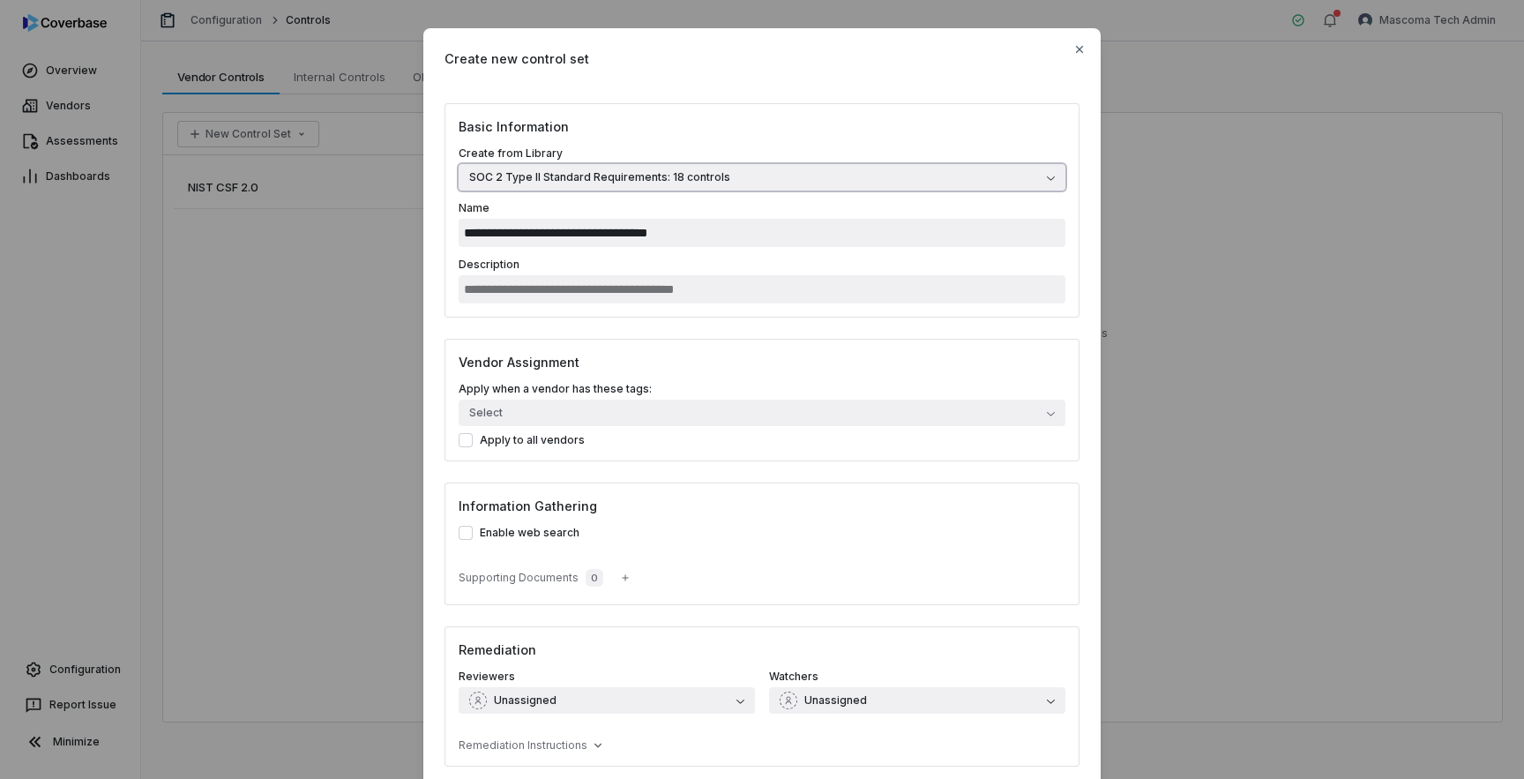
scroll to position [132, 0]
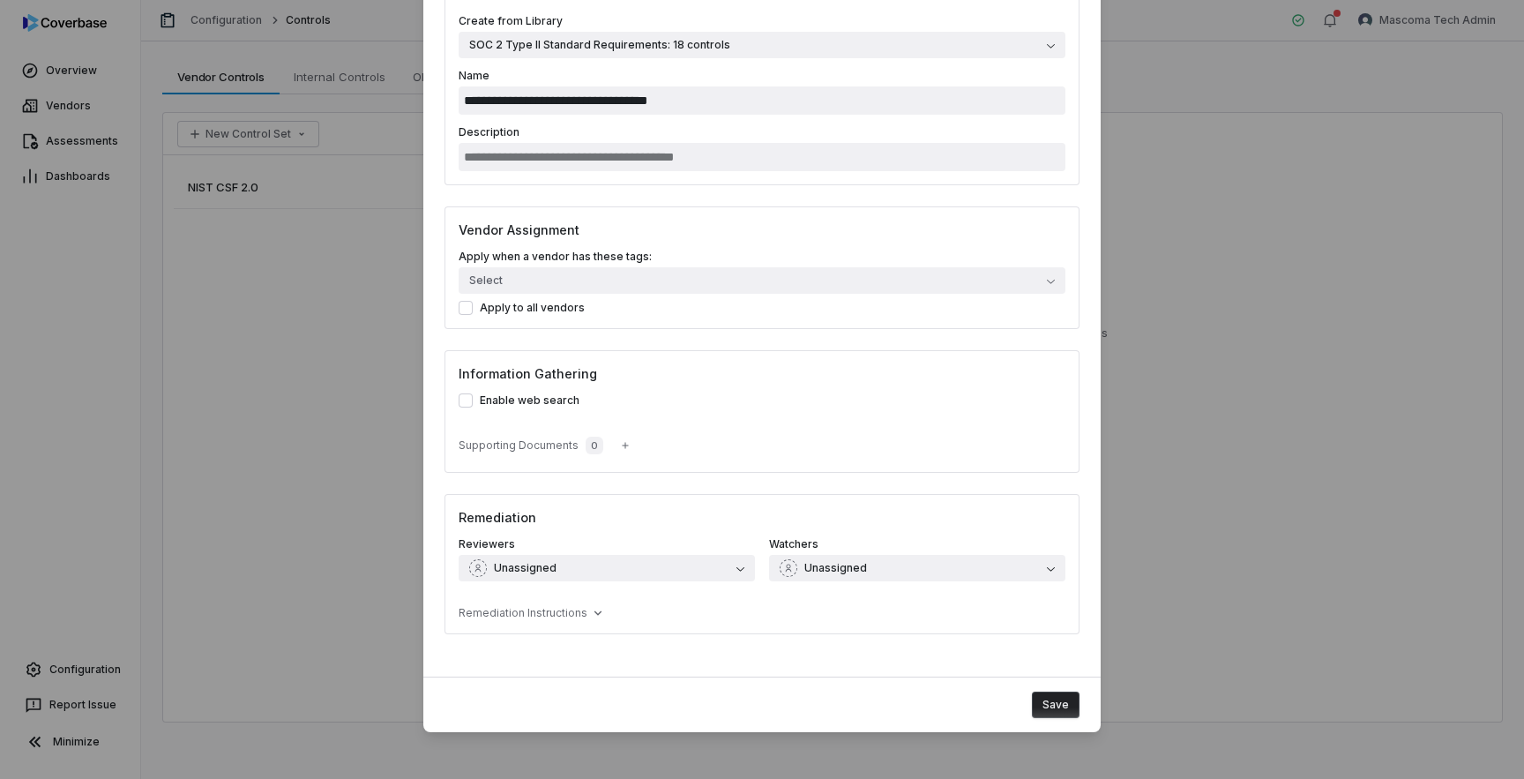
click at [1069, 710] on button "Save" at bounding box center [1056, 704] width 48 height 26
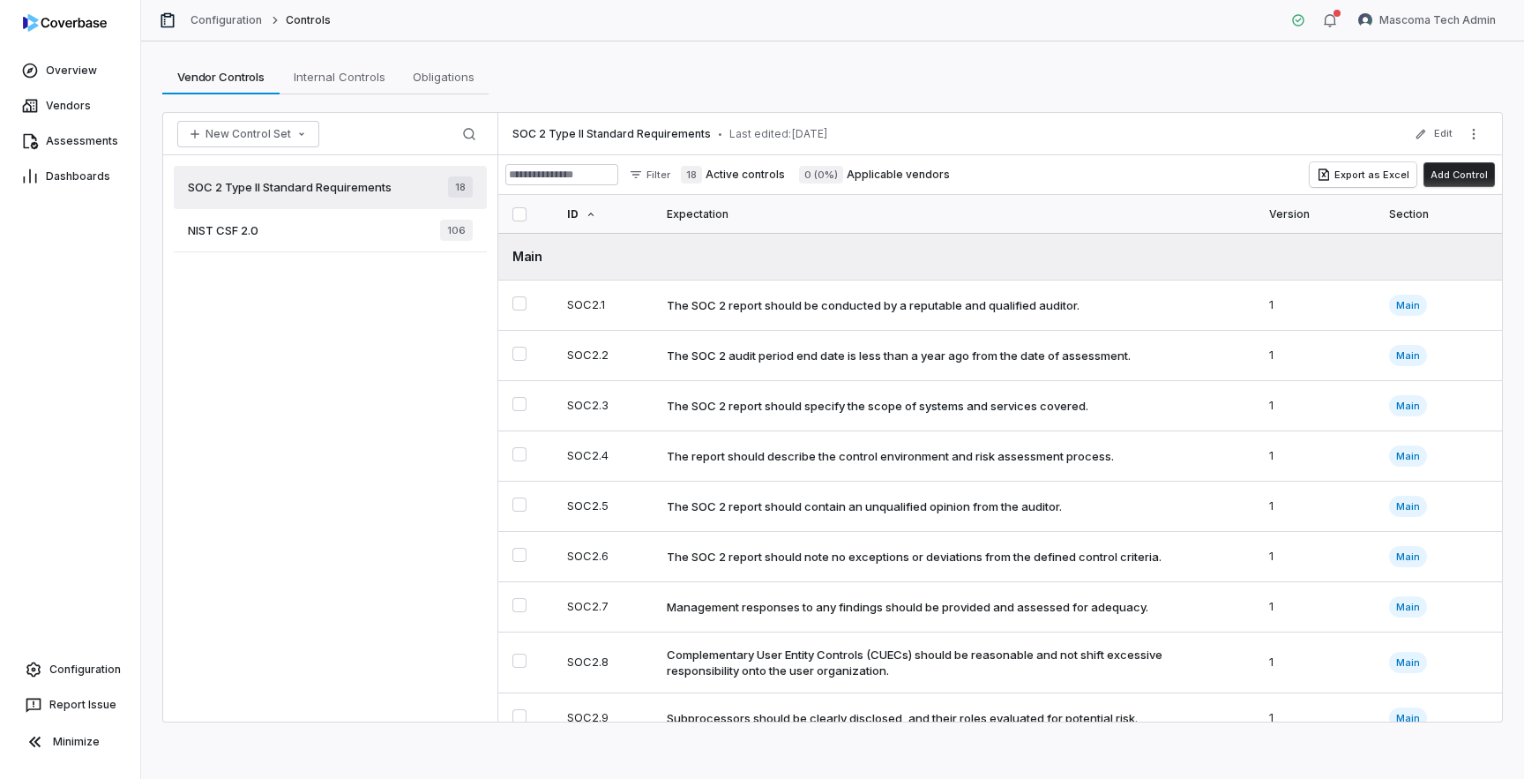
click at [370, 220] on div "NIST CSF 2.0 106" at bounding box center [330, 230] width 313 height 43
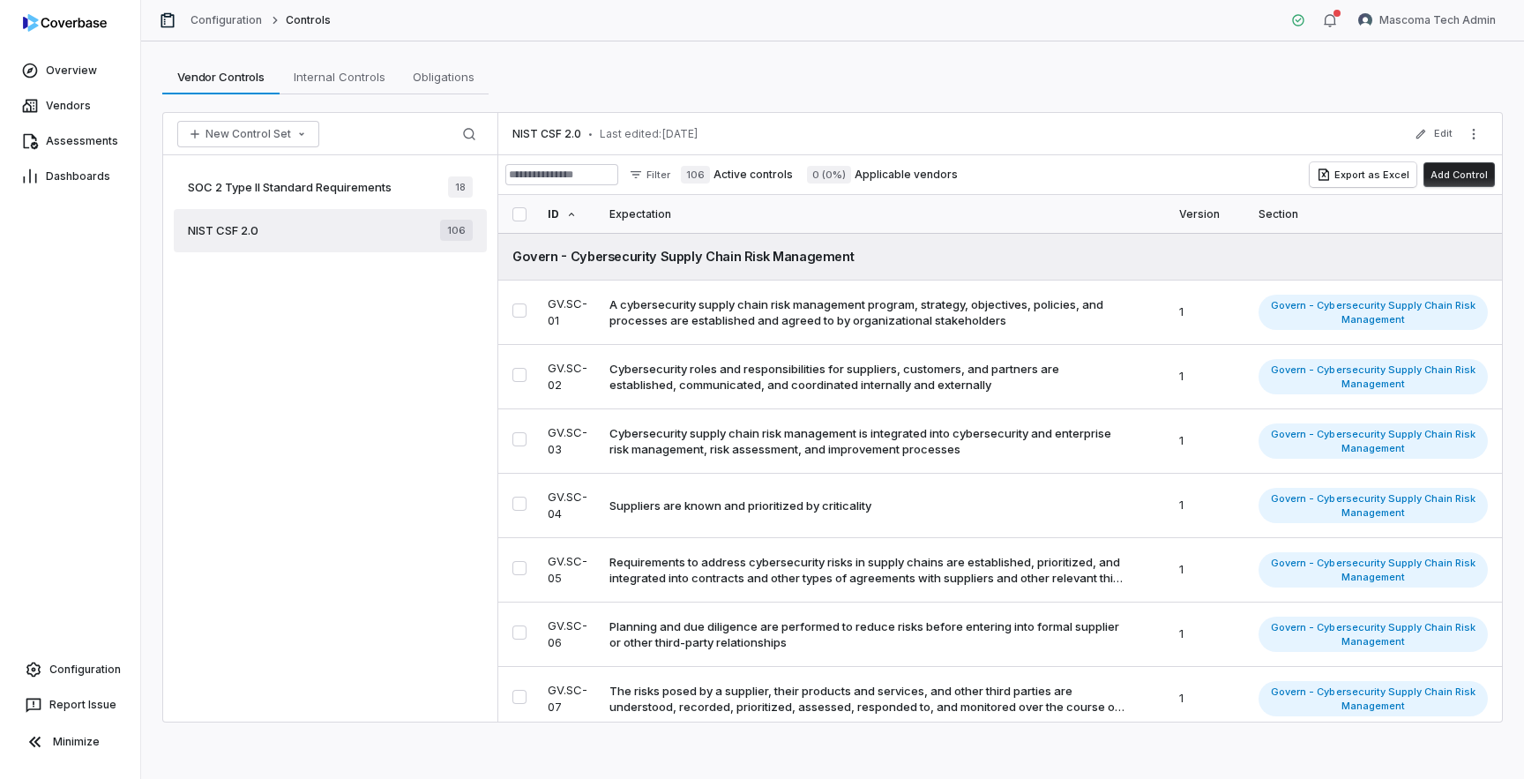
click at [392, 194] on span "SOC 2 Type II Standard Requirements" at bounding box center [290, 187] width 204 height 16
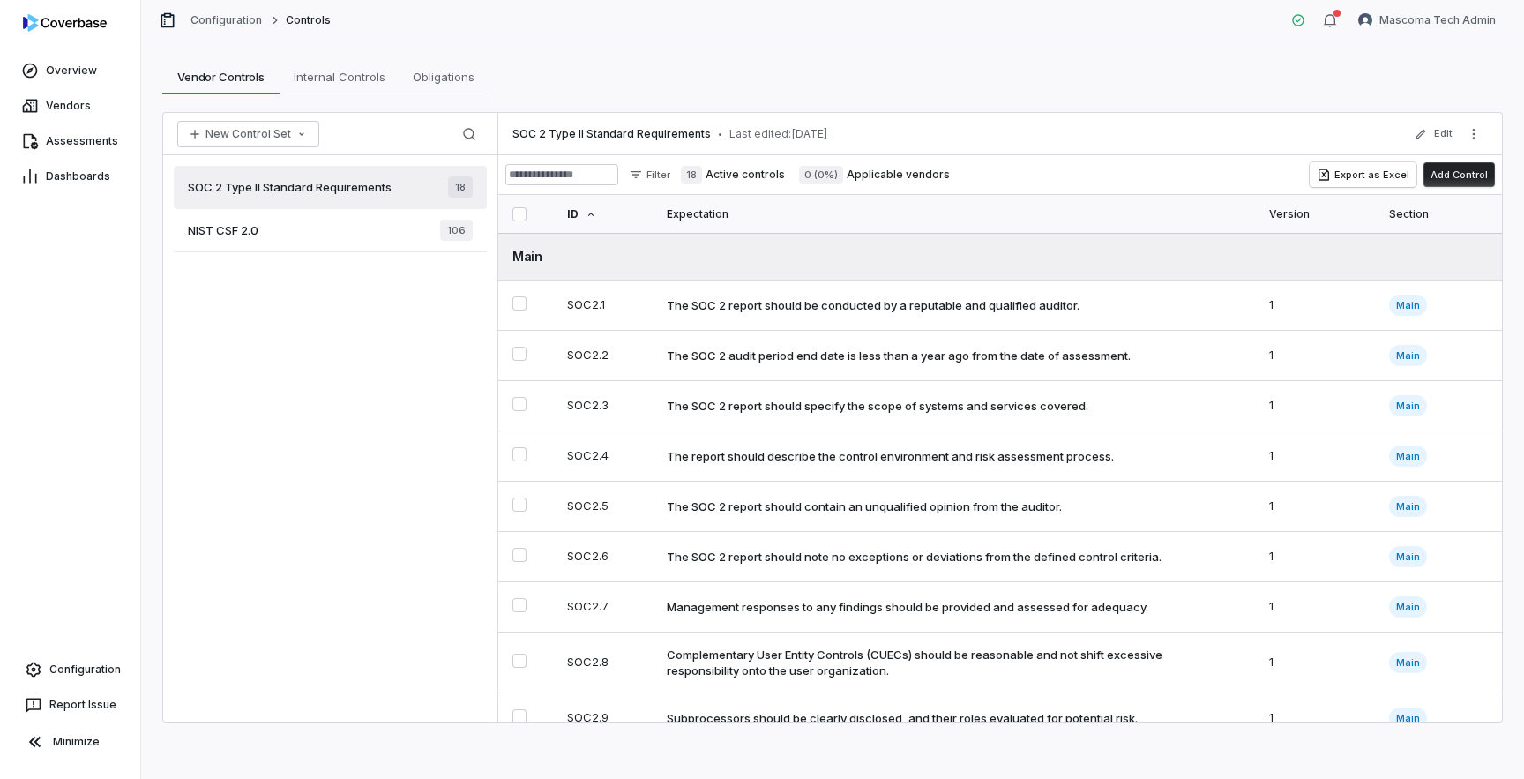
click at [826, 171] on span "0 (0%)" at bounding box center [821, 175] width 44 height 18
click at [1434, 129] on button "Edit" at bounding box center [1433, 134] width 49 height 32
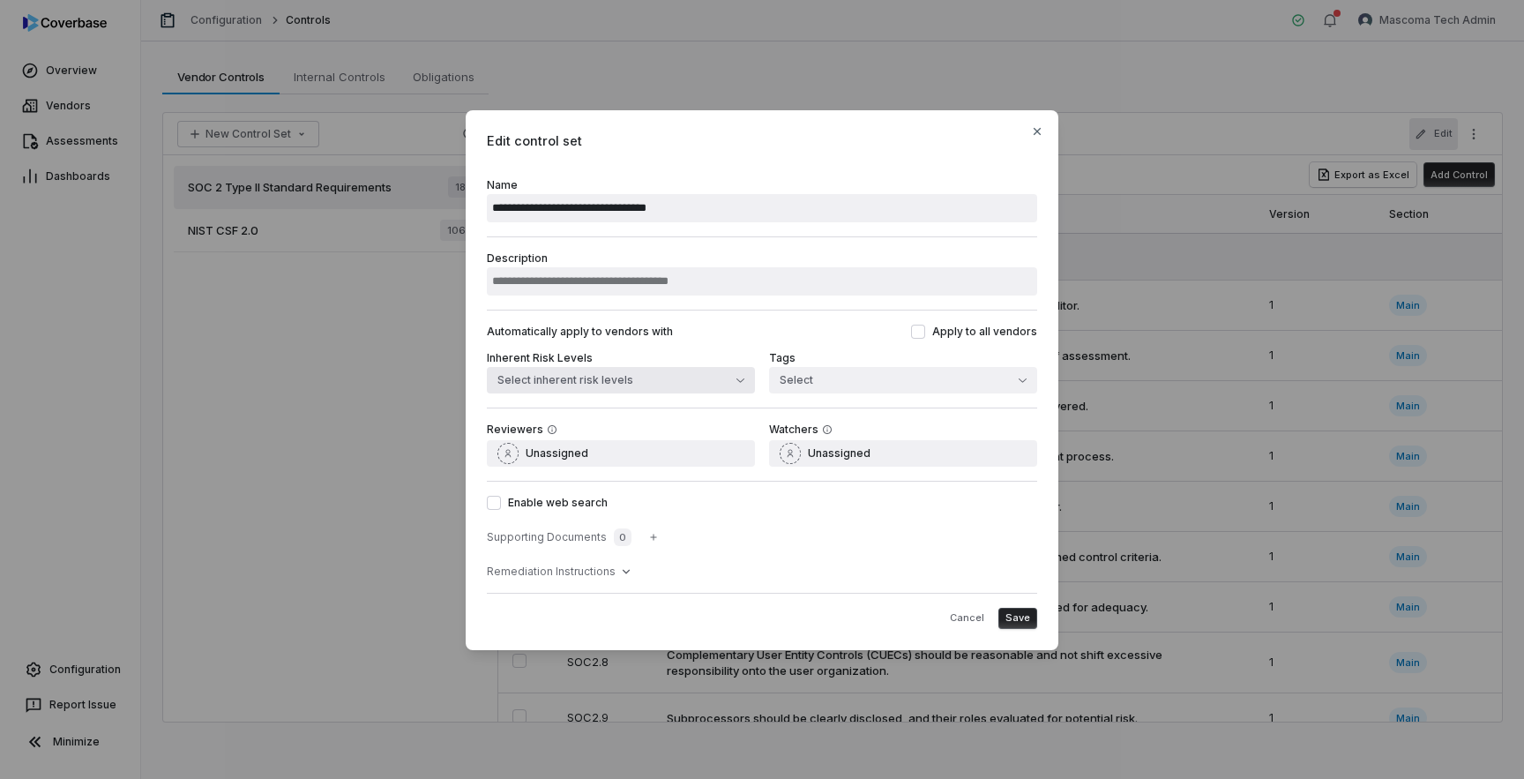
click at [558, 386] on button "Select inherent risk levels" at bounding box center [621, 380] width 268 height 26
click at [773, 333] on div "Automatically apply to vendors with Apply to all vendors" at bounding box center [762, 332] width 550 height 14
click at [803, 380] on button "Select" at bounding box center [903, 380] width 268 height 26
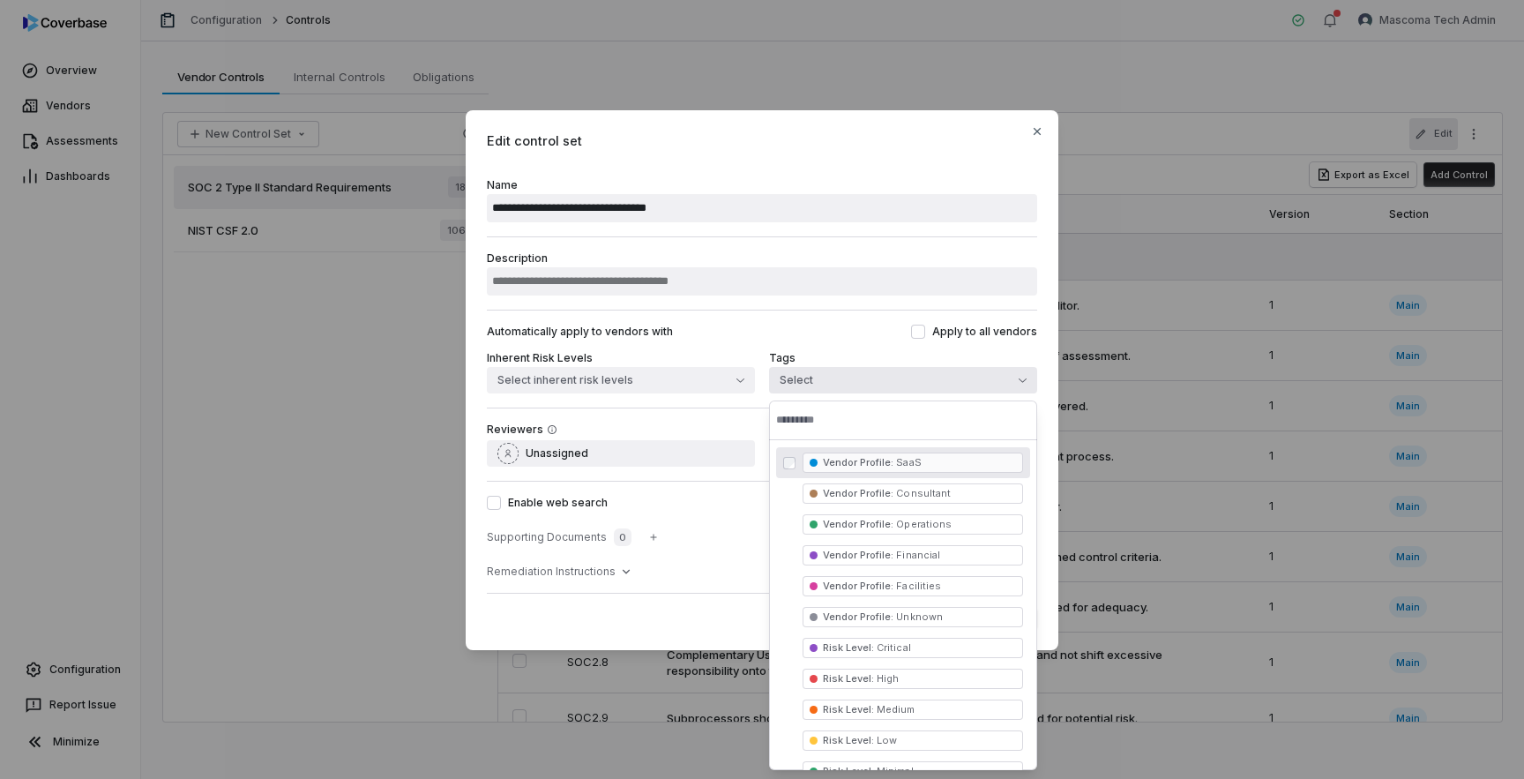
click at [1035, 140] on span "Edit control set" at bounding box center [762, 140] width 550 height 19
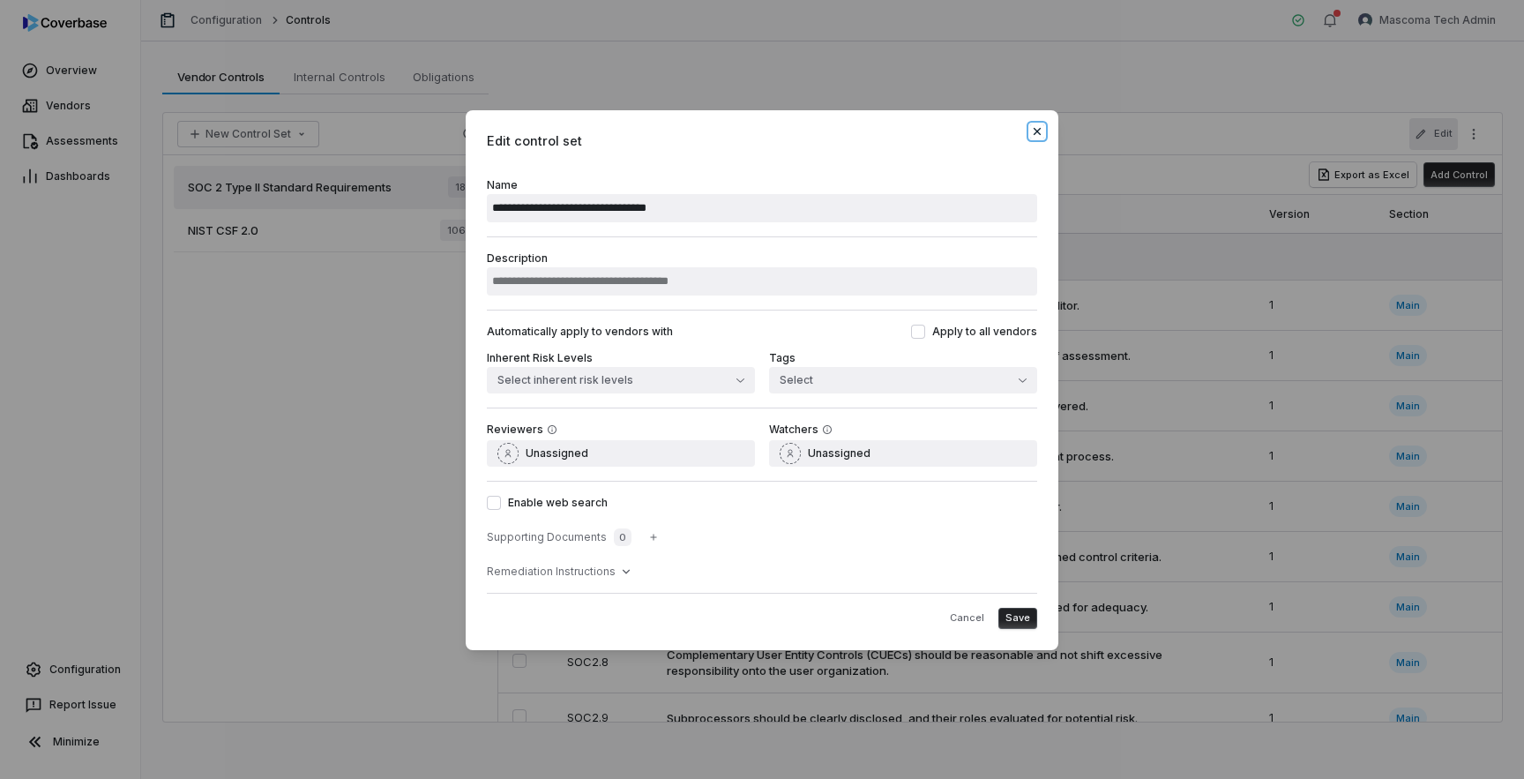
click at [1039, 129] on icon "button" at bounding box center [1037, 131] width 7 height 7
